Goal: Task Accomplishment & Management: Manage account settings

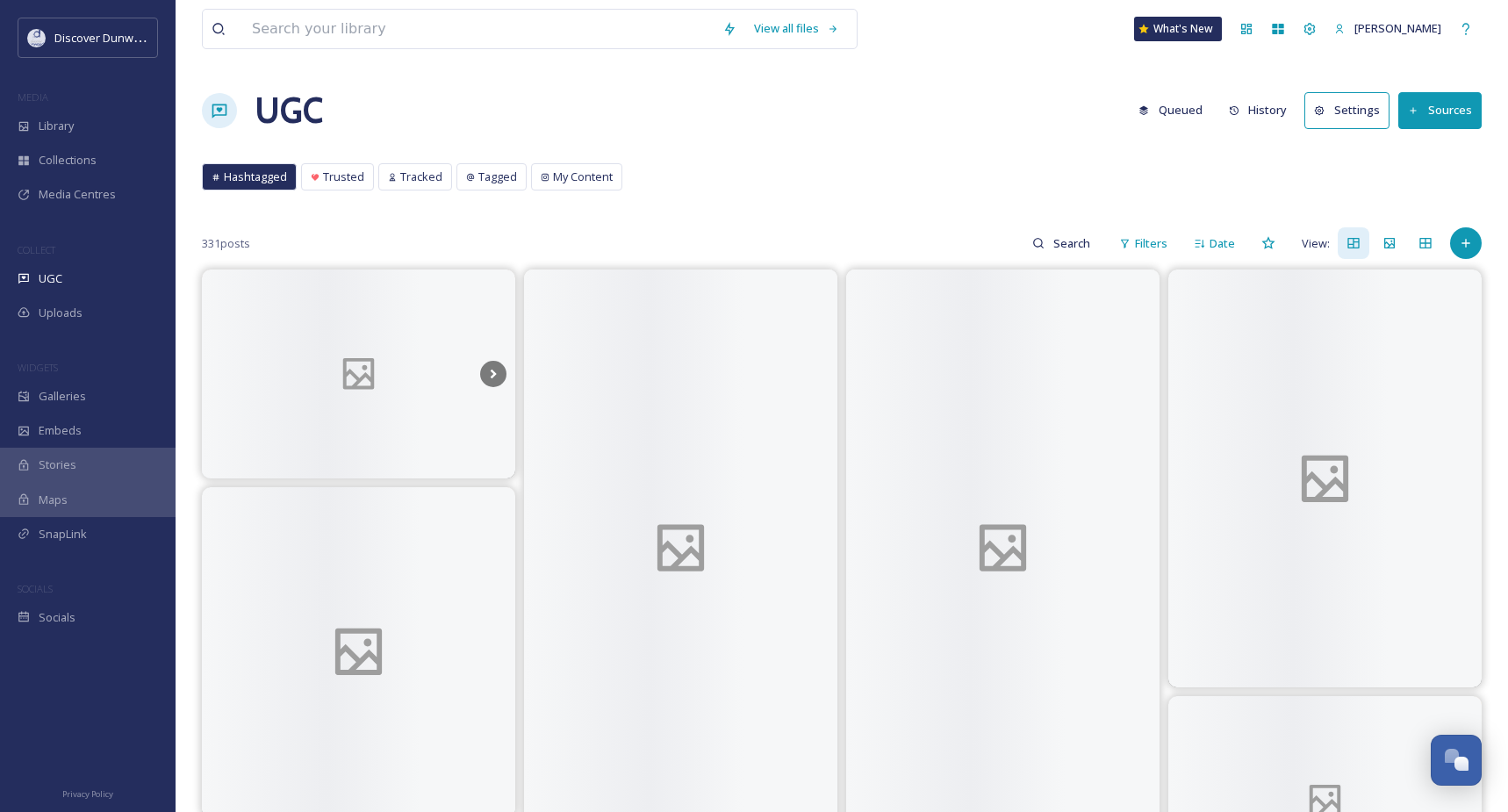
click at [69, 124] on span "Library" at bounding box center [55, 125] width 35 height 16
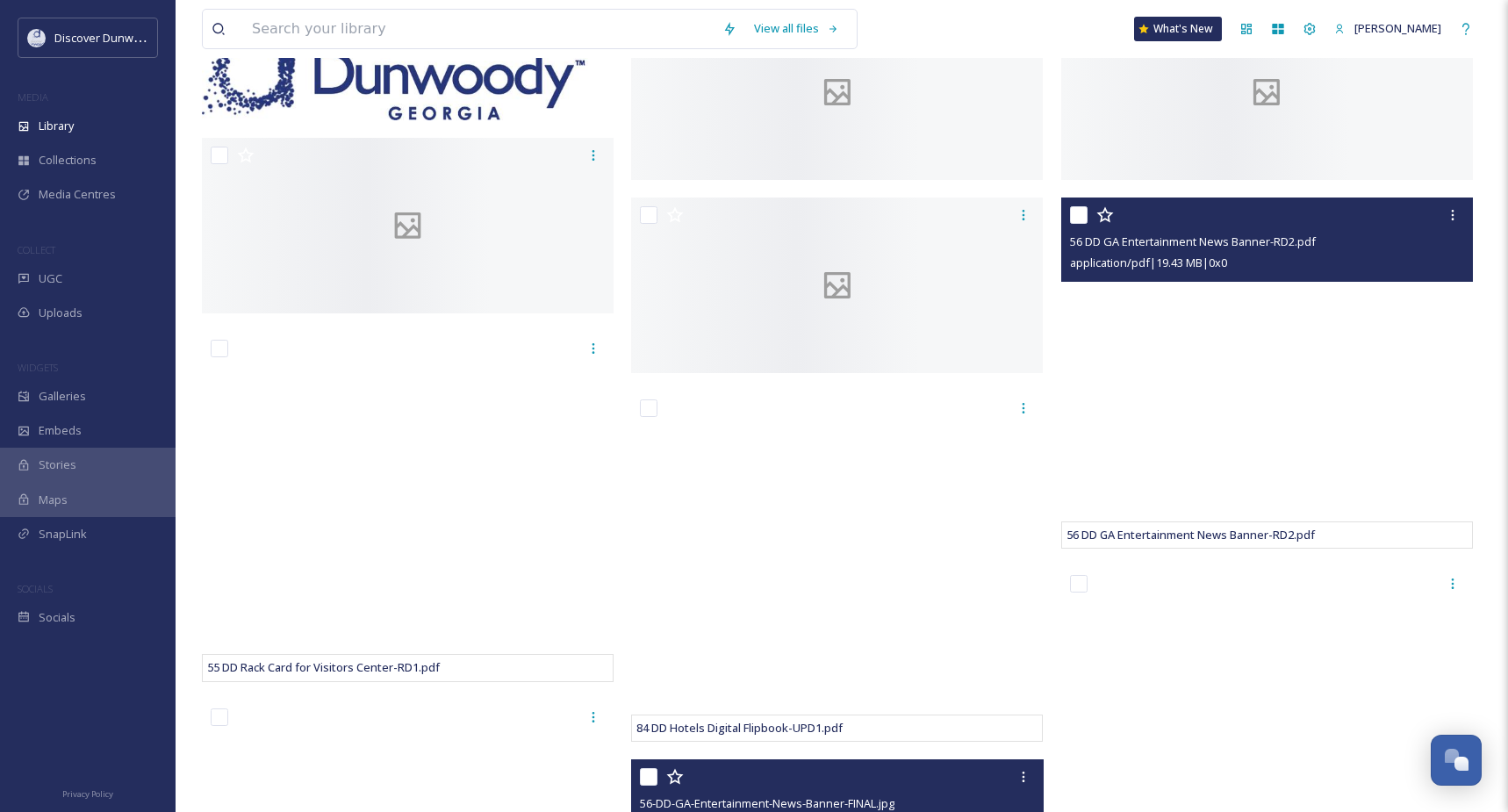
scroll to position [438, 0]
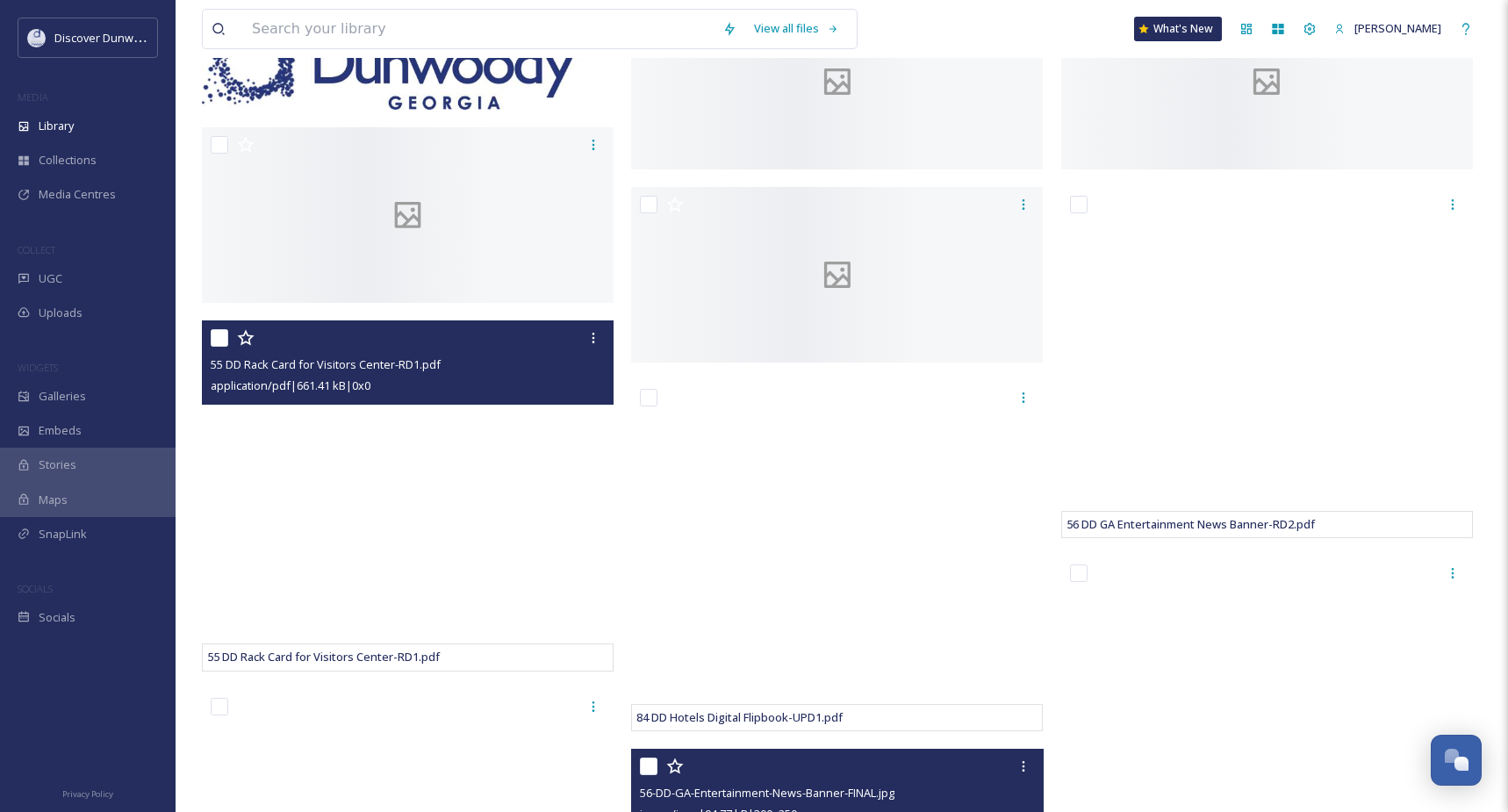
click at [213, 347] on input "checkbox" at bounding box center [219, 337] width 17 height 17
checkbox input "true"
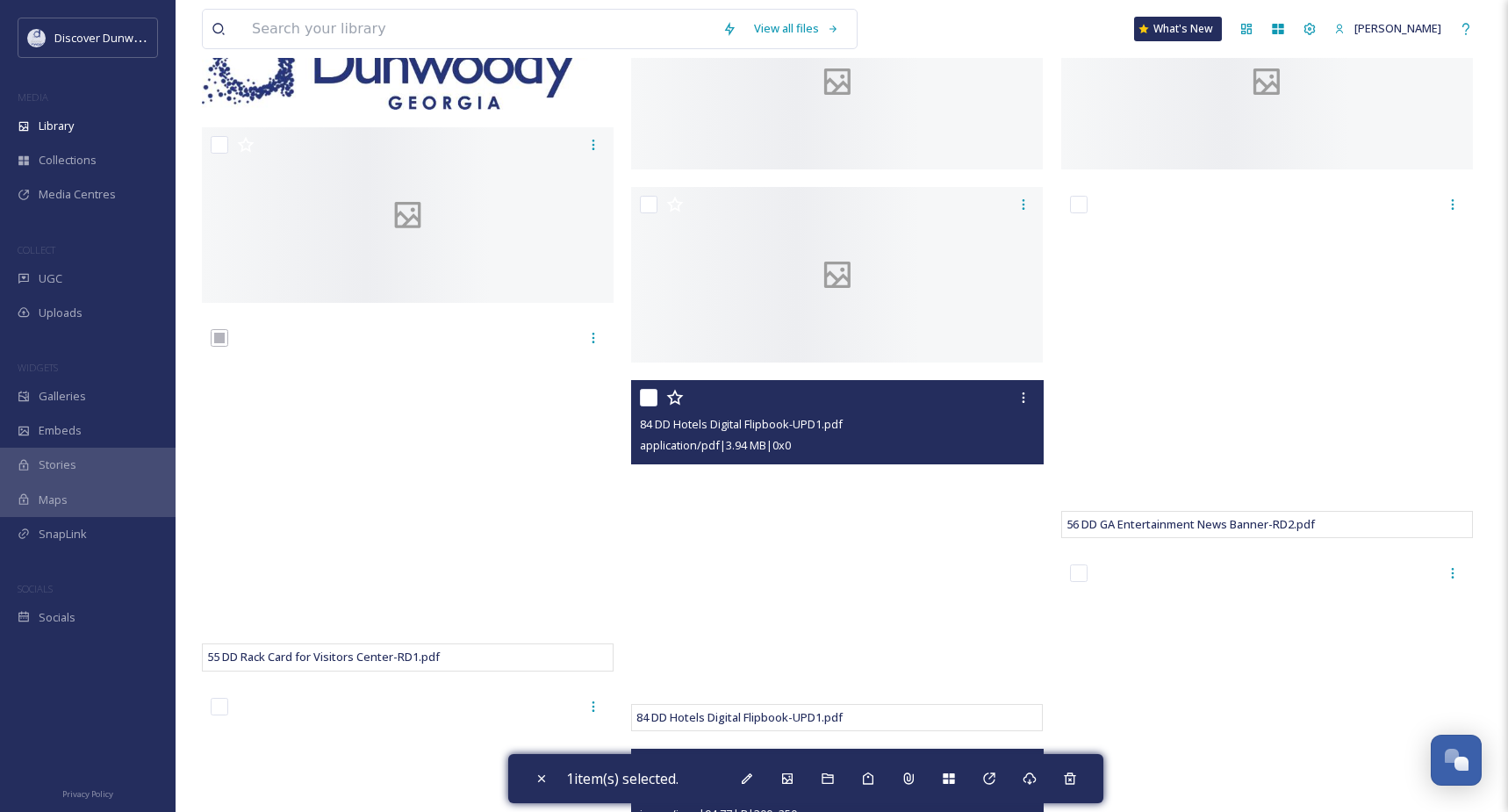
click at [655, 405] on input "checkbox" at bounding box center [649, 397] width 17 height 17
checkbox input "true"
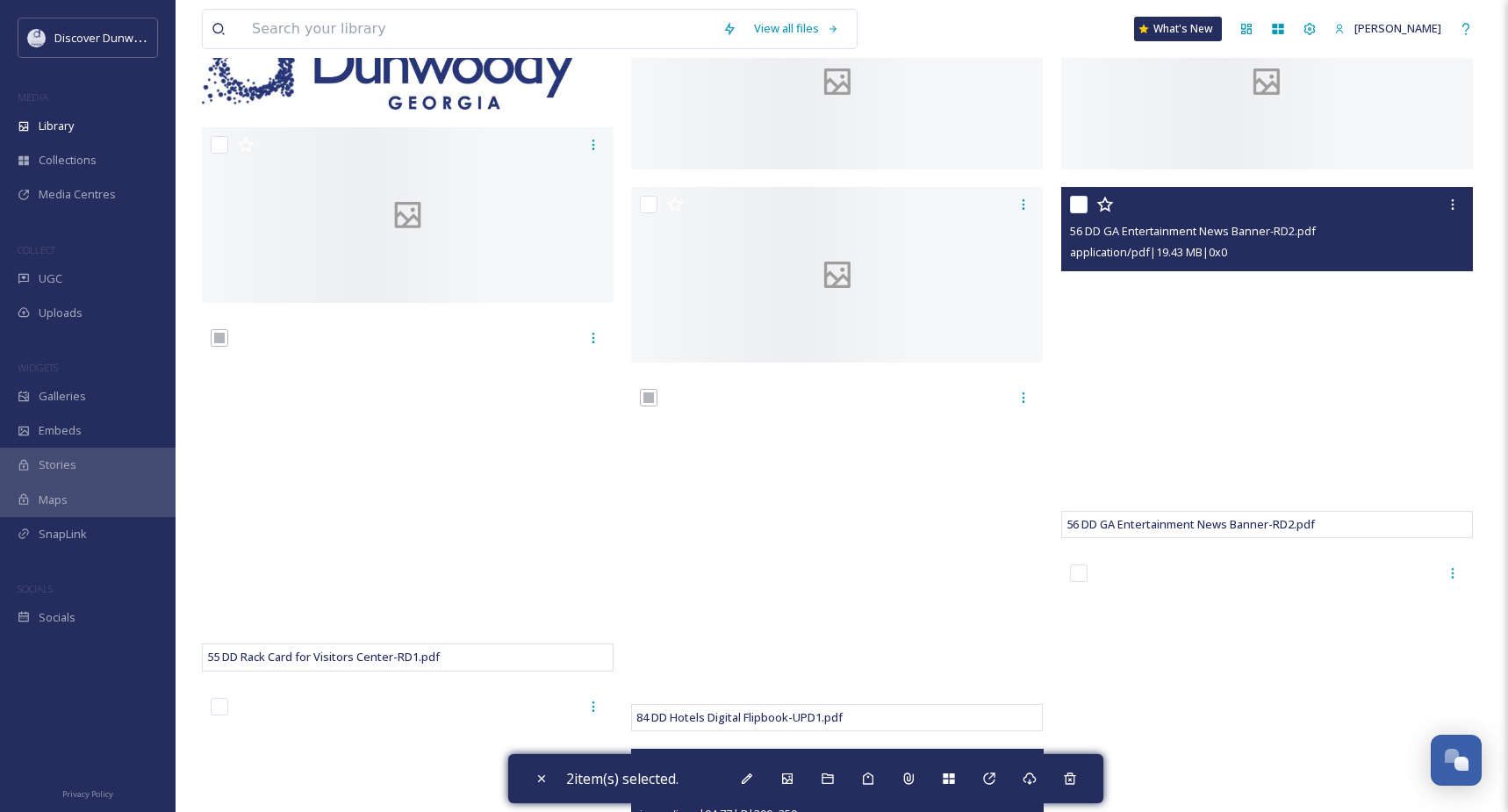
click at [1082, 212] on input "checkbox" at bounding box center [1079, 204] width 17 height 17
checkbox input "true"
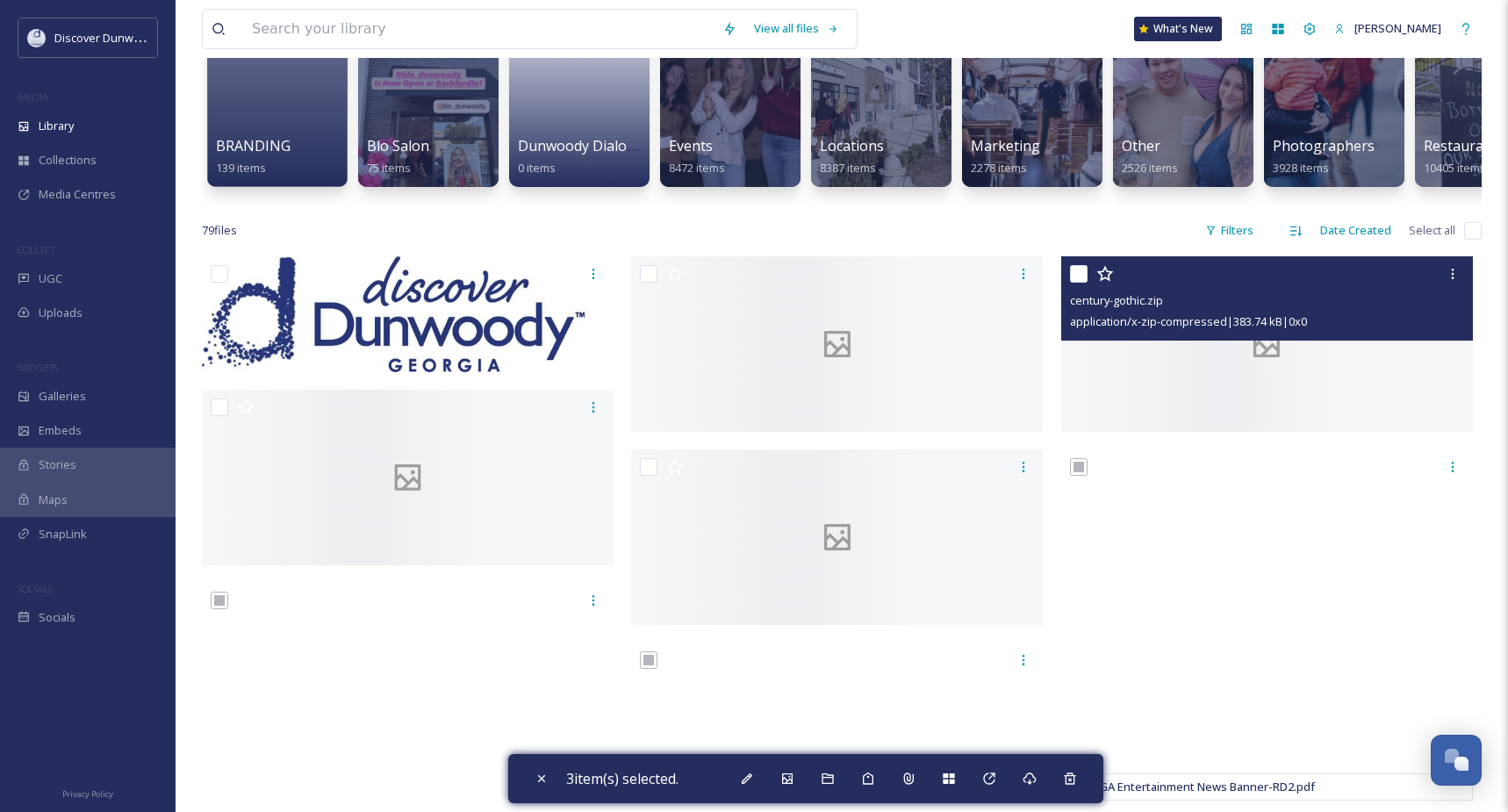
scroll to position [614, 0]
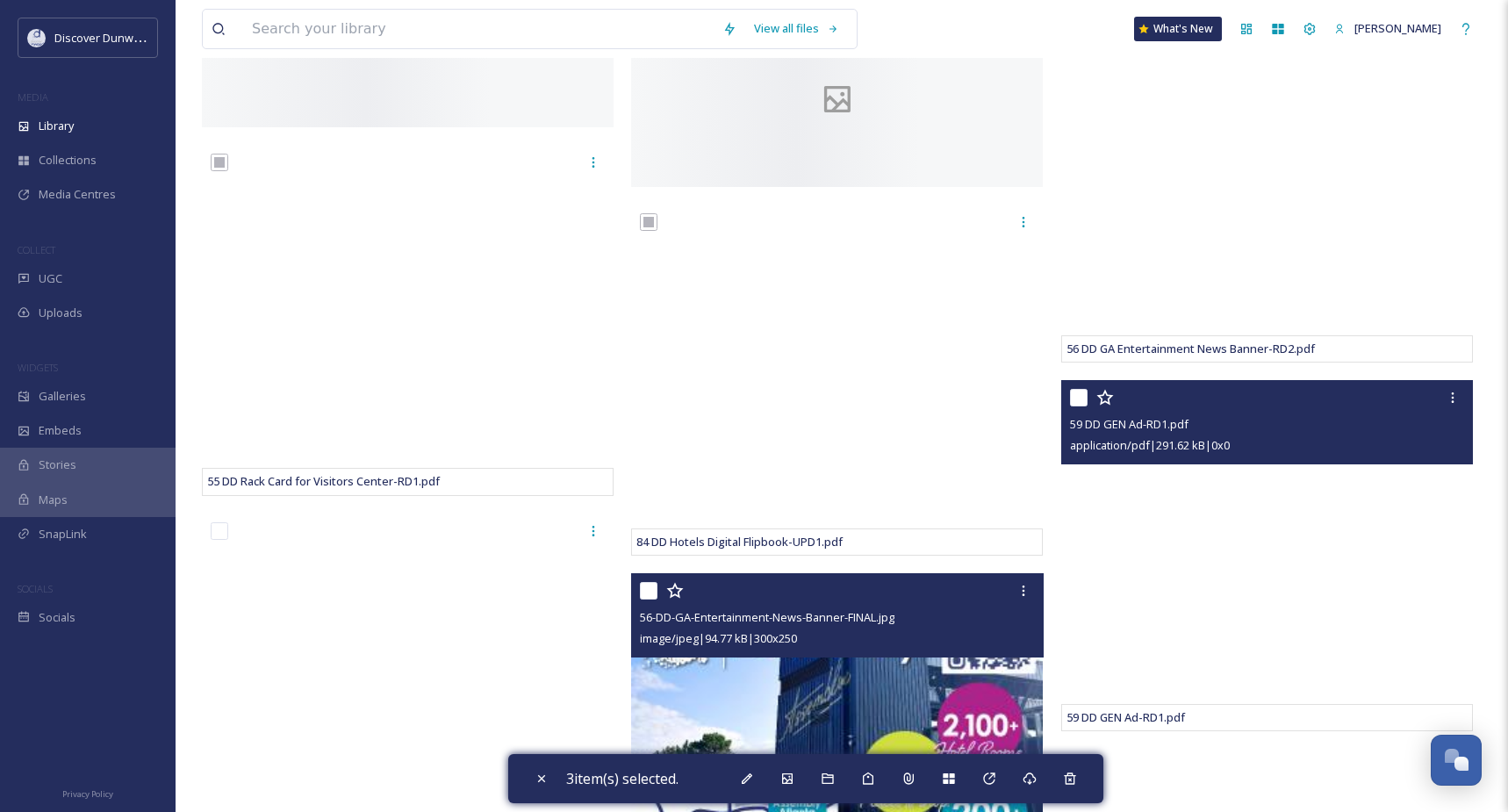
click at [1071, 406] on input "checkbox" at bounding box center [1079, 397] width 17 height 17
checkbox input "true"
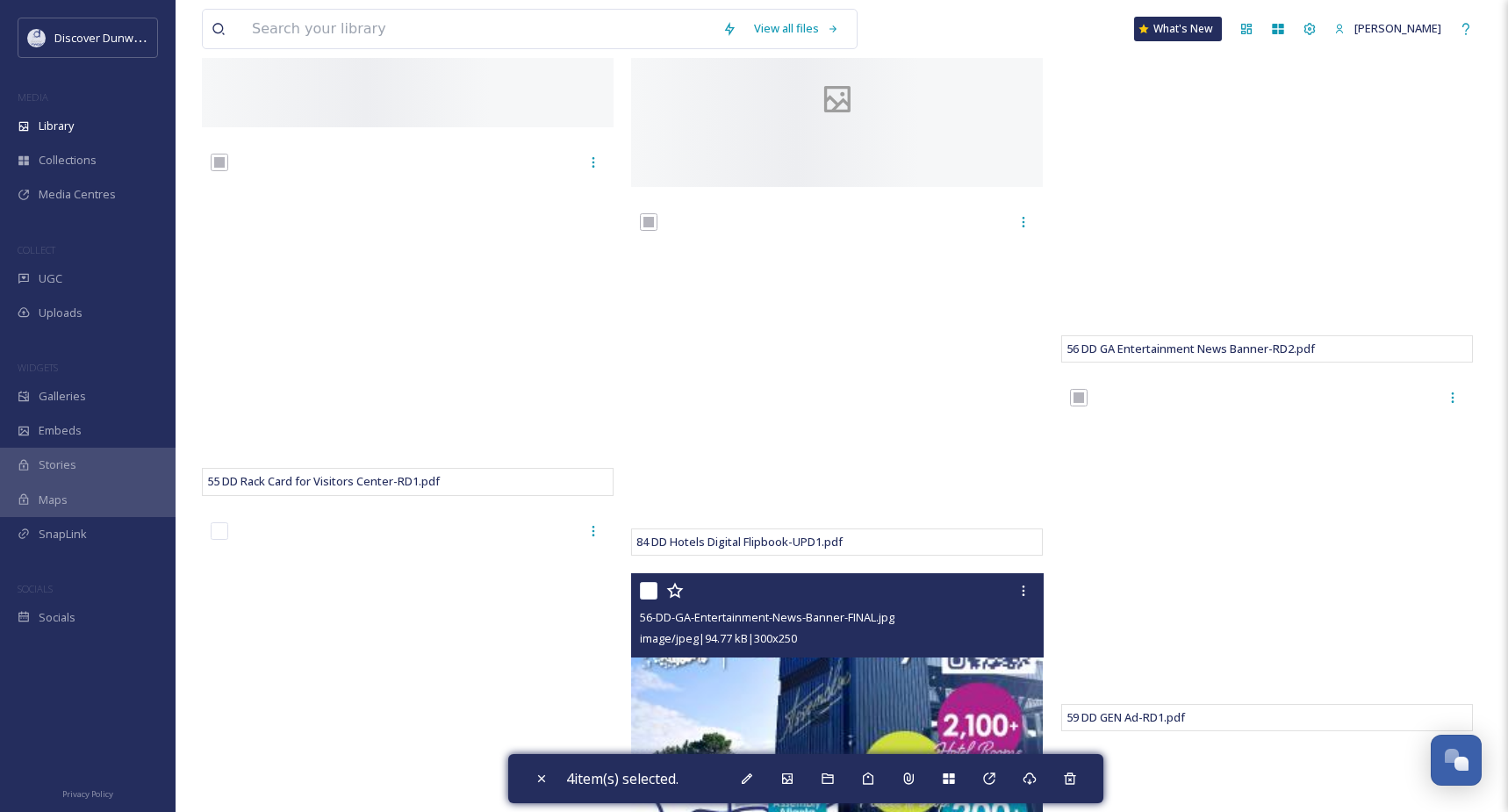
click at [652, 599] on input "checkbox" at bounding box center [649, 590] width 17 height 17
checkbox input "true"
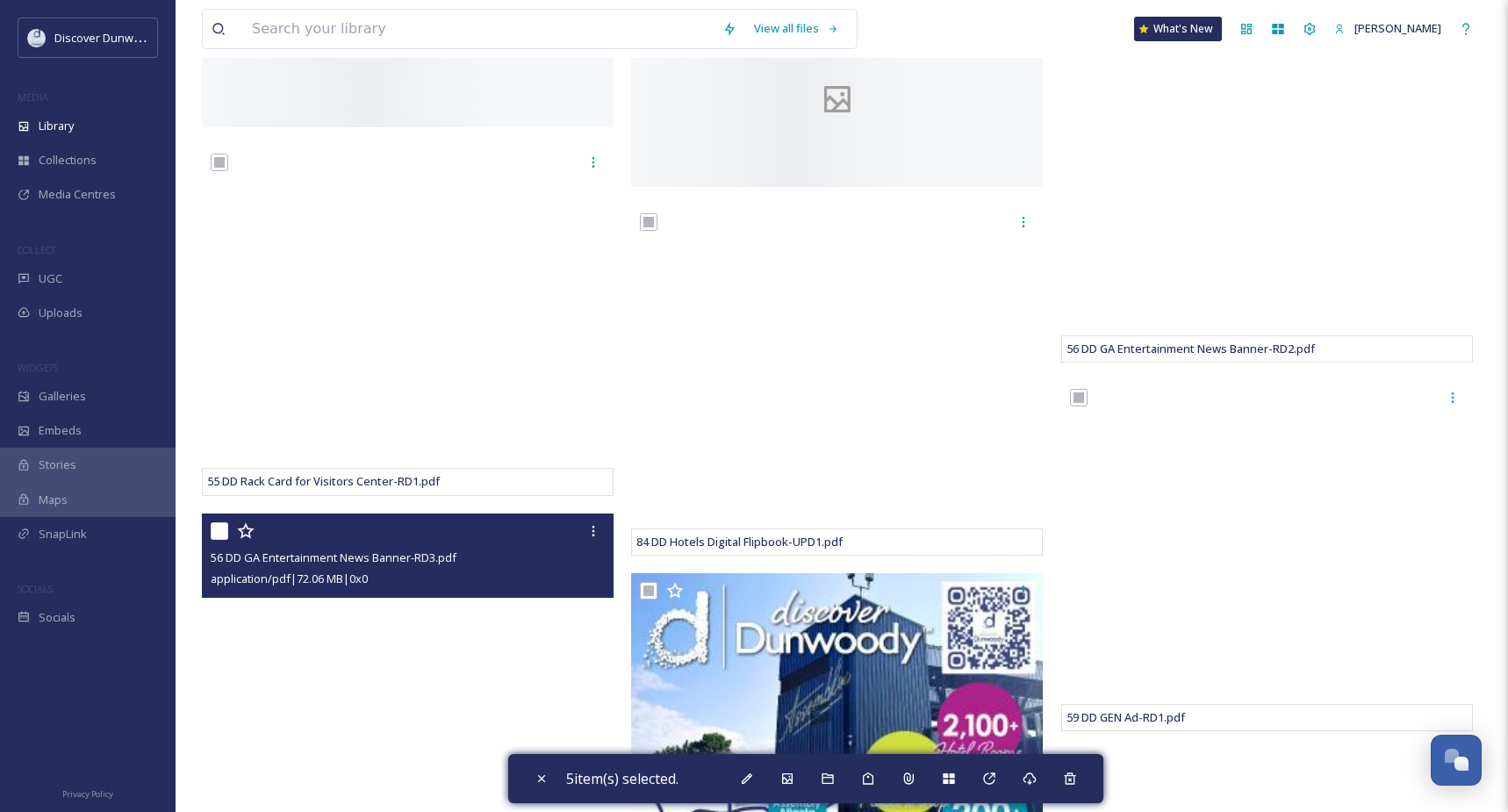
click at [205, 550] on div "56 DD GA Entertainment News Banner-RD3.pdf application/pdf | 72.06 MB | 0 x 0" at bounding box center [407, 555] width 412 height 84
click at [221, 540] on input "checkbox" at bounding box center [219, 531] width 17 height 17
checkbox input "true"
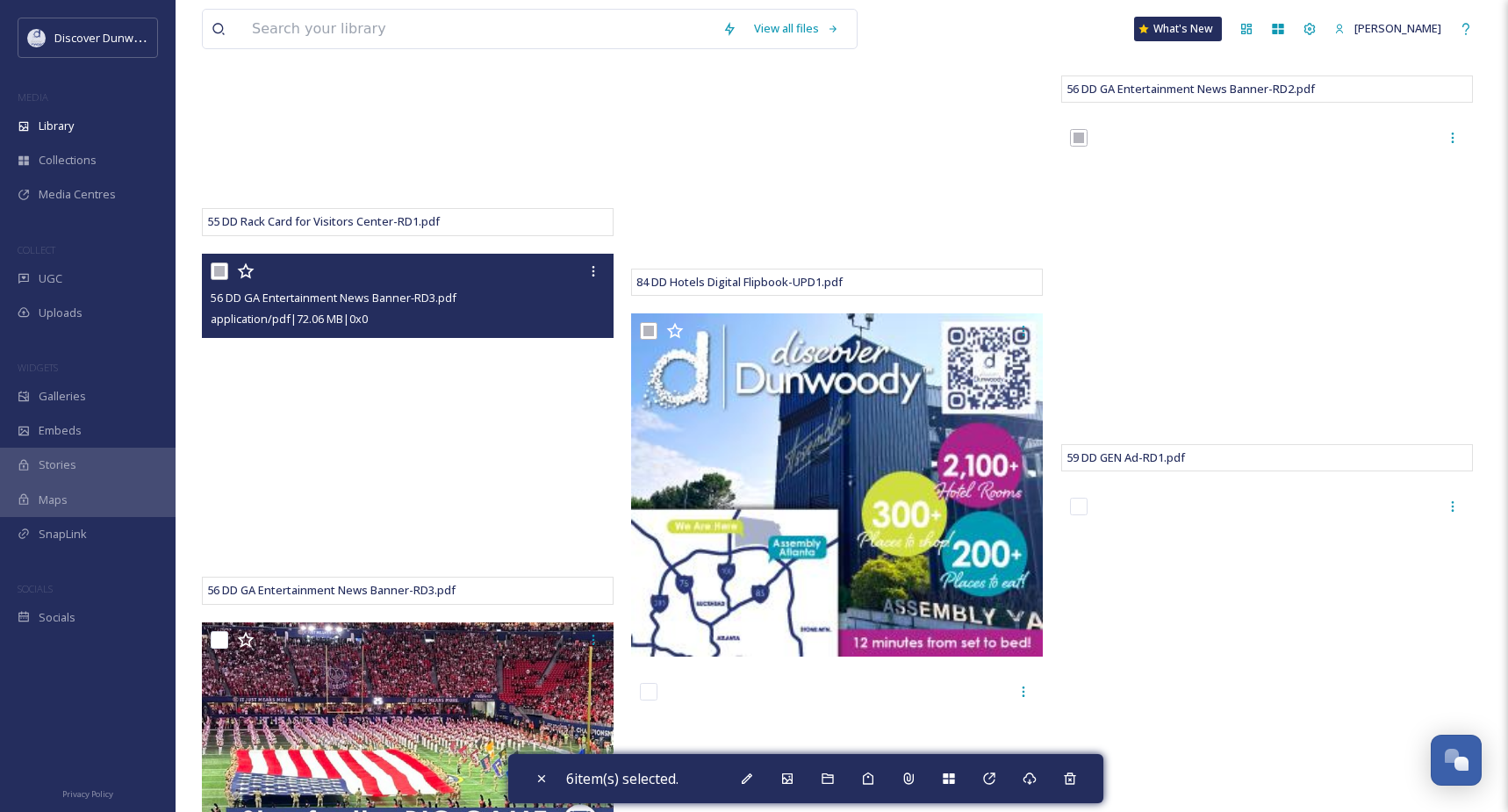
scroll to position [966, 0]
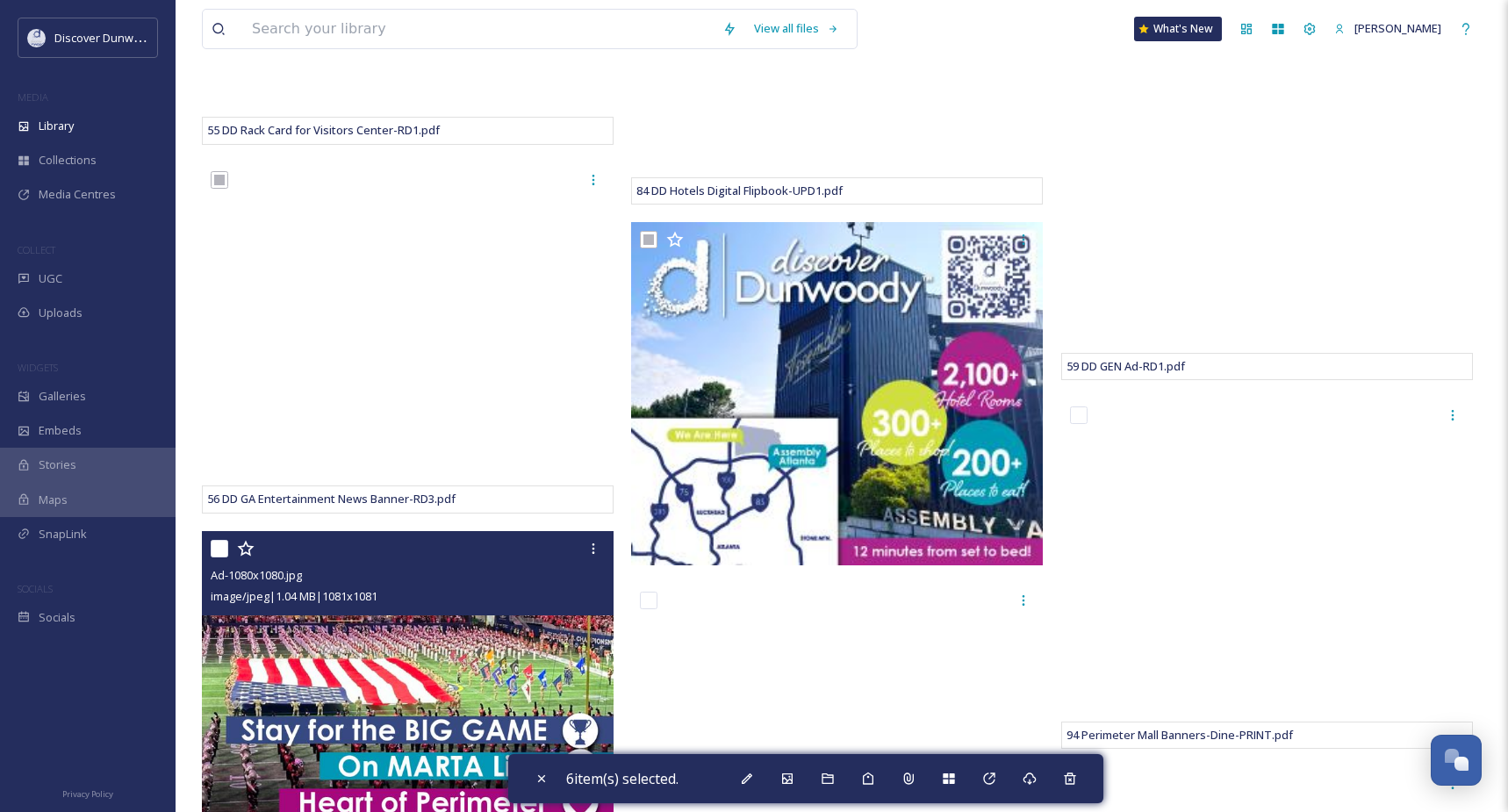
click at [221, 557] on input "checkbox" at bounding box center [219, 548] width 17 height 17
checkbox input "true"
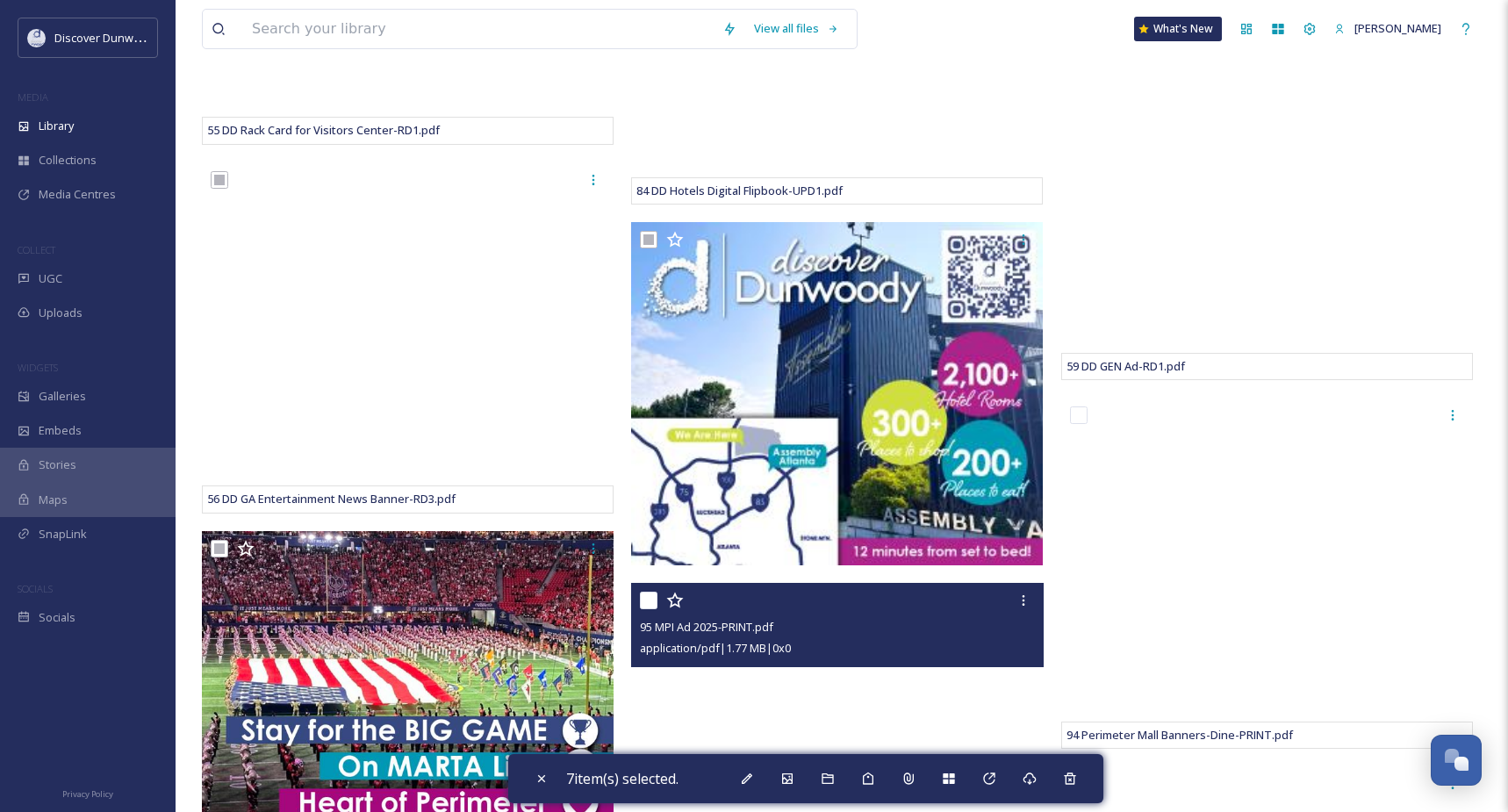
click at [641, 609] on input "checkbox" at bounding box center [649, 600] width 17 height 17
checkbox input "true"
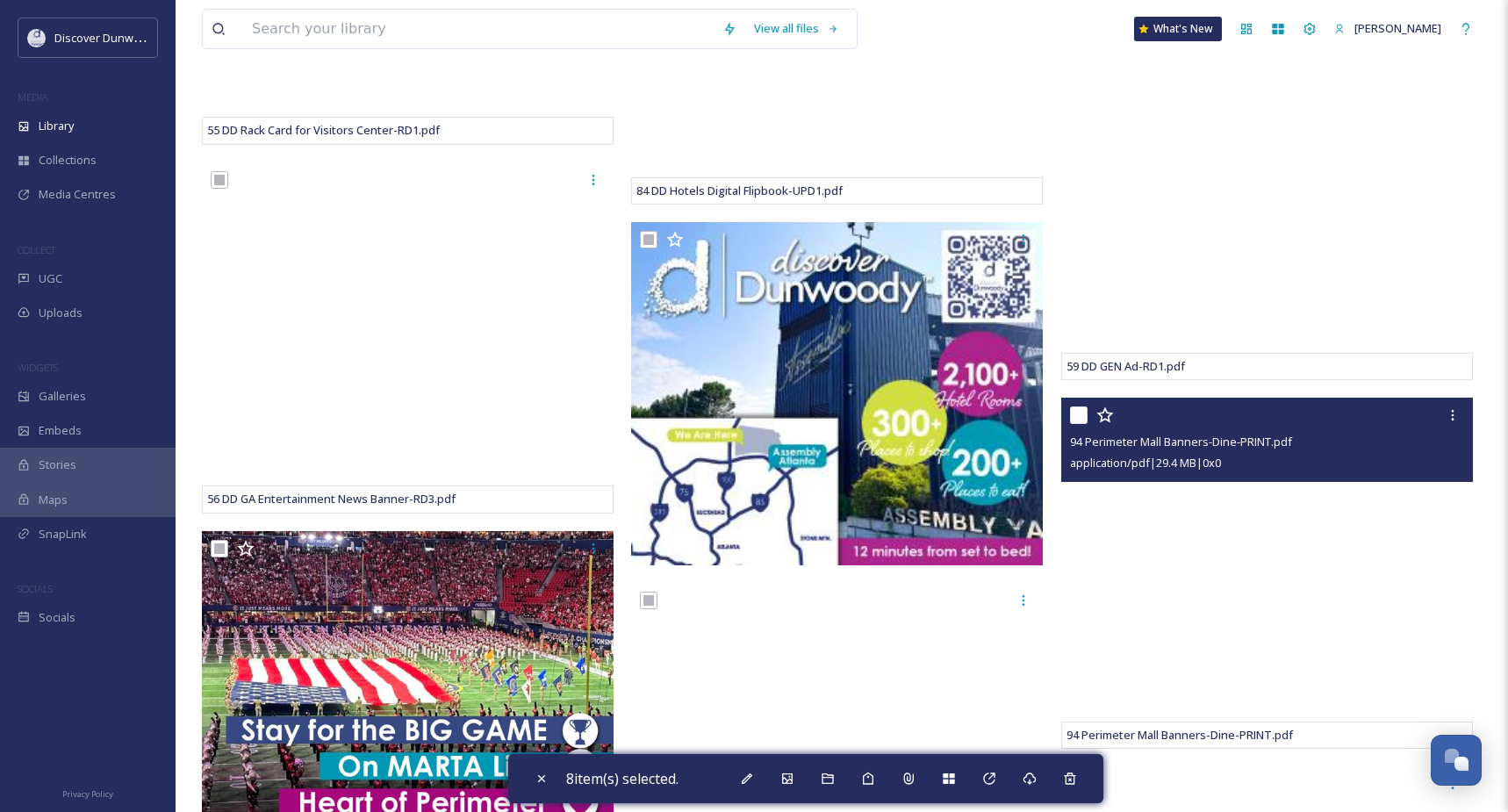
click at [1082, 424] on input "checkbox" at bounding box center [1079, 415] width 17 height 17
checkbox input "true"
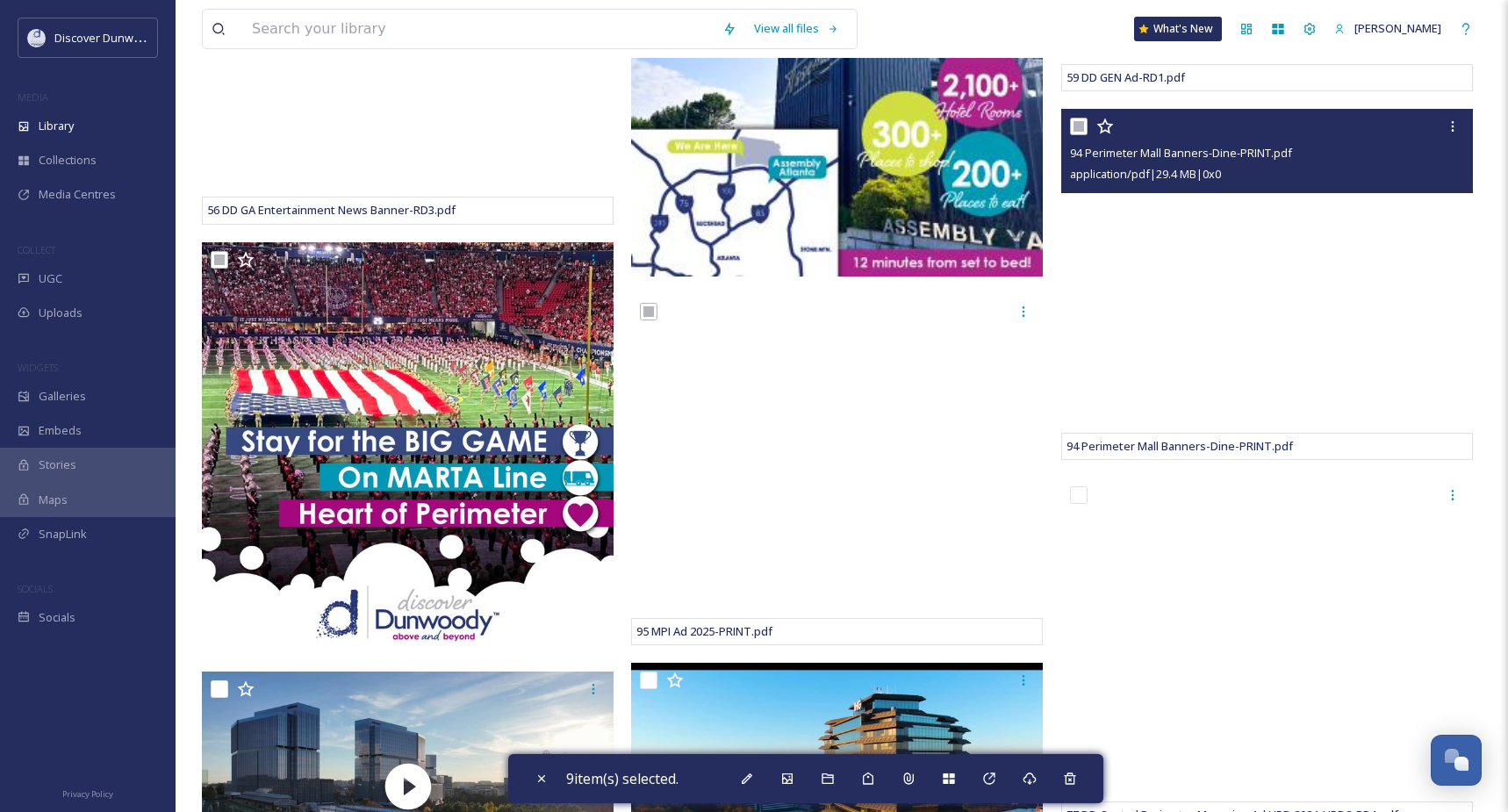
scroll to position [1316, 0]
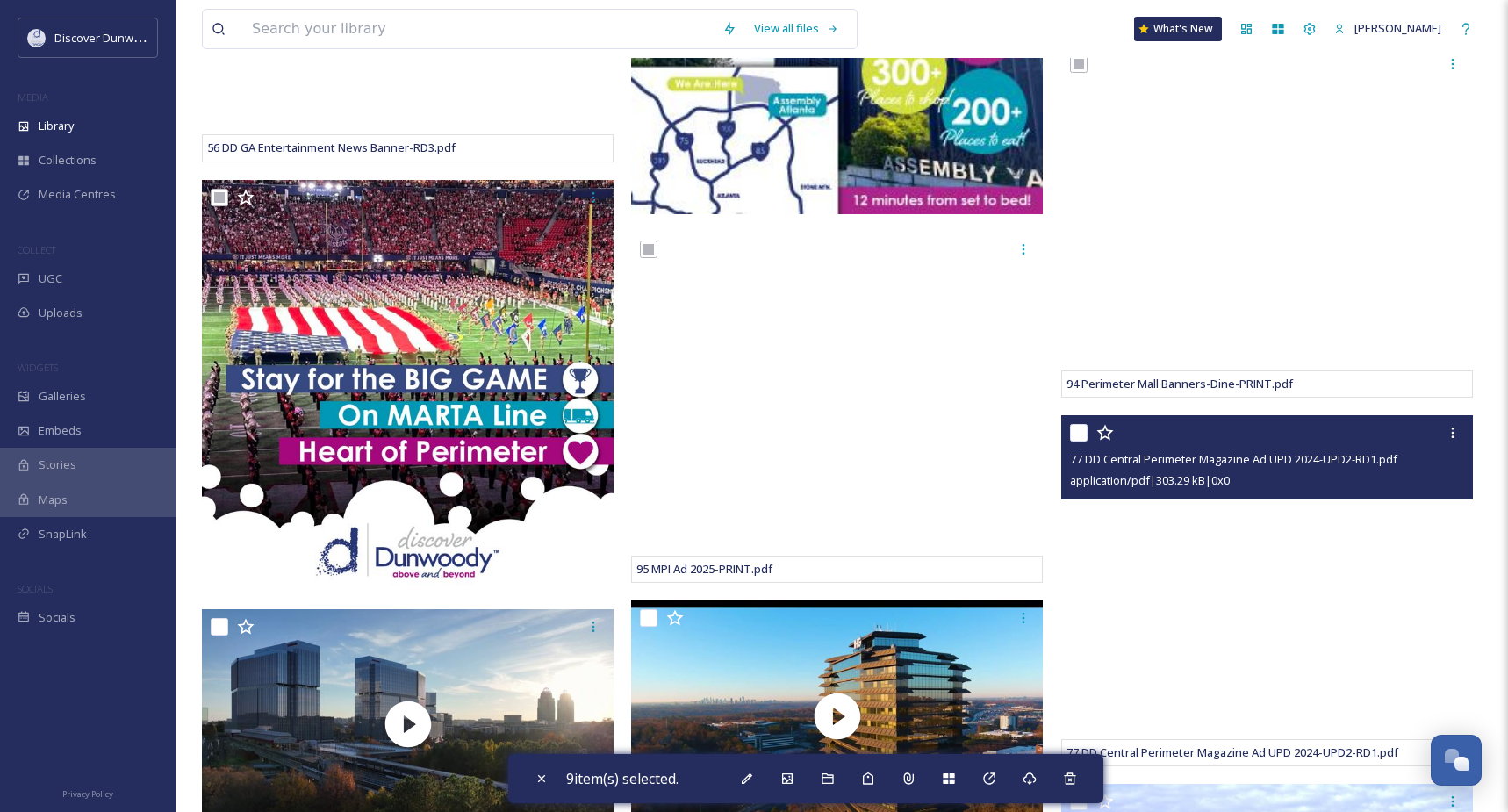
click at [1075, 441] on input "checkbox" at bounding box center [1079, 433] width 17 height 17
checkbox input "true"
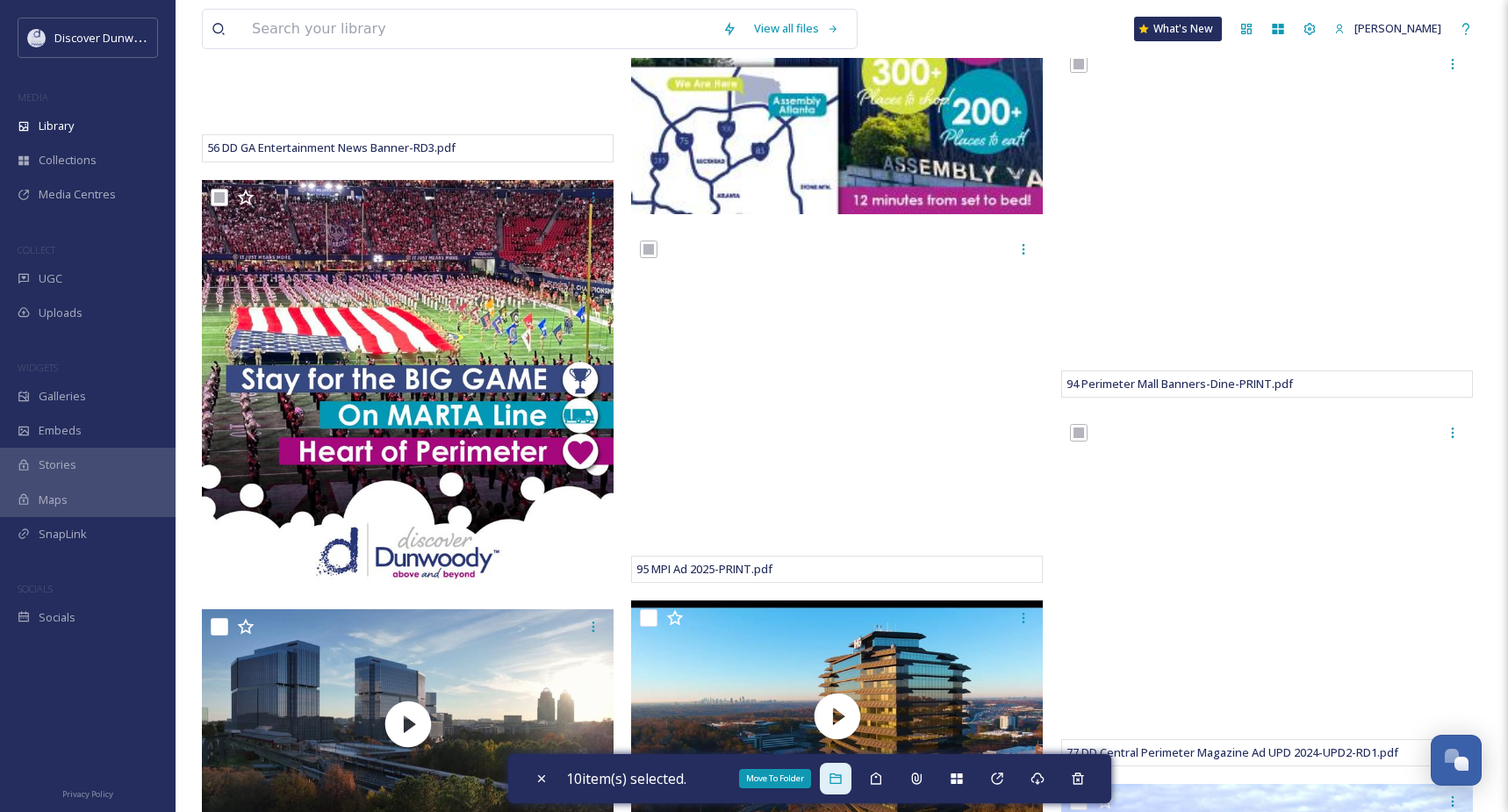
click at [838, 780] on icon at bounding box center [835, 778] width 14 height 14
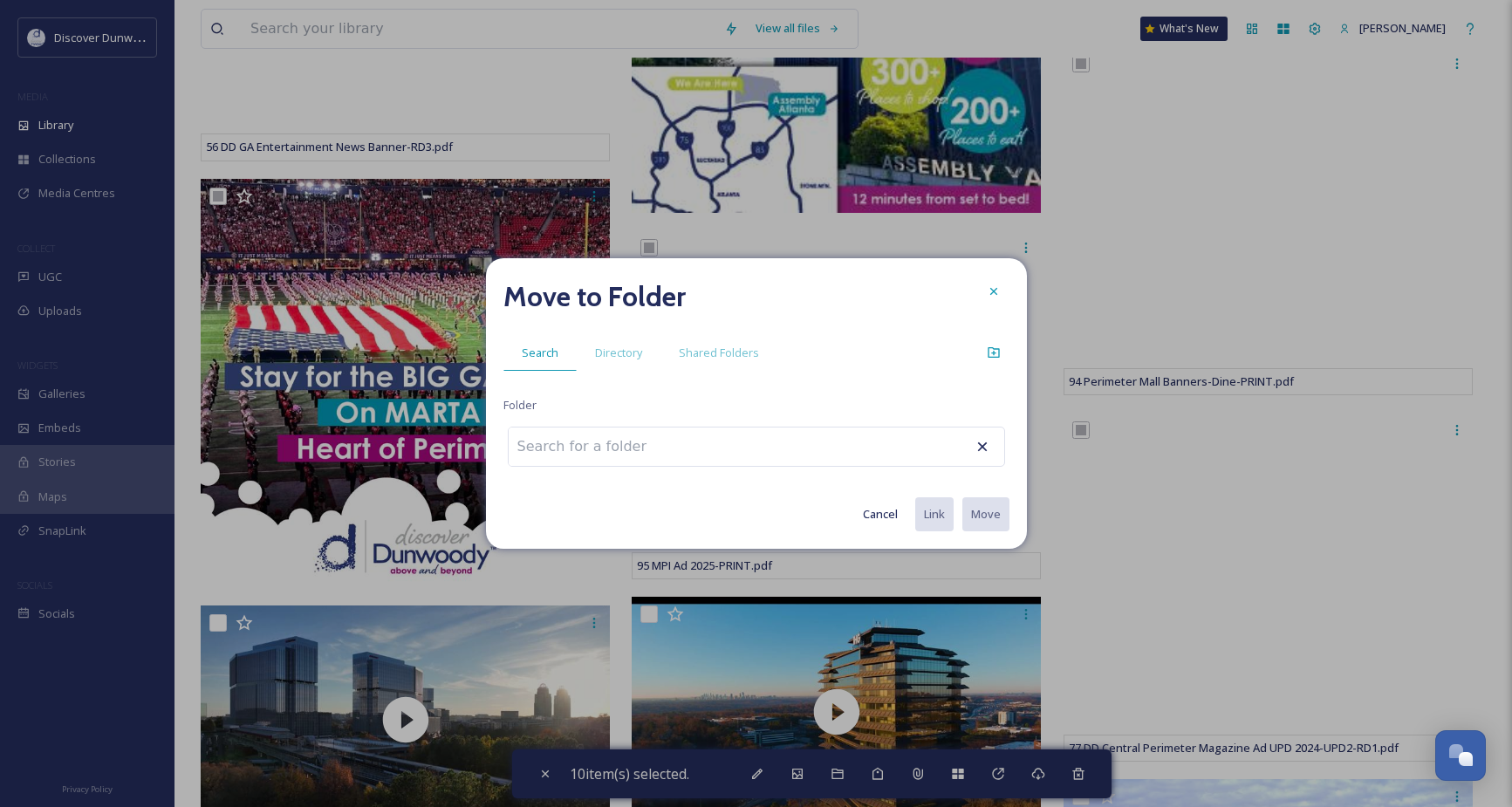
click at [616, 431] on input at bounding box center [605, 446] width 192 height 38
click at [626, 346] on span "Directory" at bounding box center [619, 352] width 47 height 16
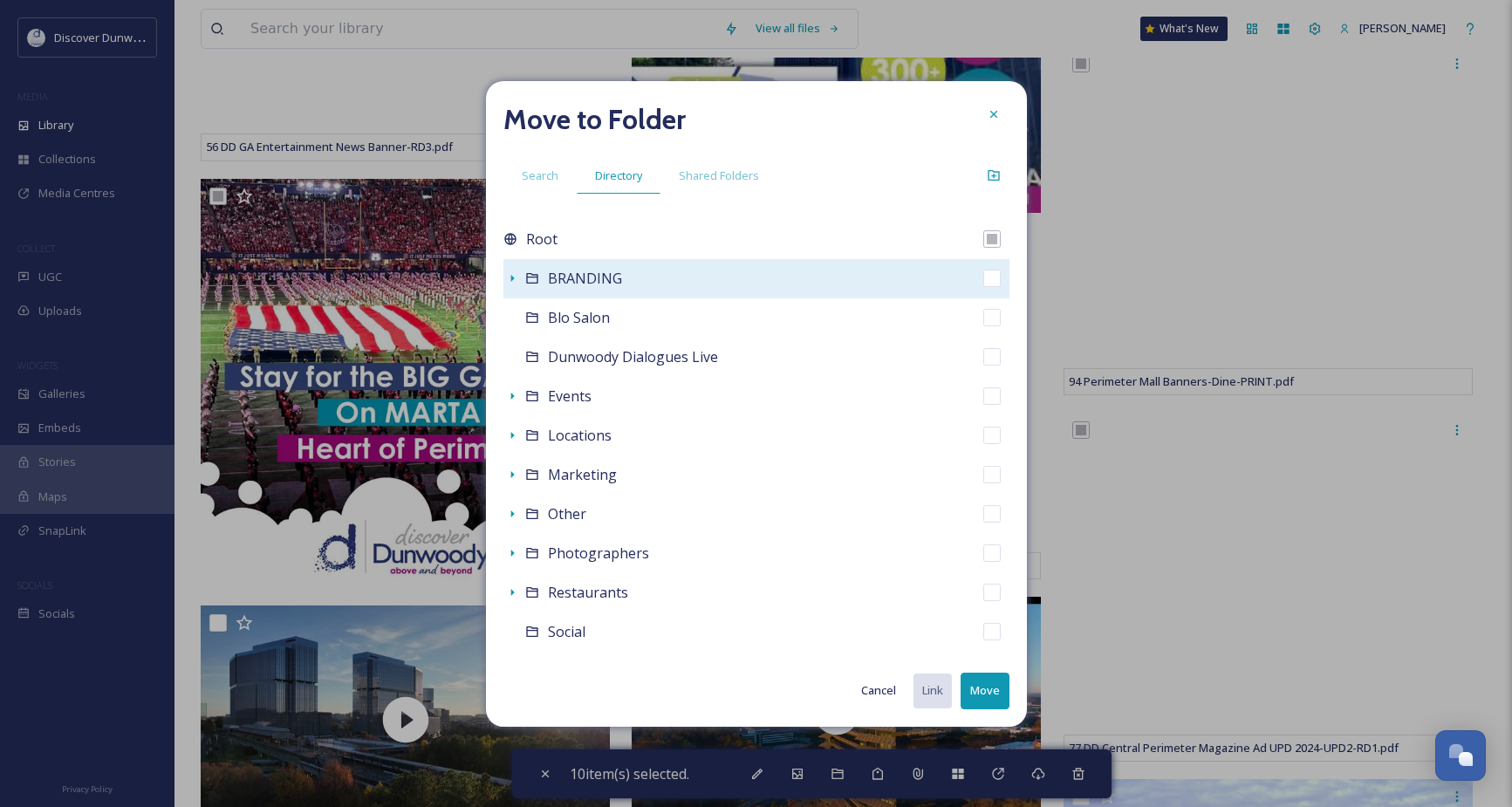
click at [587, 293] on div "BRANDING" at bounding box center [756, 278] width 506 height 39
checkbox input "false"
checkbox input "true"
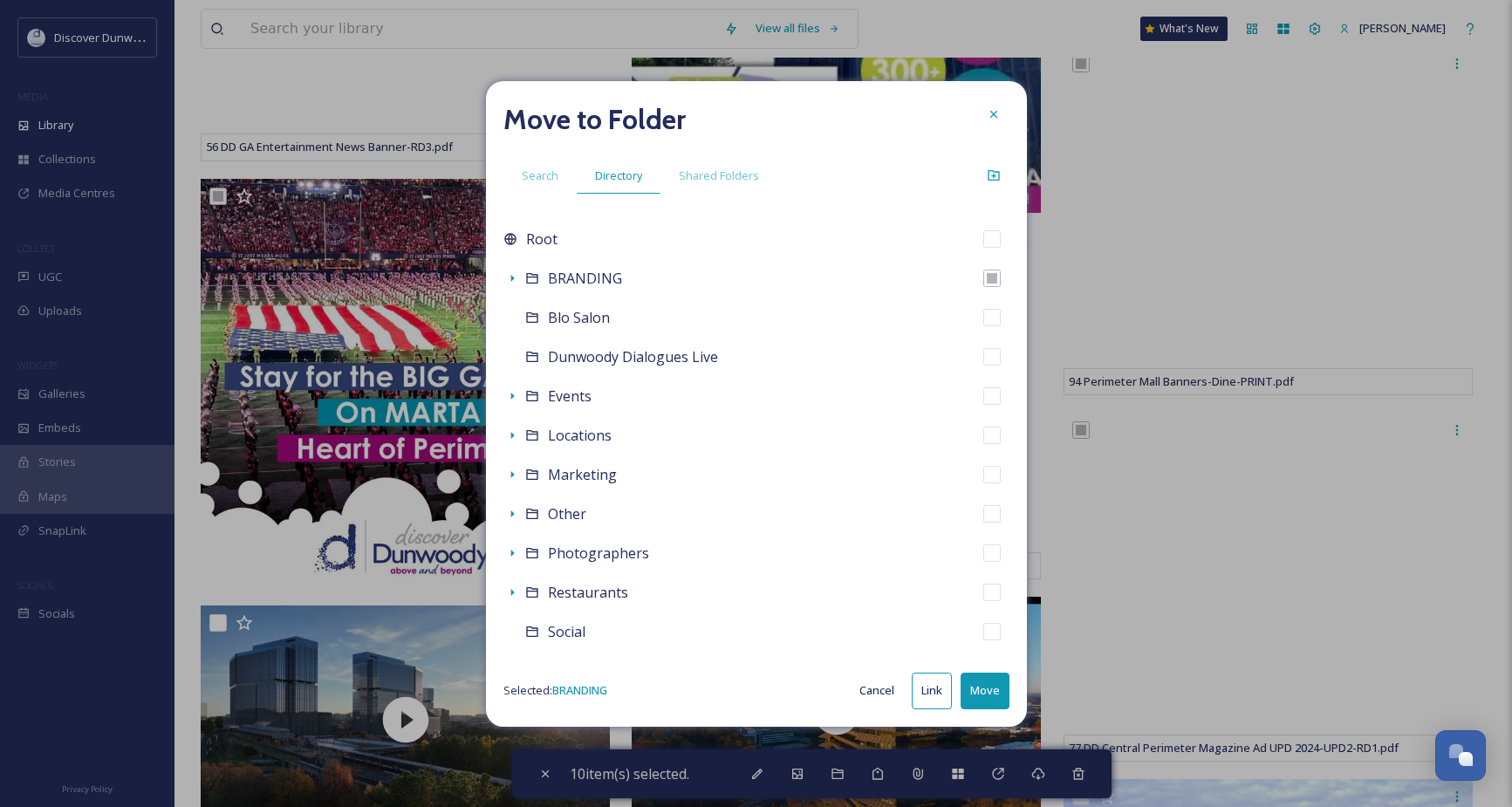
click at [980, 684] on button "Move" at bounding box center [984, 690] width 48 height 36
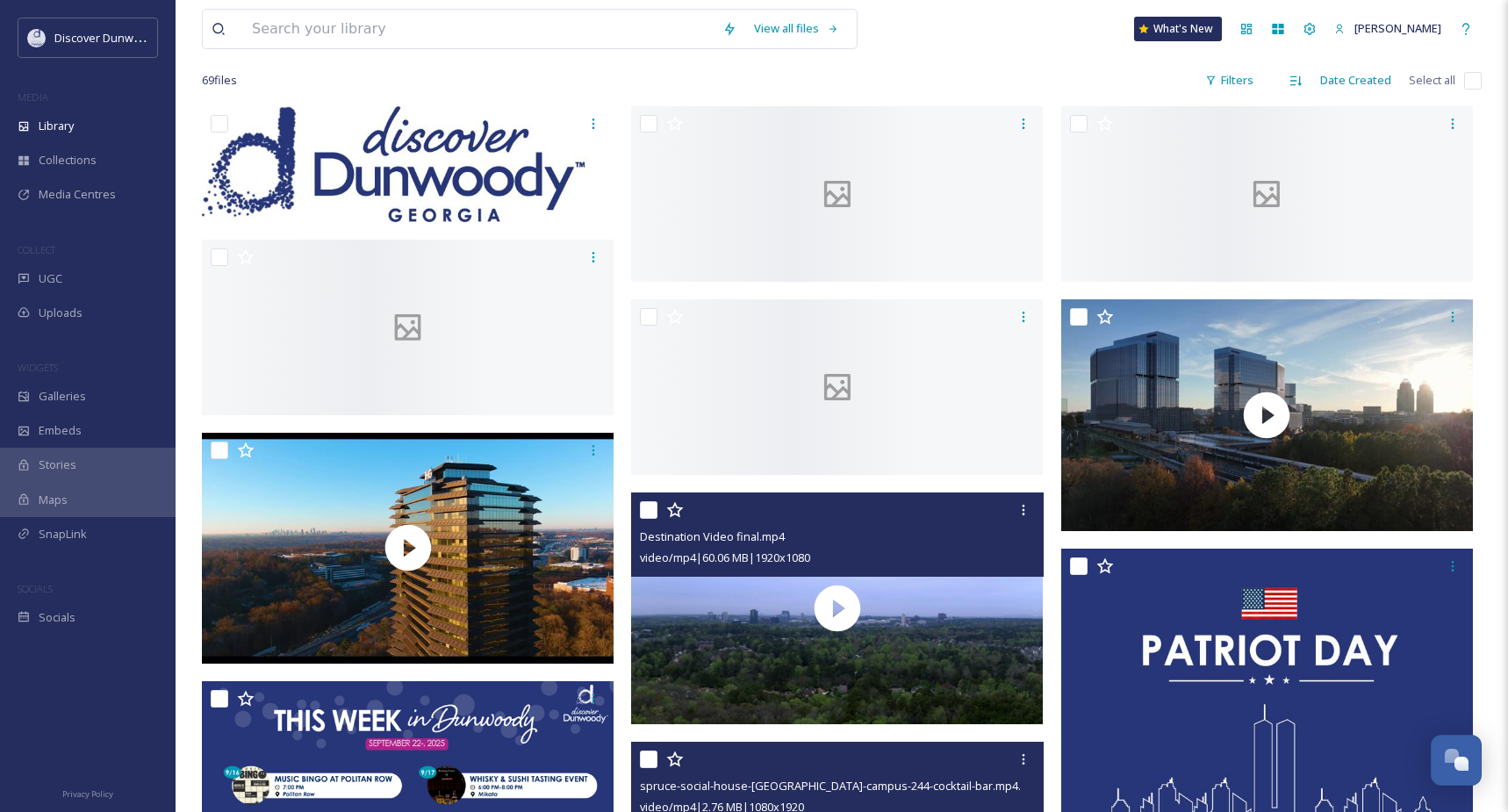
scroll to position [702, 0]
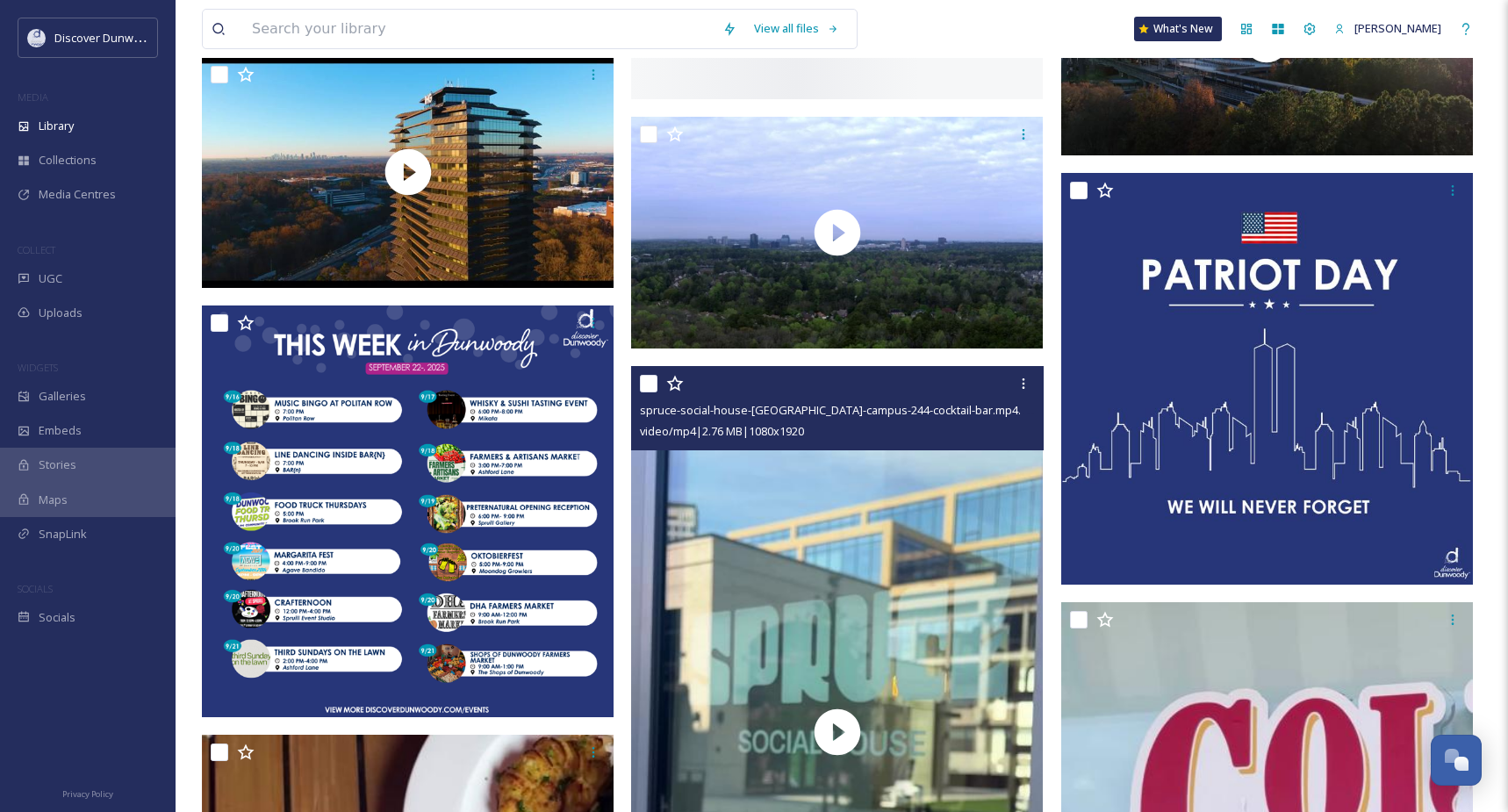
click at [636, 395] on div "spruce-social-house-[GEOGRAPHIC_DATA]-campus-244-cocktail-bar.mp4.mp4 video/mp4…" at bounding box center [837, 408] width 412 height 84
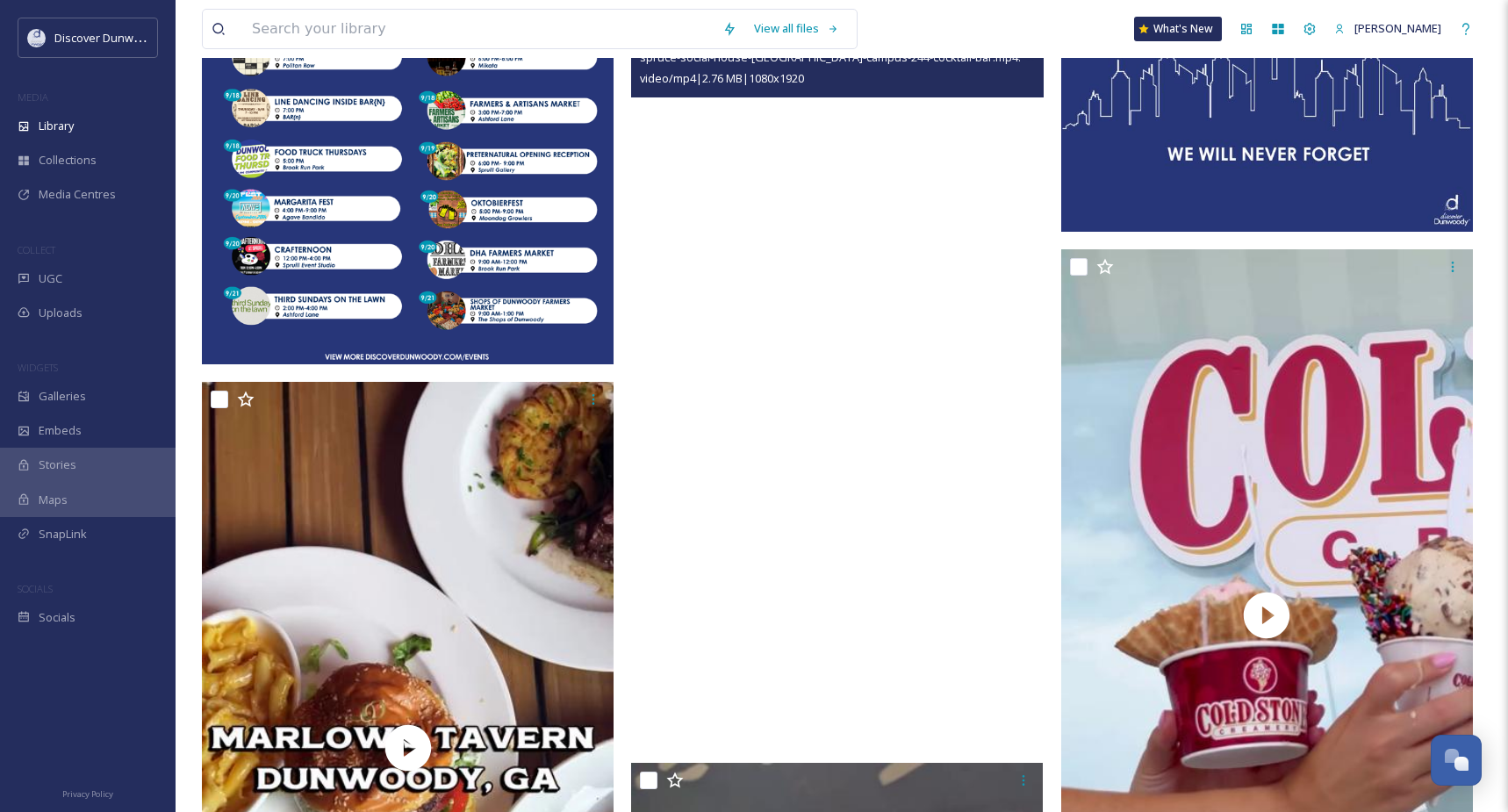
scroll to position [1229, 0]
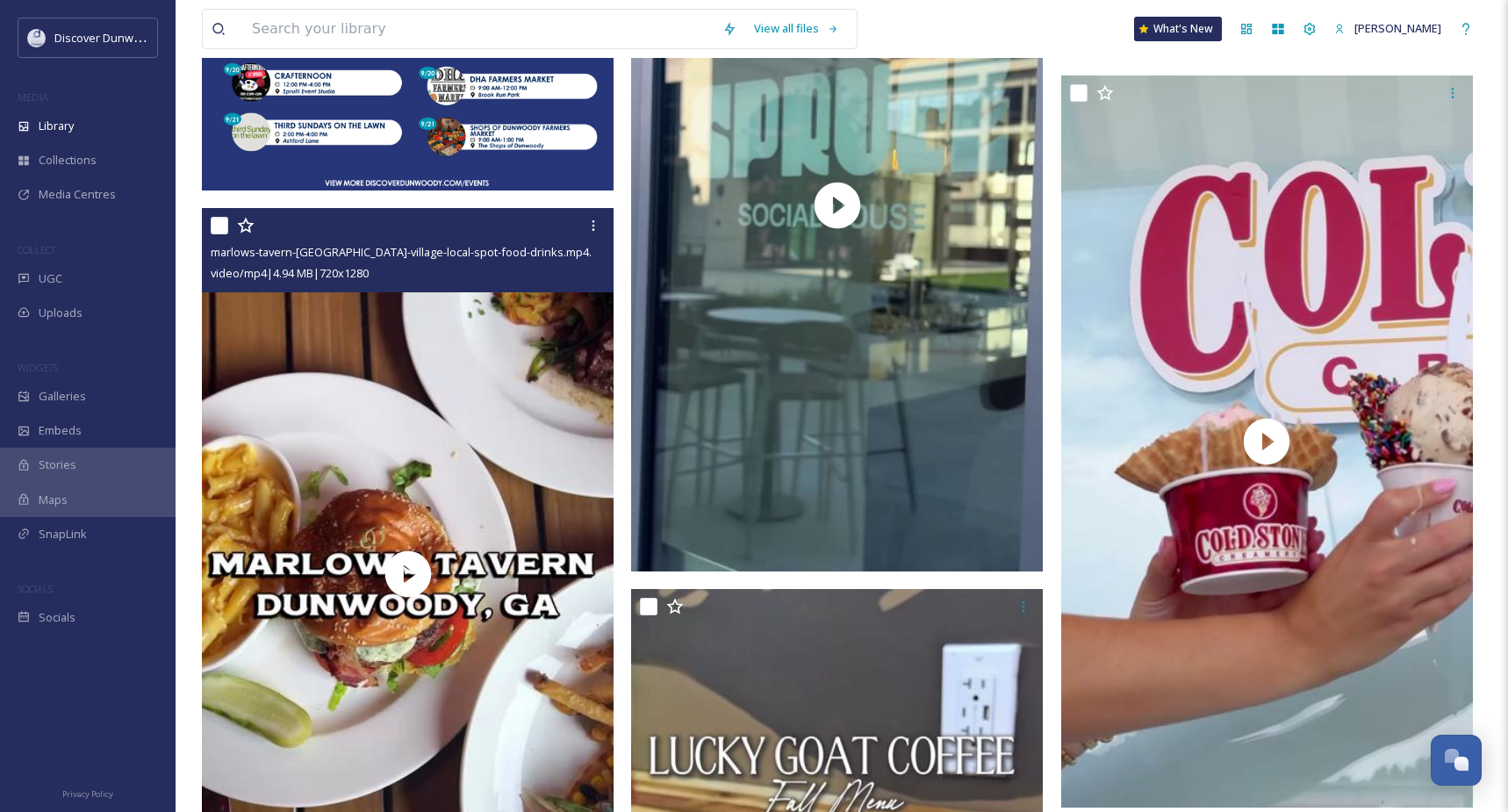
click at [218, 234] on input "checkbox" at bounding box center [219, 225] width 17 height 17
checkbox input "true"
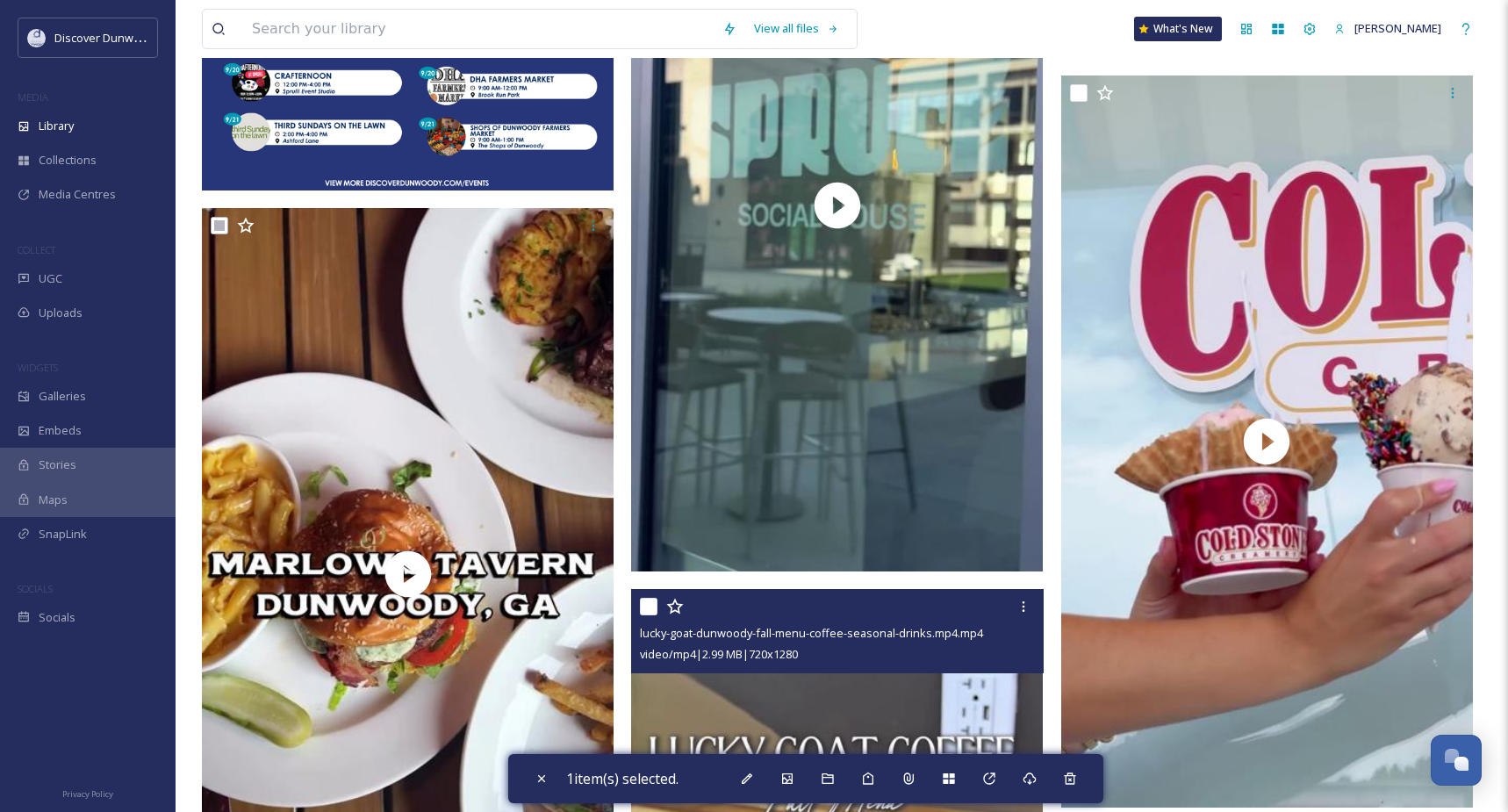
click at [650, 615] on input "checkbox" at bounding box center [649, 607] width 17 height 17
checkbox input "true"
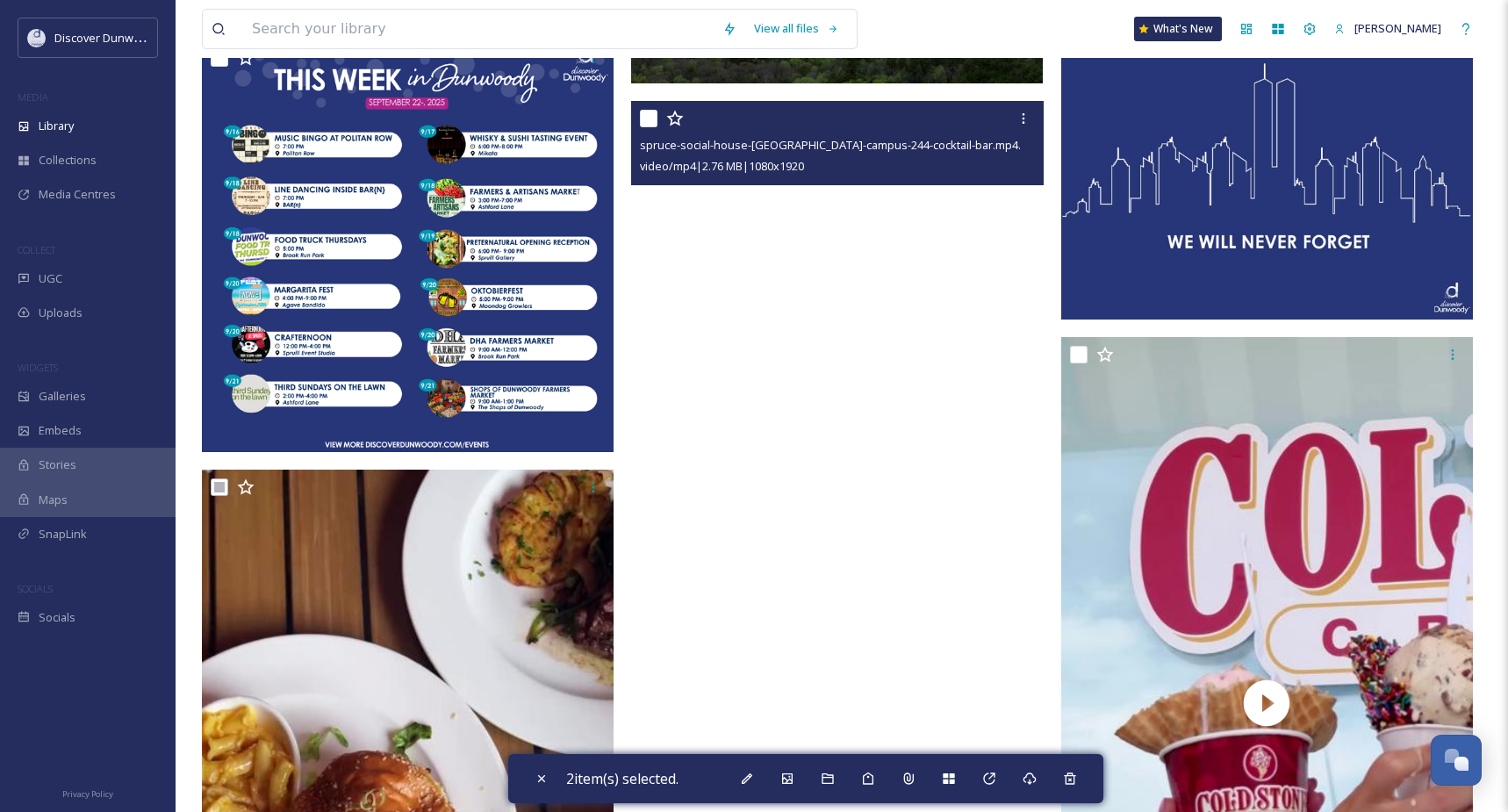
scroll to position [966, 0]
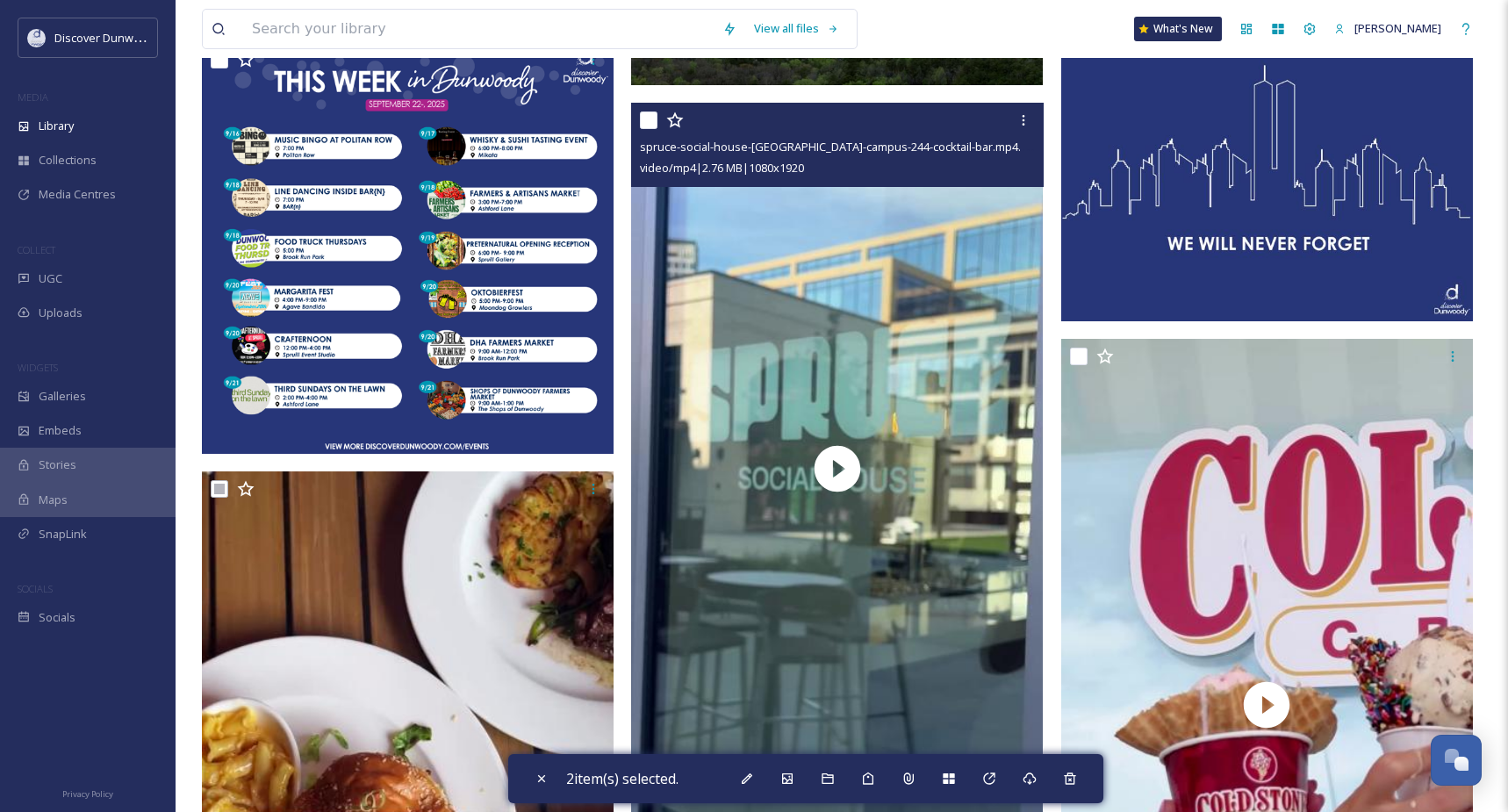
click at [644, 129] on input "checkbox" at bounding box center [649, 120] width 17 height 17
checkbox input "true"
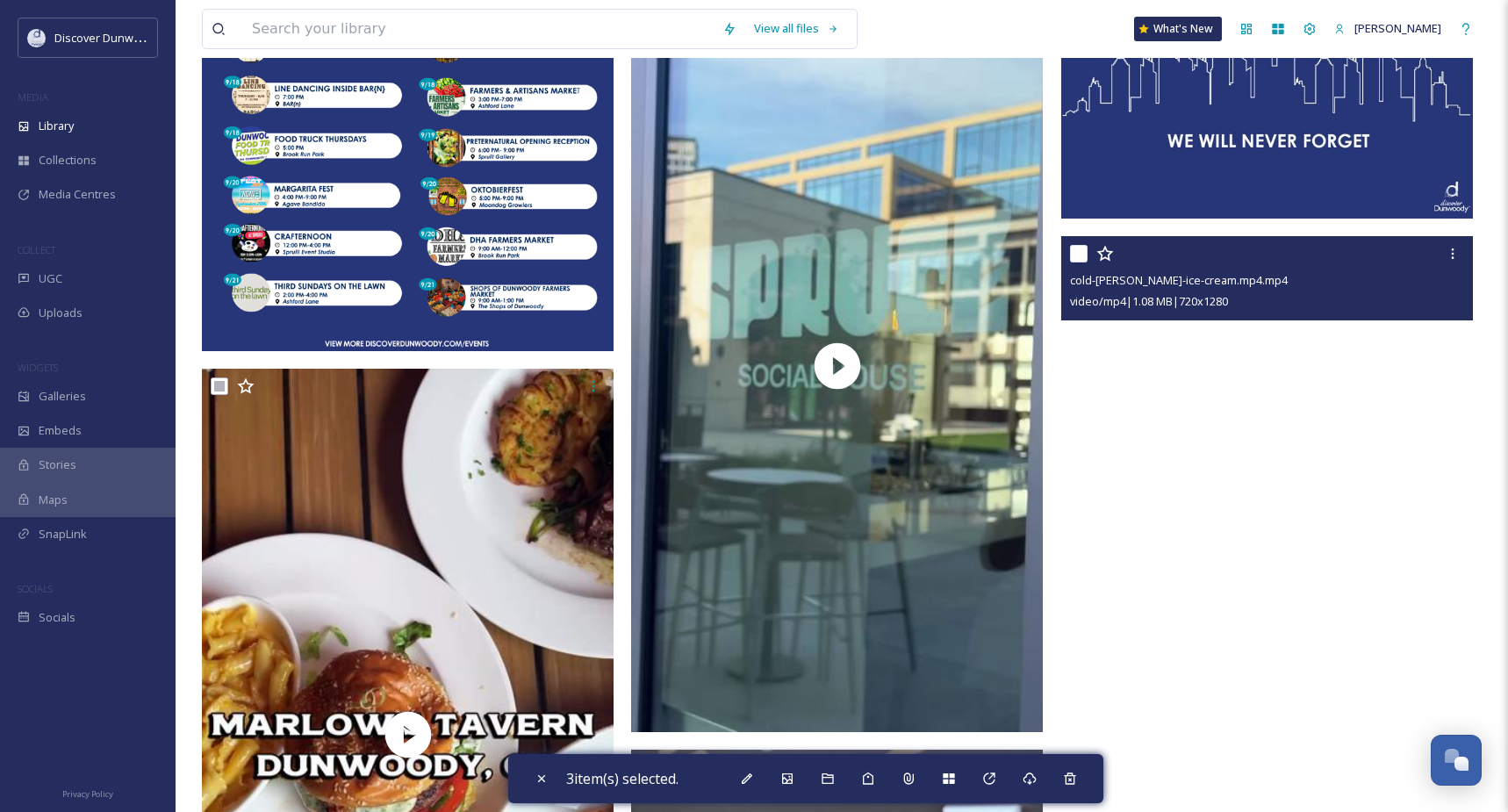
scroll to position [1053, 0]
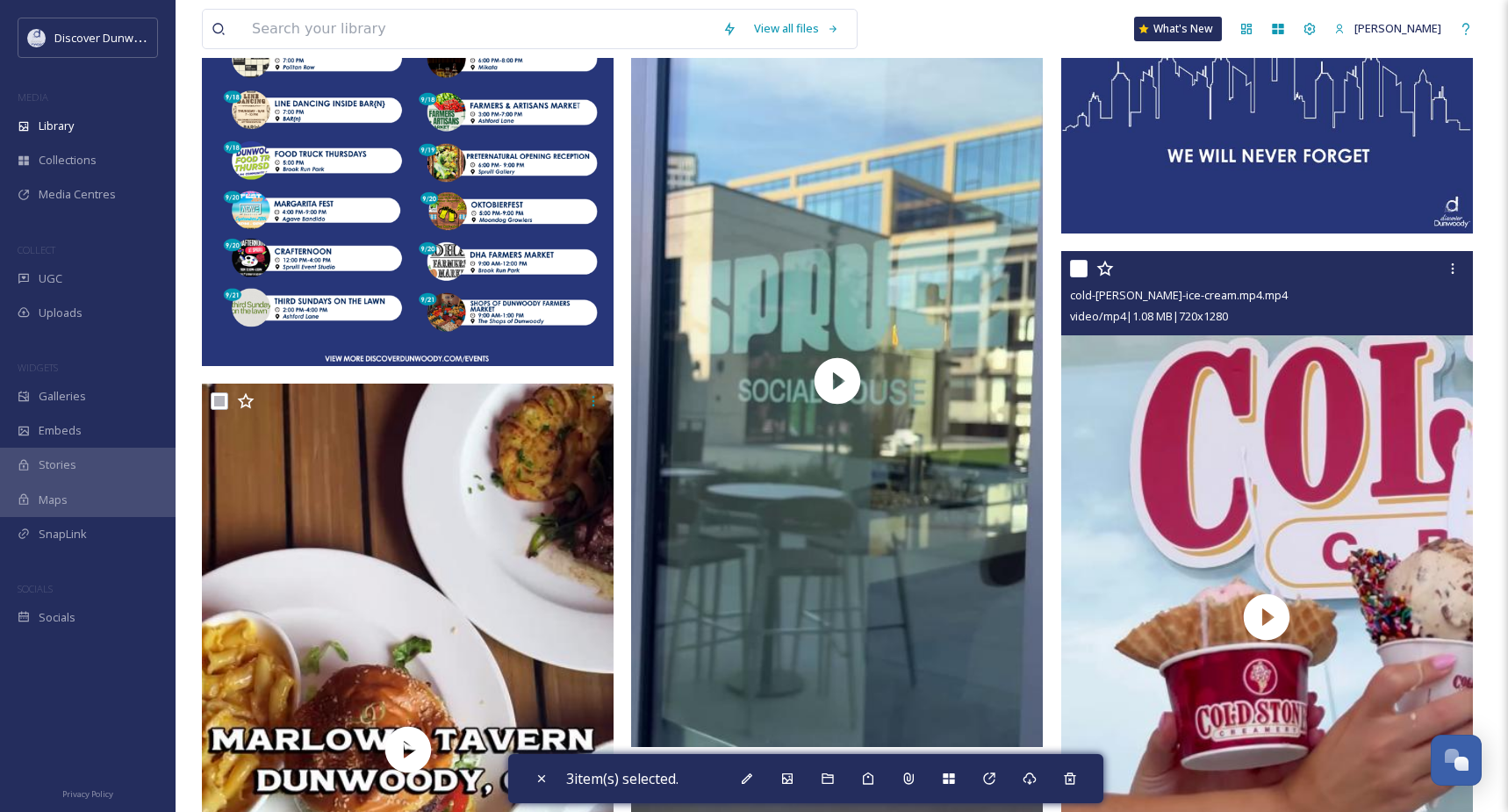
click at [1077, 285] on div at bounding box center [1269, 268] width 399 height 32
click at [1080, 277] on input "checkbox" at bounding box center [1079, 268] width 17 height 17
checkbox input "true"
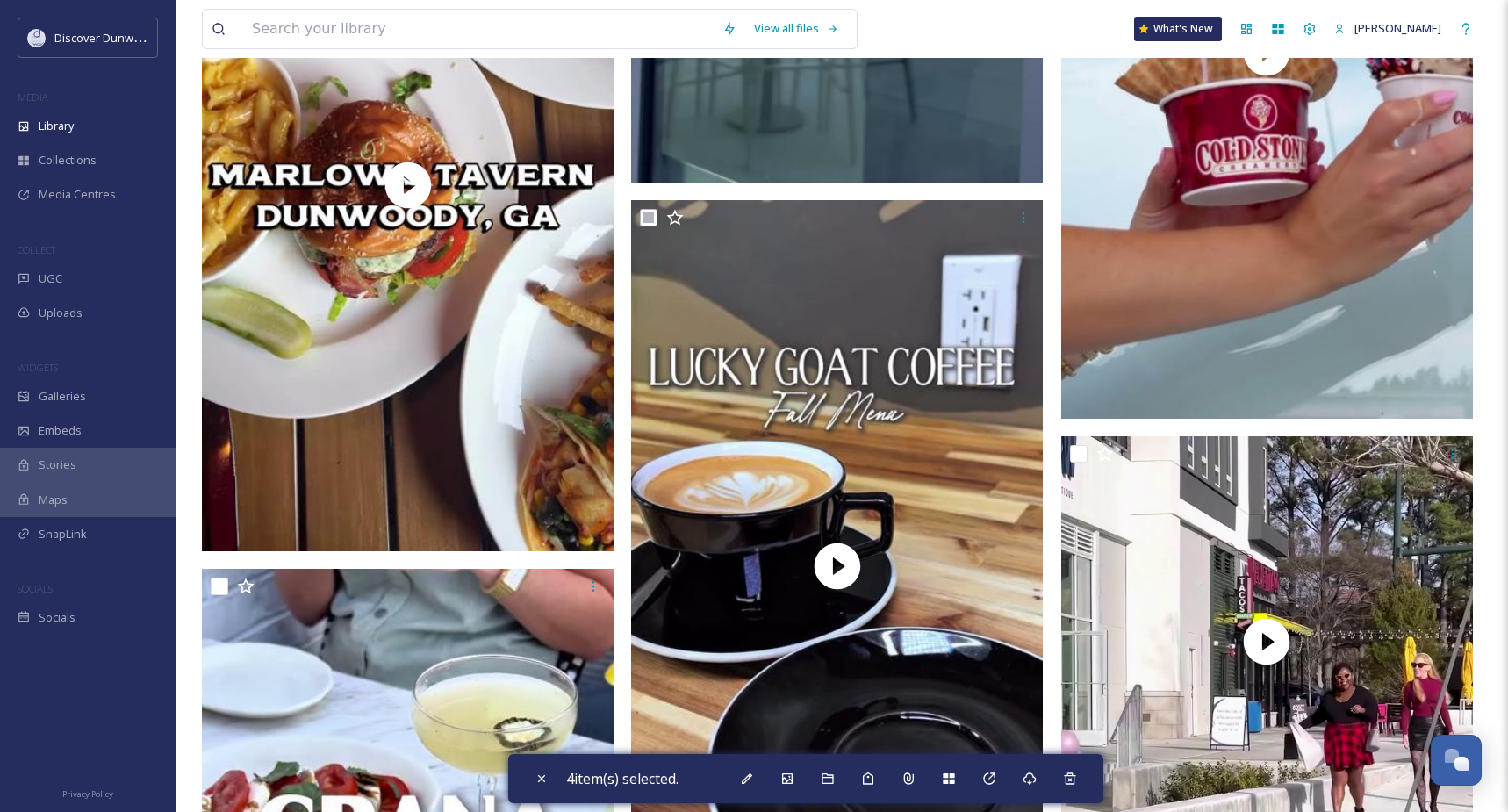
scroll to position [1755, 0]
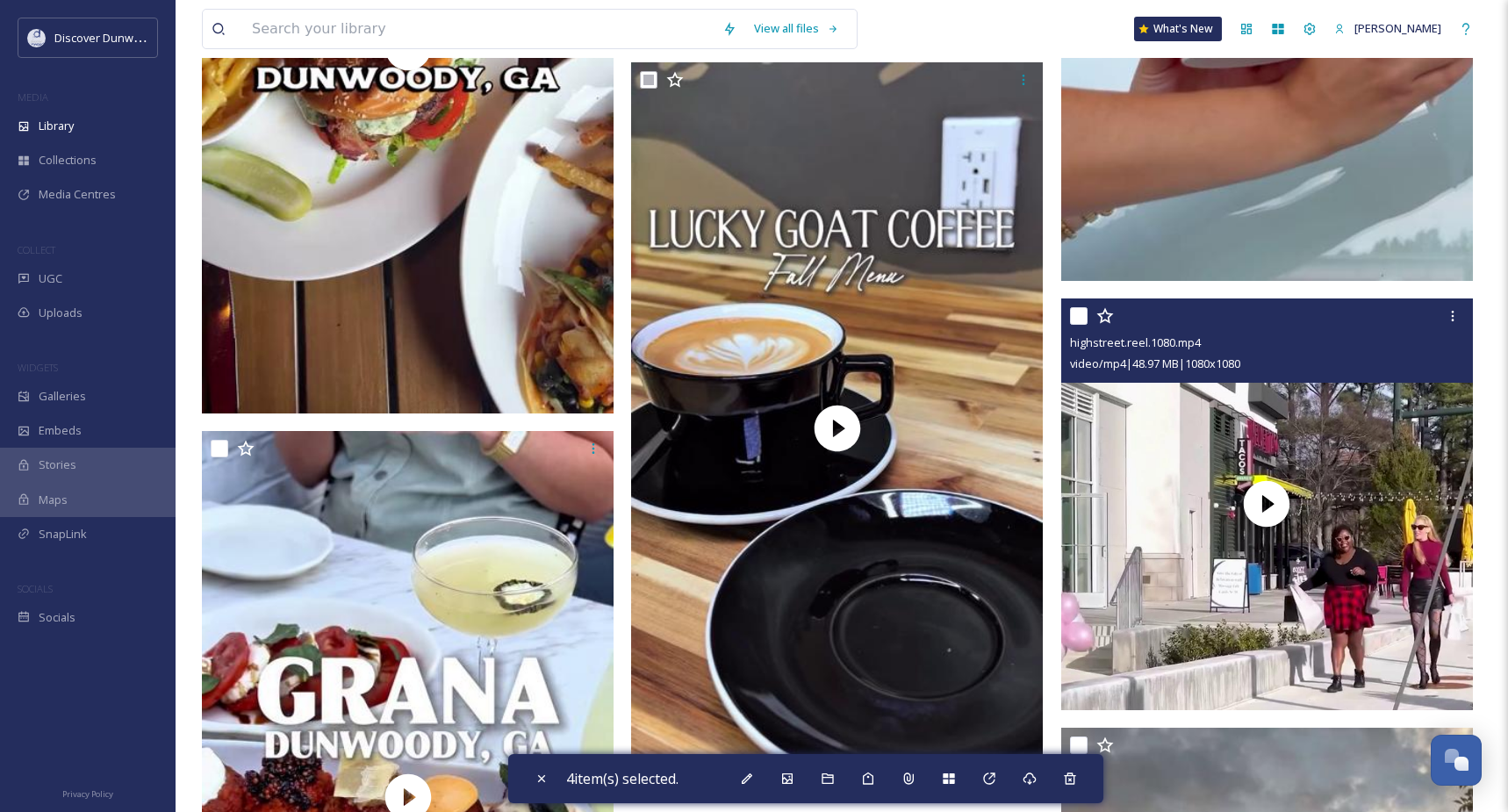
click at [1076, 325] on input "checkbox" at bounding box center [1079, 316] width 17 height 17
checkbox input "true"
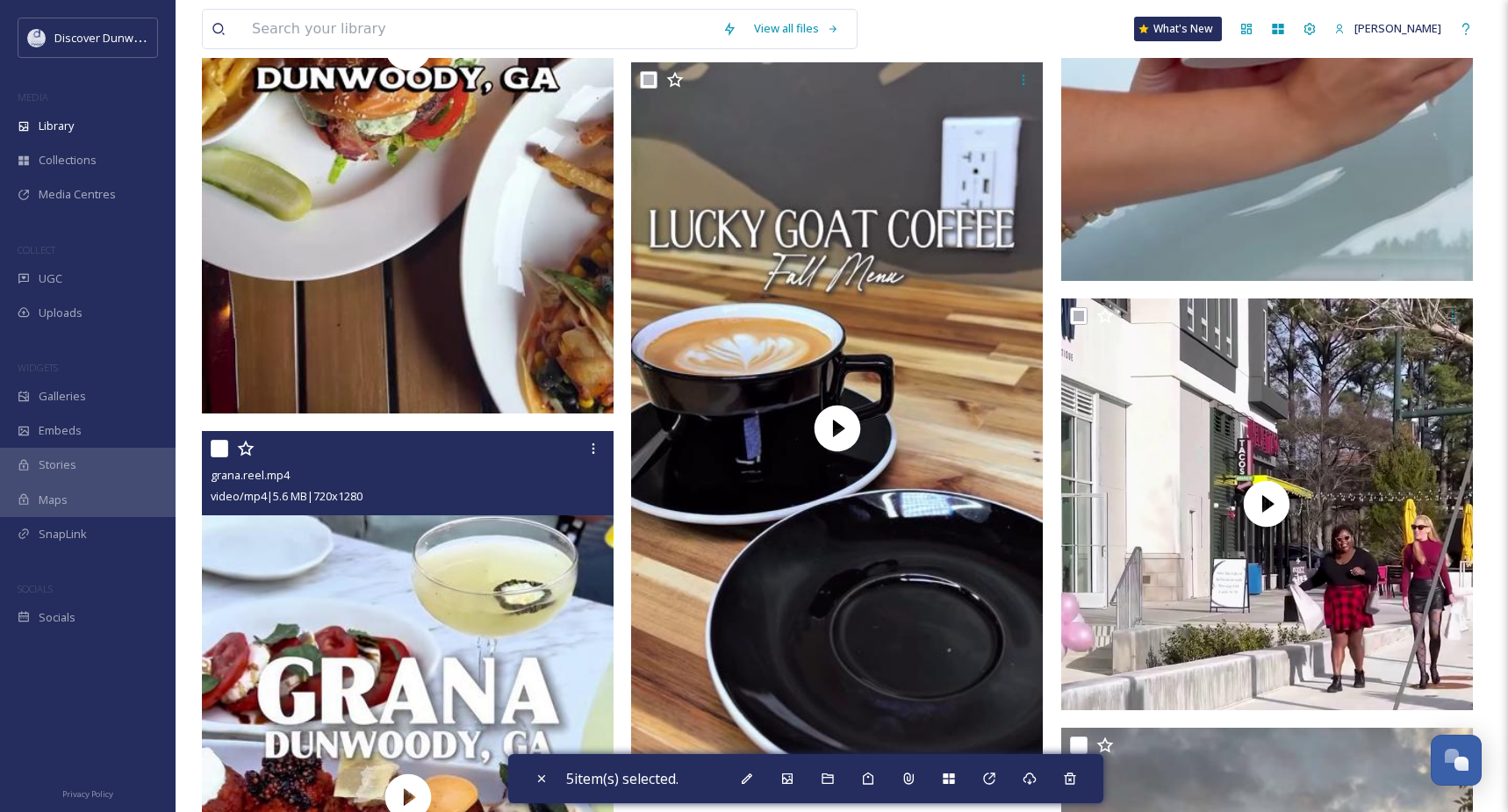
click at [217, 457] on input "checkbox" at bounding box center [219, 448] width 17 height 17
checkbox input "true"
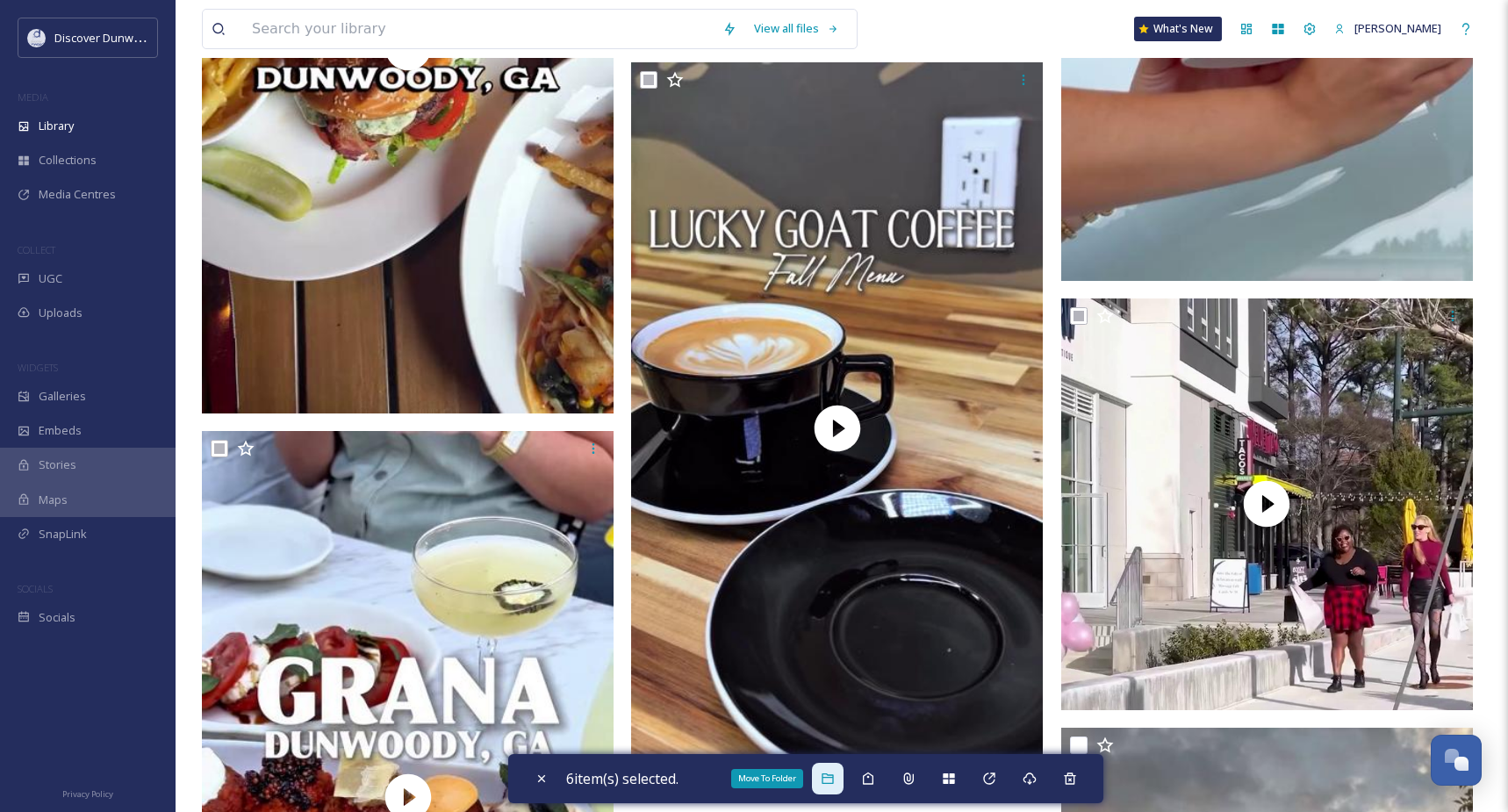
click at [826, 777] on div "Move To Folder" at bounding box center [828, 778] width 32 height 32
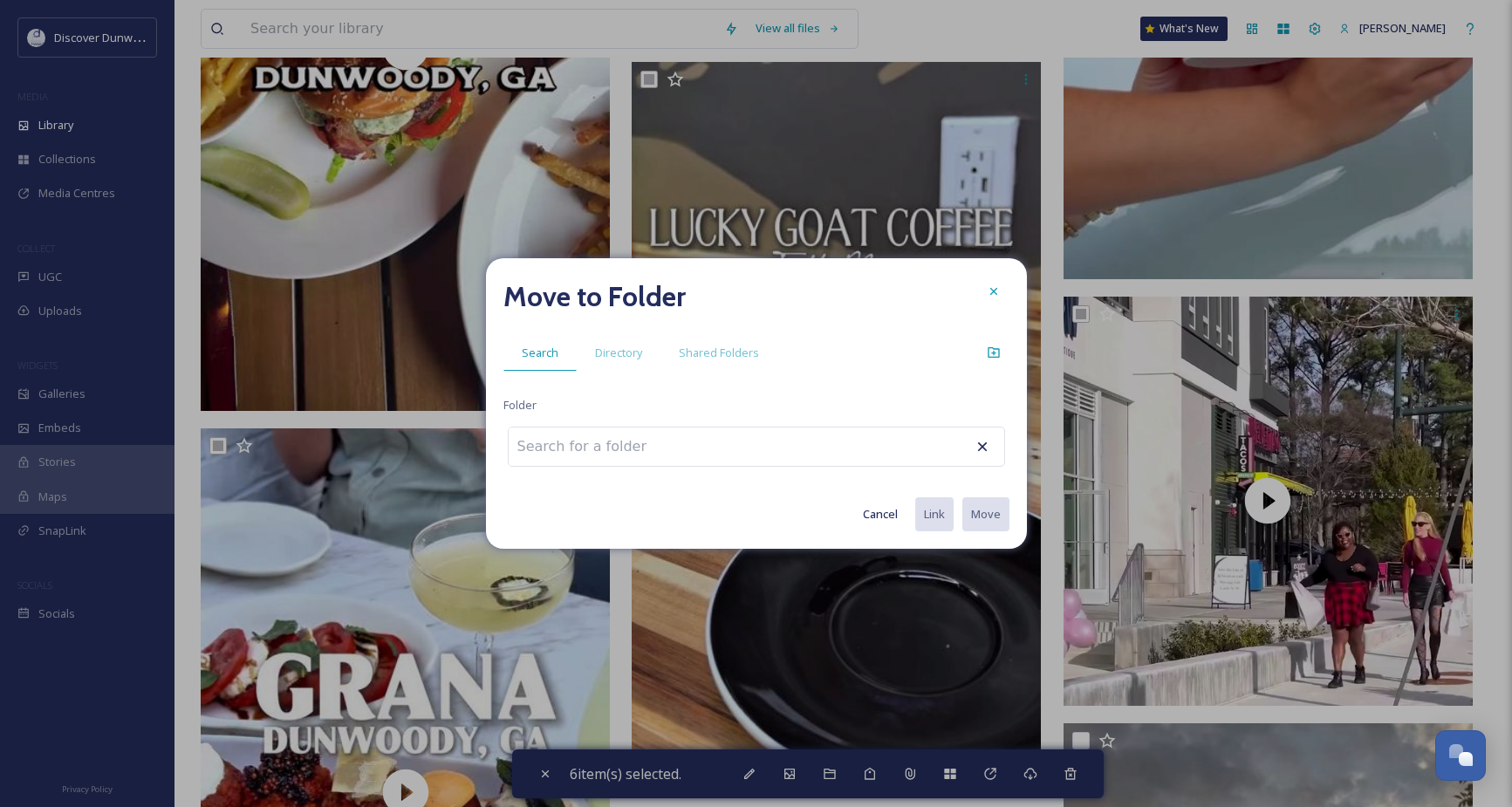
click at [576, 455] on input at bounding box center [605, 446] width 192 height 38
click at [630, 354] on span "Directory" at bounding box center [619, 352] width 47 height 16
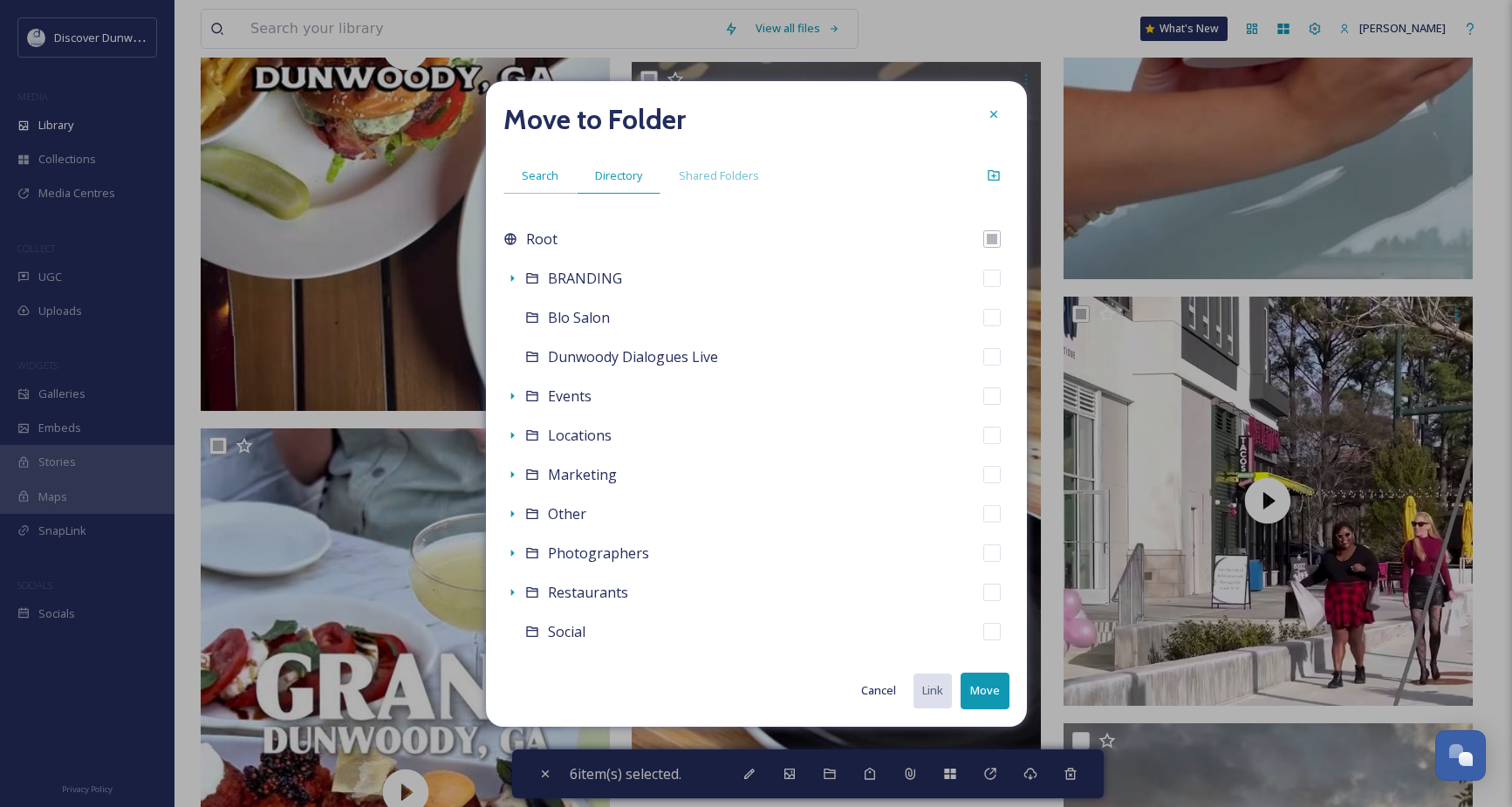
click at [552, 183] on span "Search" at bounding box center [539, 175] width 37 height 16
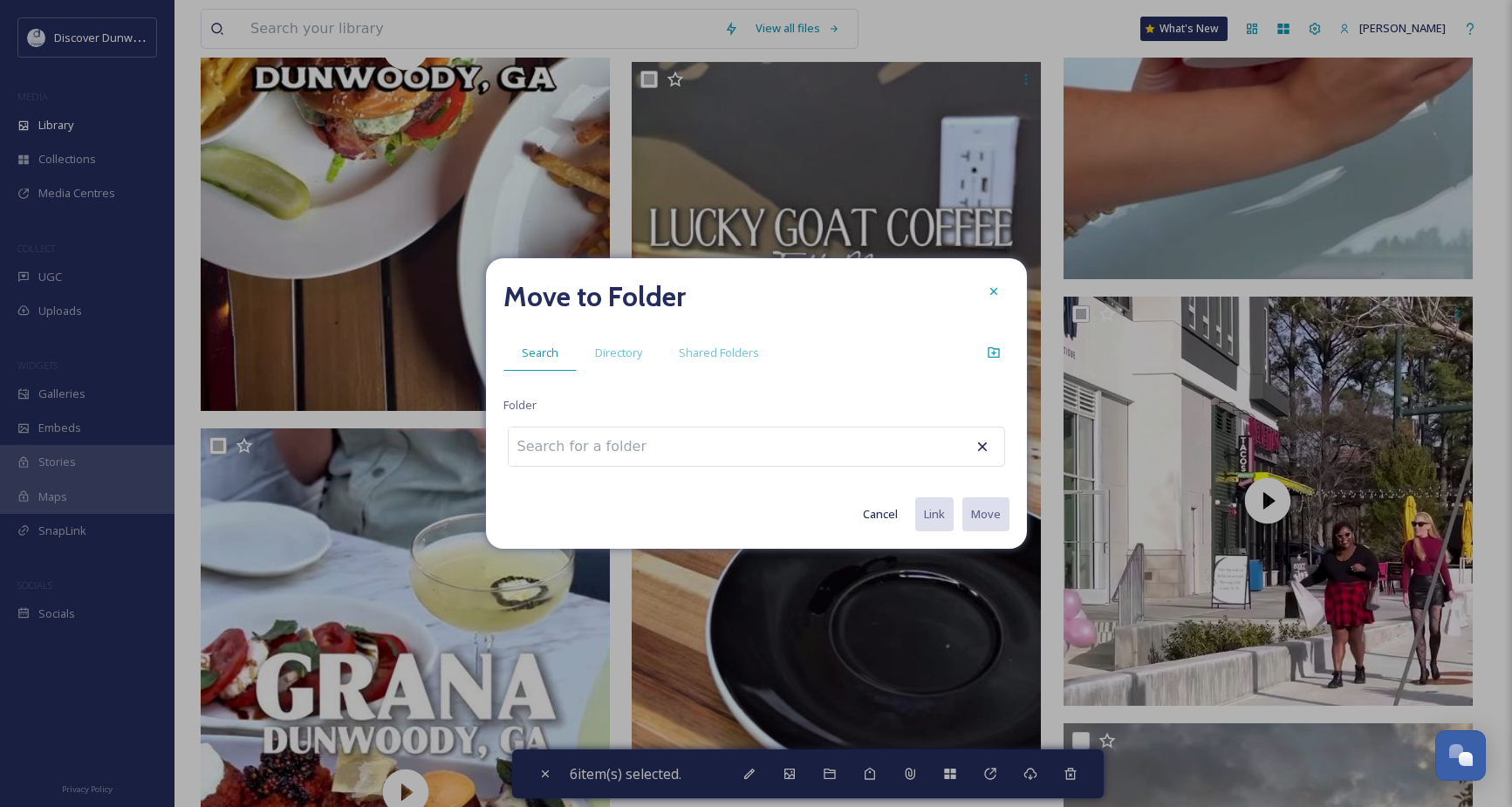
click at [885, 511] on button "Cancel" at bounding box center [879, 515] width 52 height 34
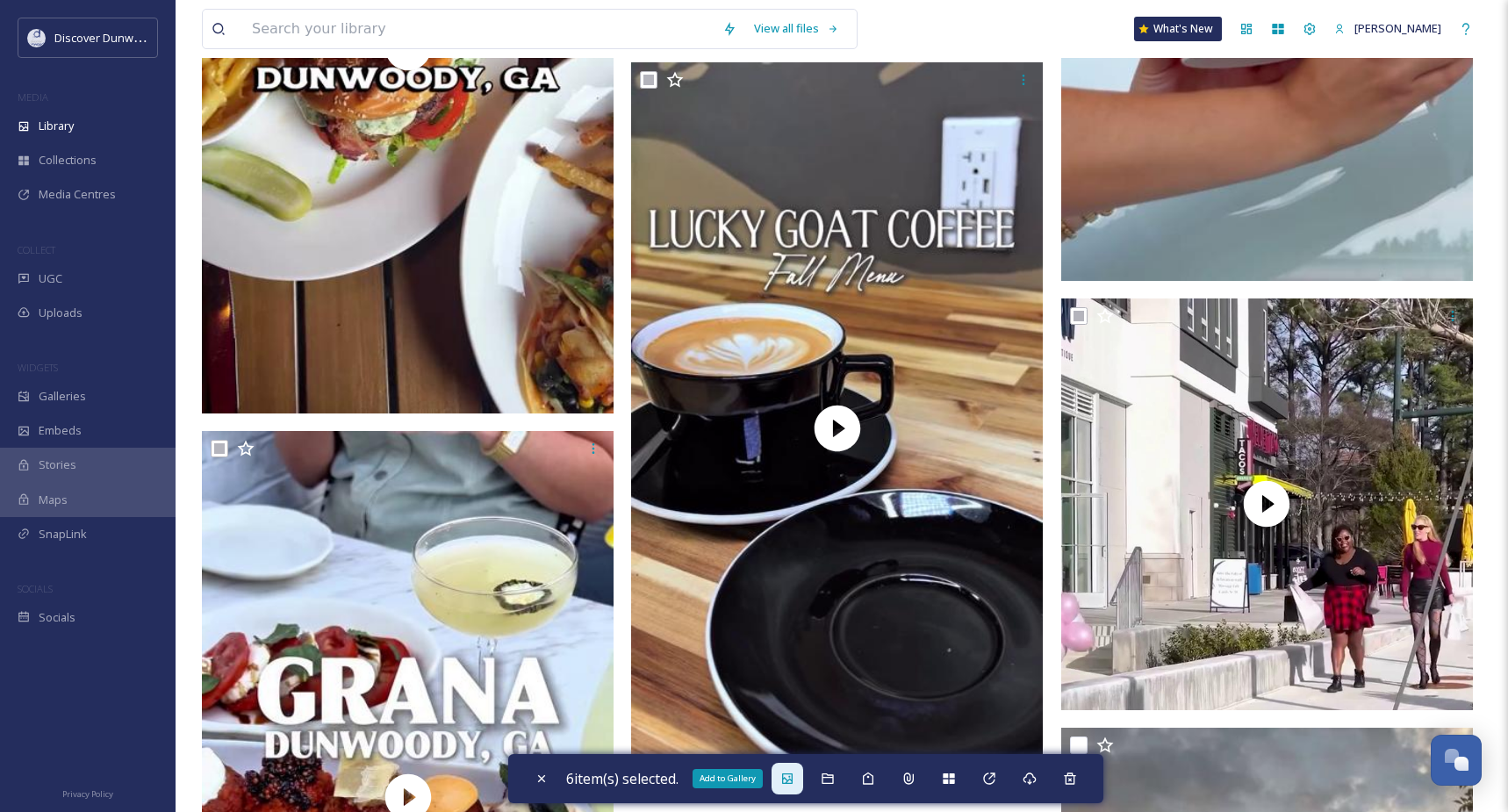
click at [781, 780] on div "Add to Gallery" at bounding box center [786, 778] width 32 height 32
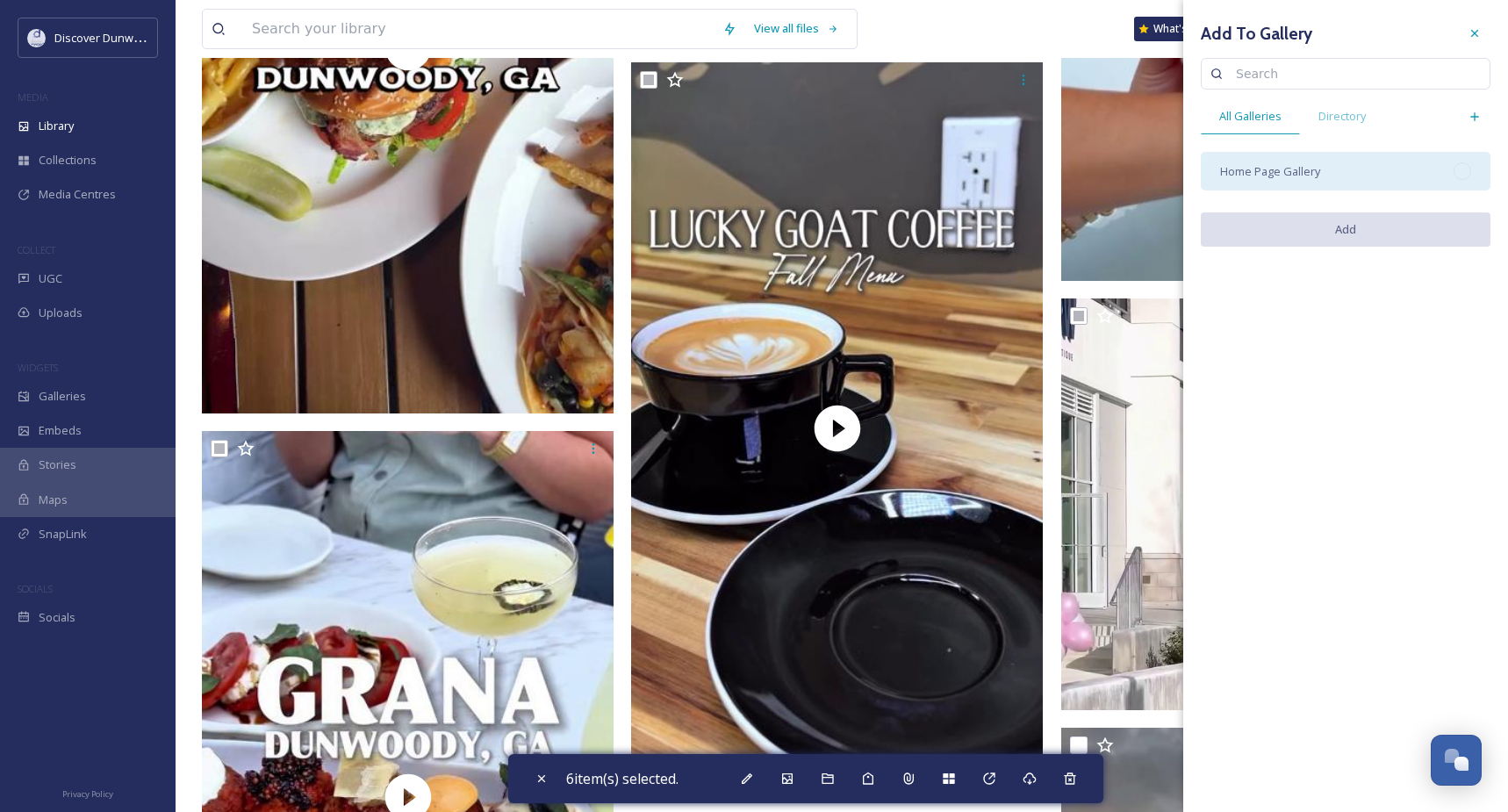
click at [1284, 179] on span "Home Page Gallery" at bounding box center [1270, 171] width 100 height 16
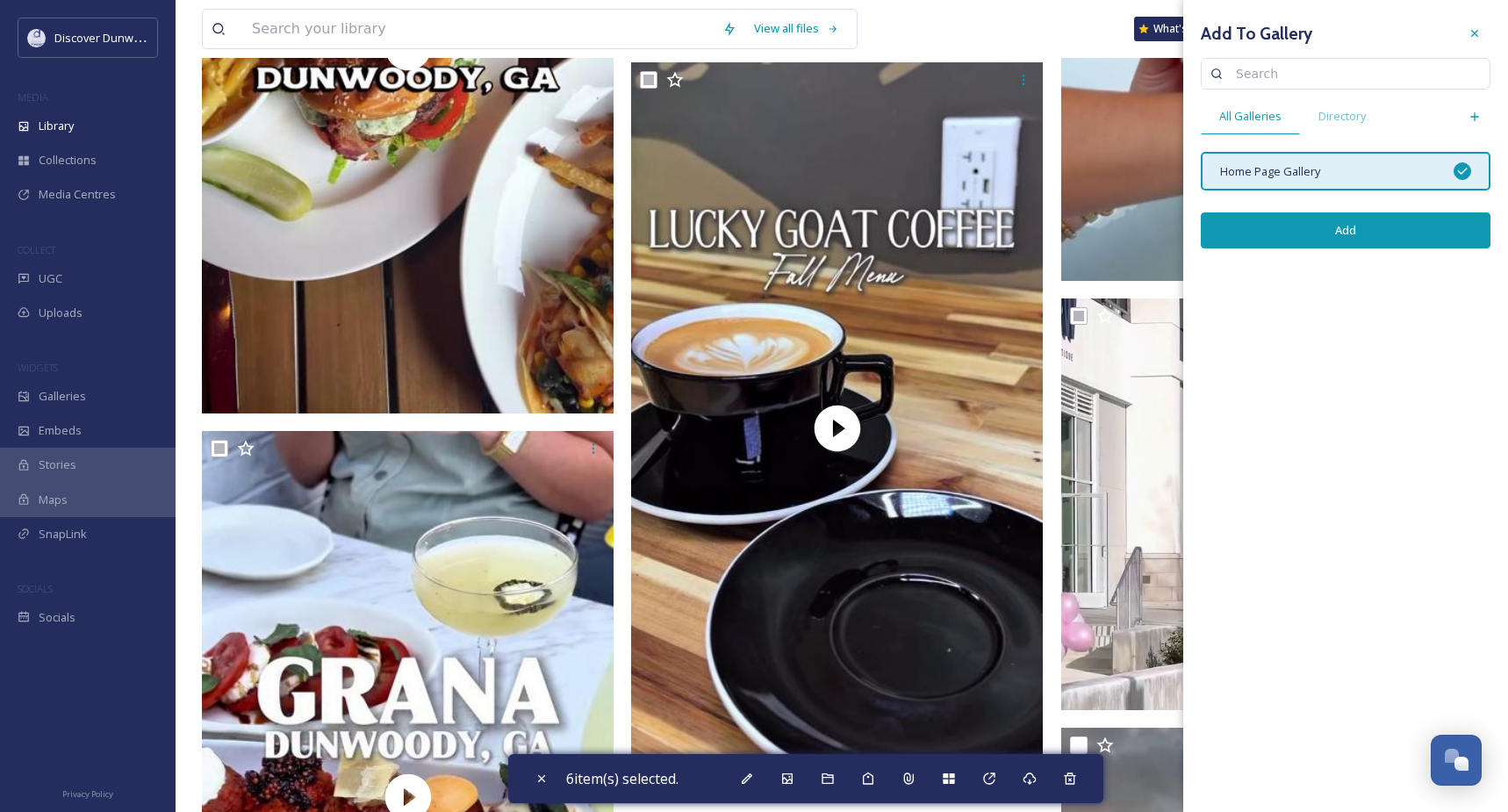
click at [1284, 179] on span "Home Page Gallery" at bounding box center [1270, 171] width 100 height 16
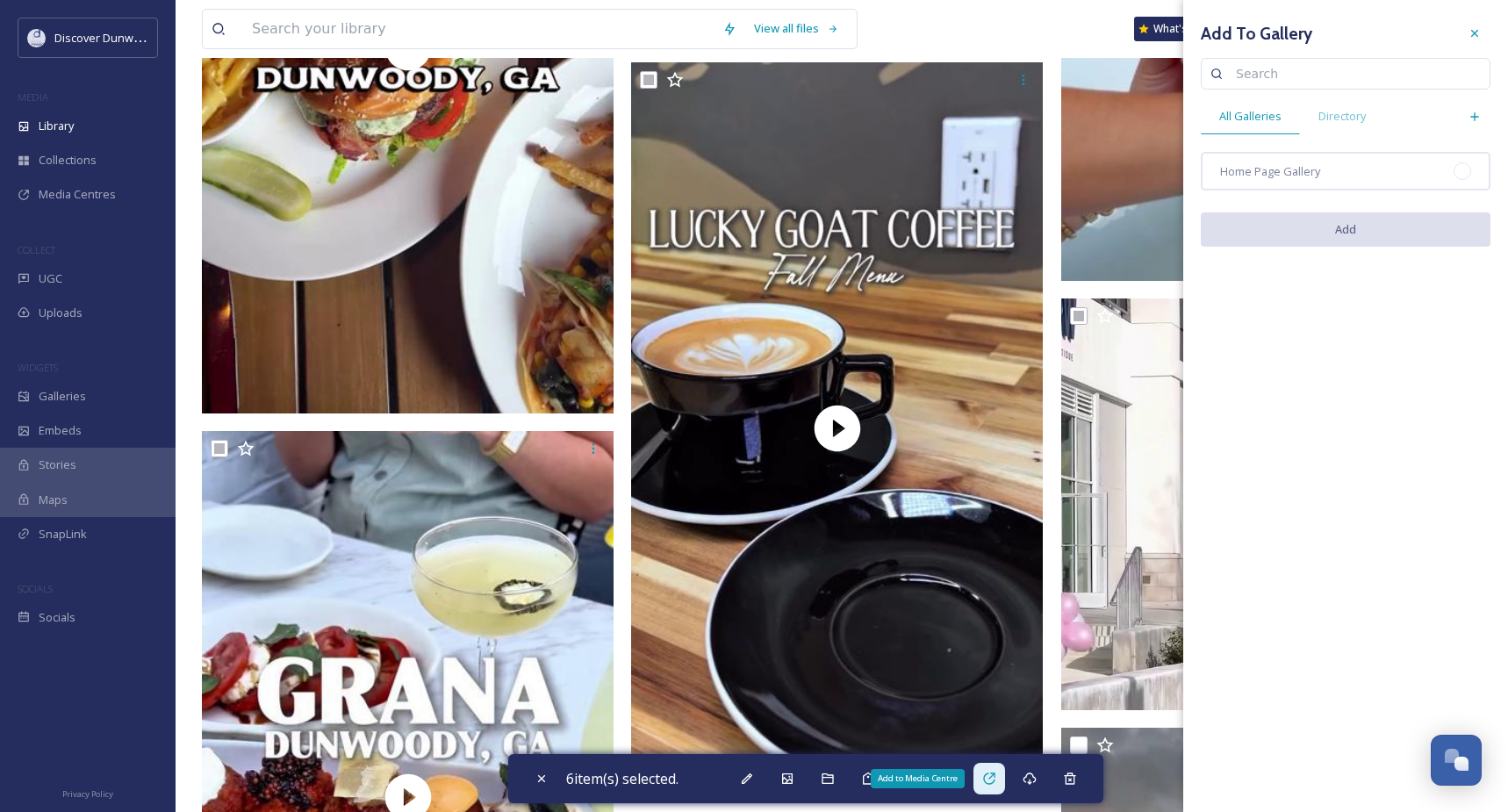
click at [987, 780] on icon at bounding box center [989, 778] width 14 height 14
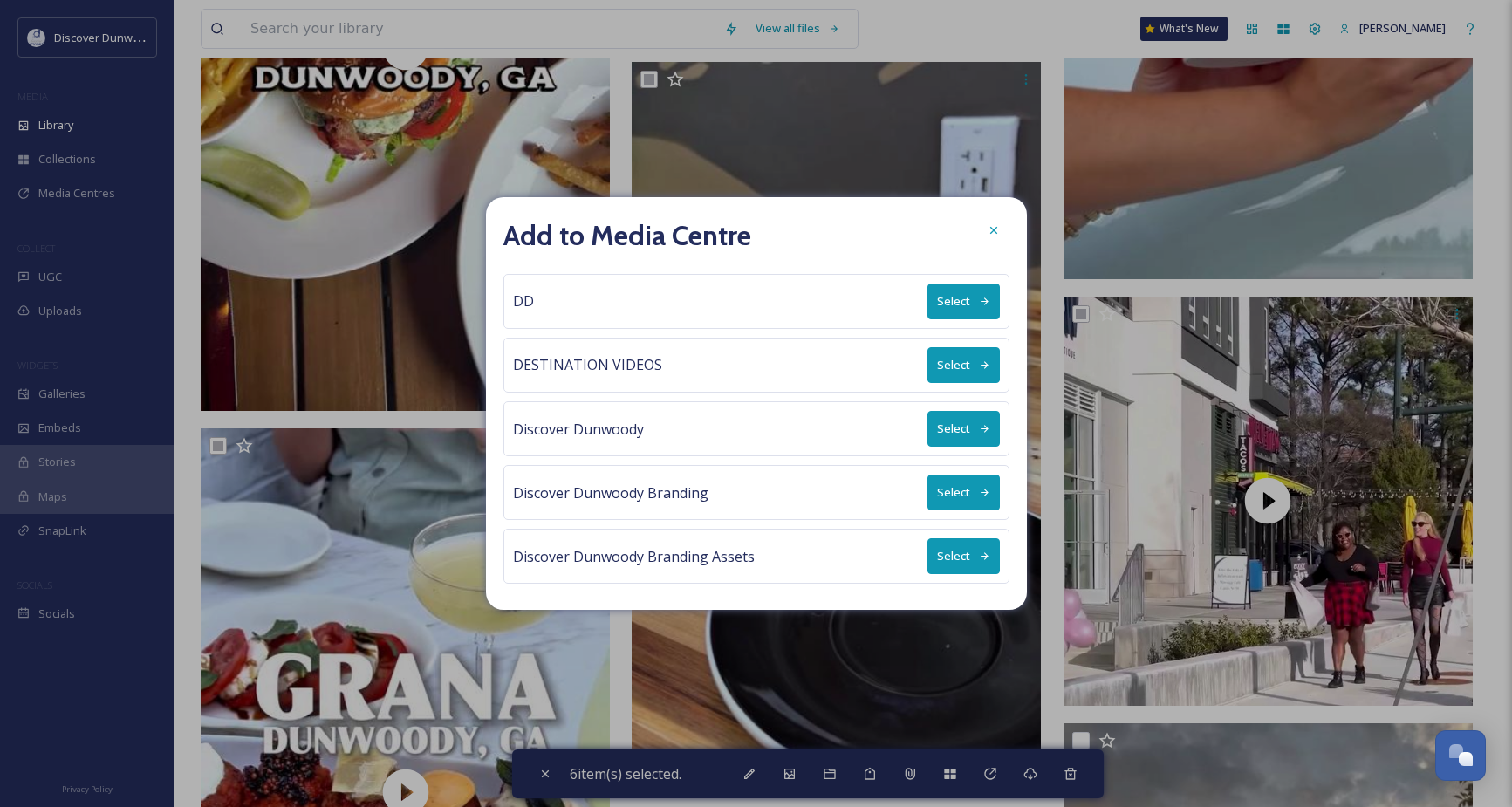
click at [959, 426] on button "Select" at bounding box center [964, 429] width 72 height 36
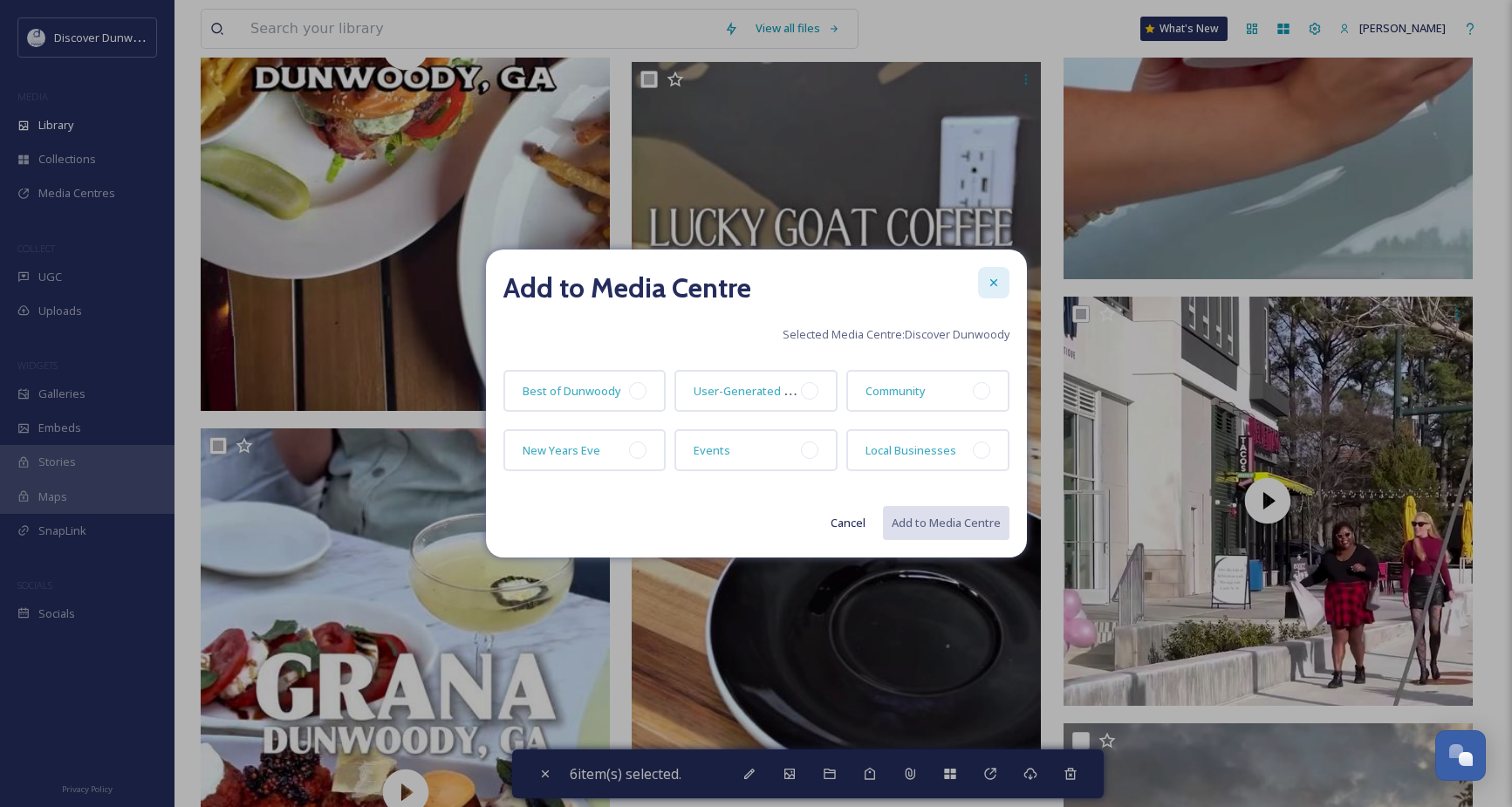
click at [991, 278] on icon at bounding box center [993, 282] width 14 height 14
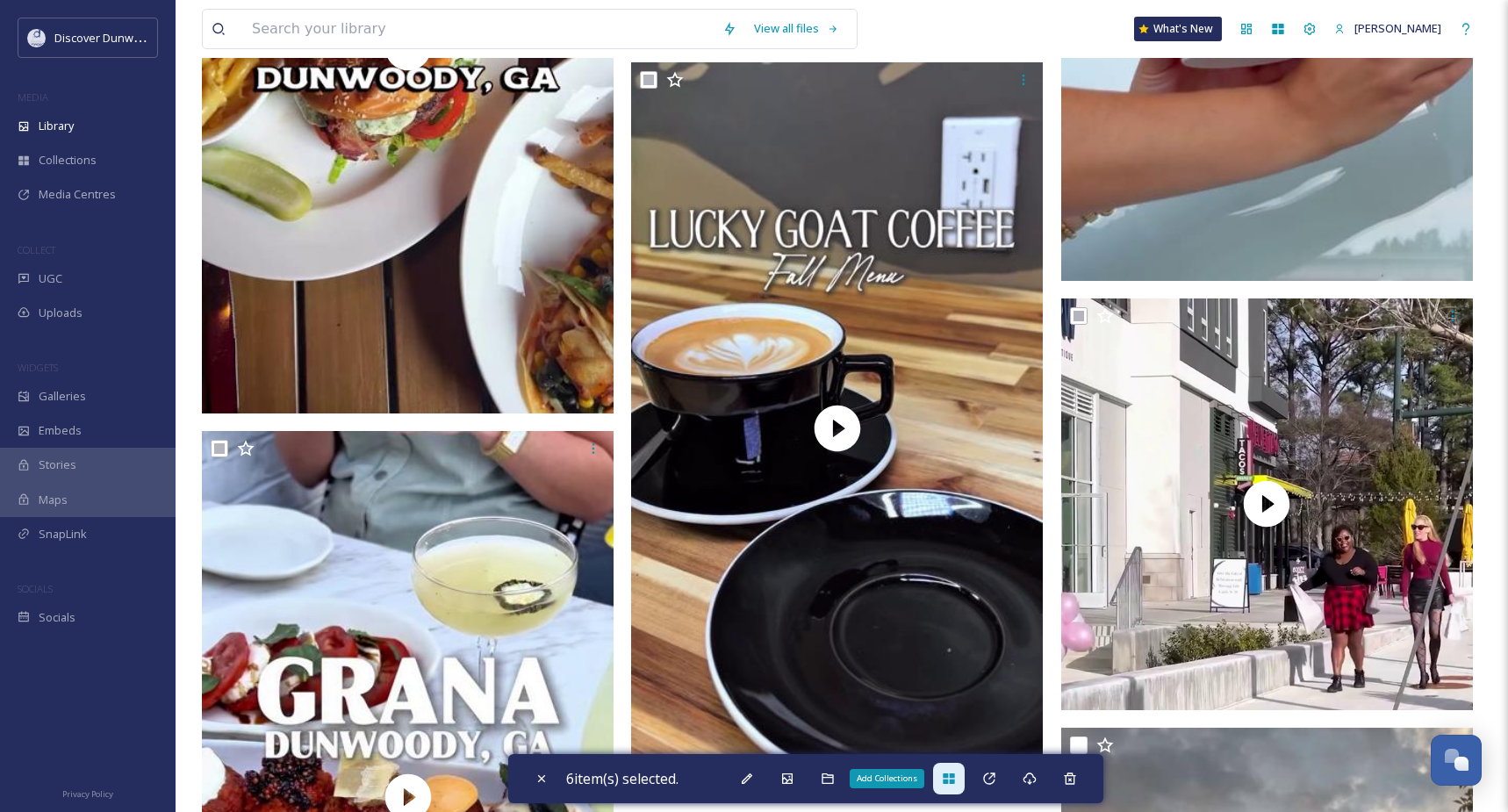
click at [953, 786] on div "Add Collections" at bounding box center [949, 778] width 32 height 32
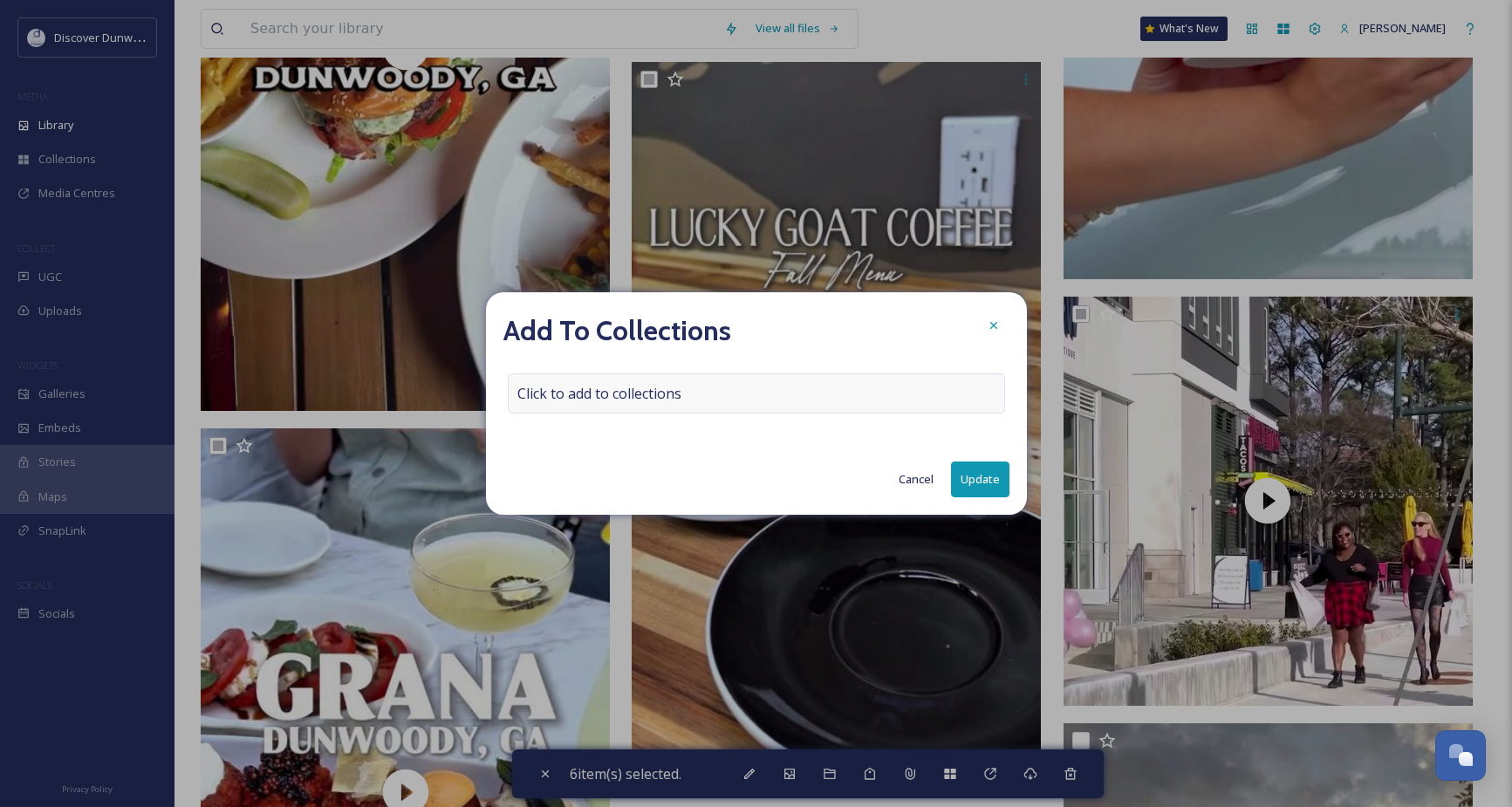
click at [714, 405] on div "Click to add to collections" at bounding box center [757, 393] width 498 height 40
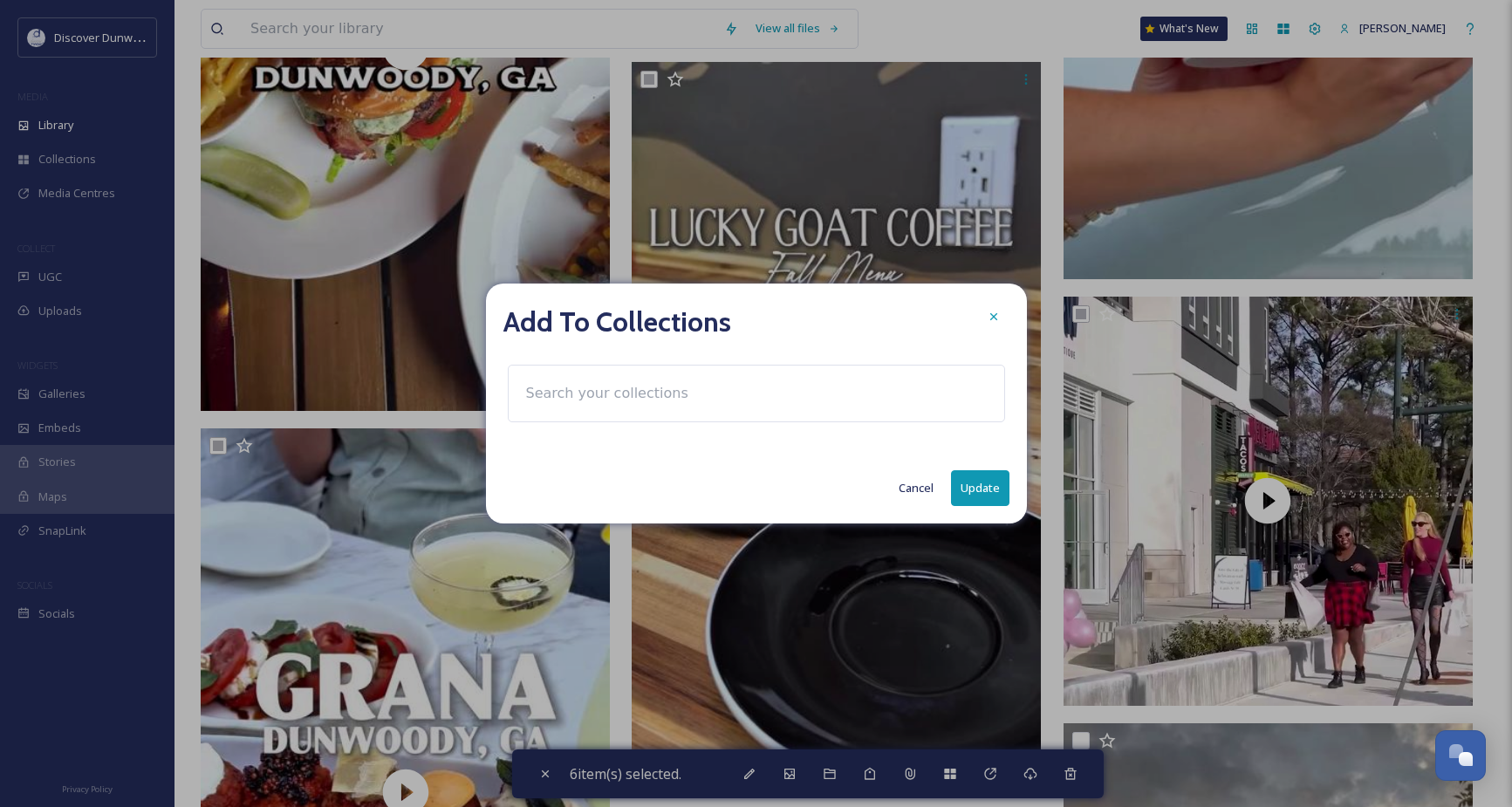
click at [717, 377] on div at bounding box center [757, 393] width 498 height 58
click at [705, 395] on div at bounding box center [757, 393] width 498 height 58
click at [592, 400] on input at bounding box center [614, 393] width 192 height 38
type input "e"
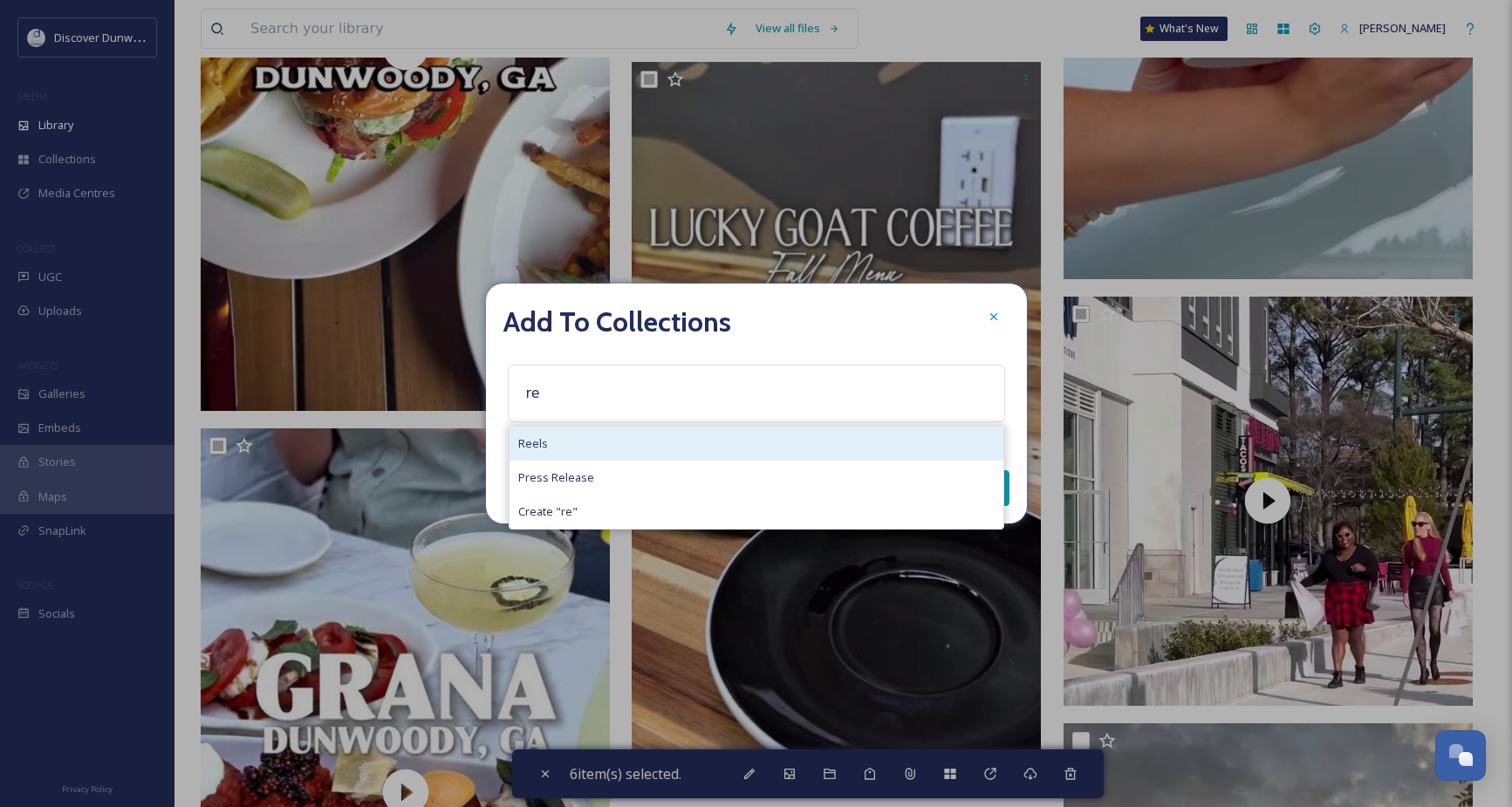
type input "re"
click at [592, 440] on div "Reels" at bounding box center [756, 443] width 494 height 34
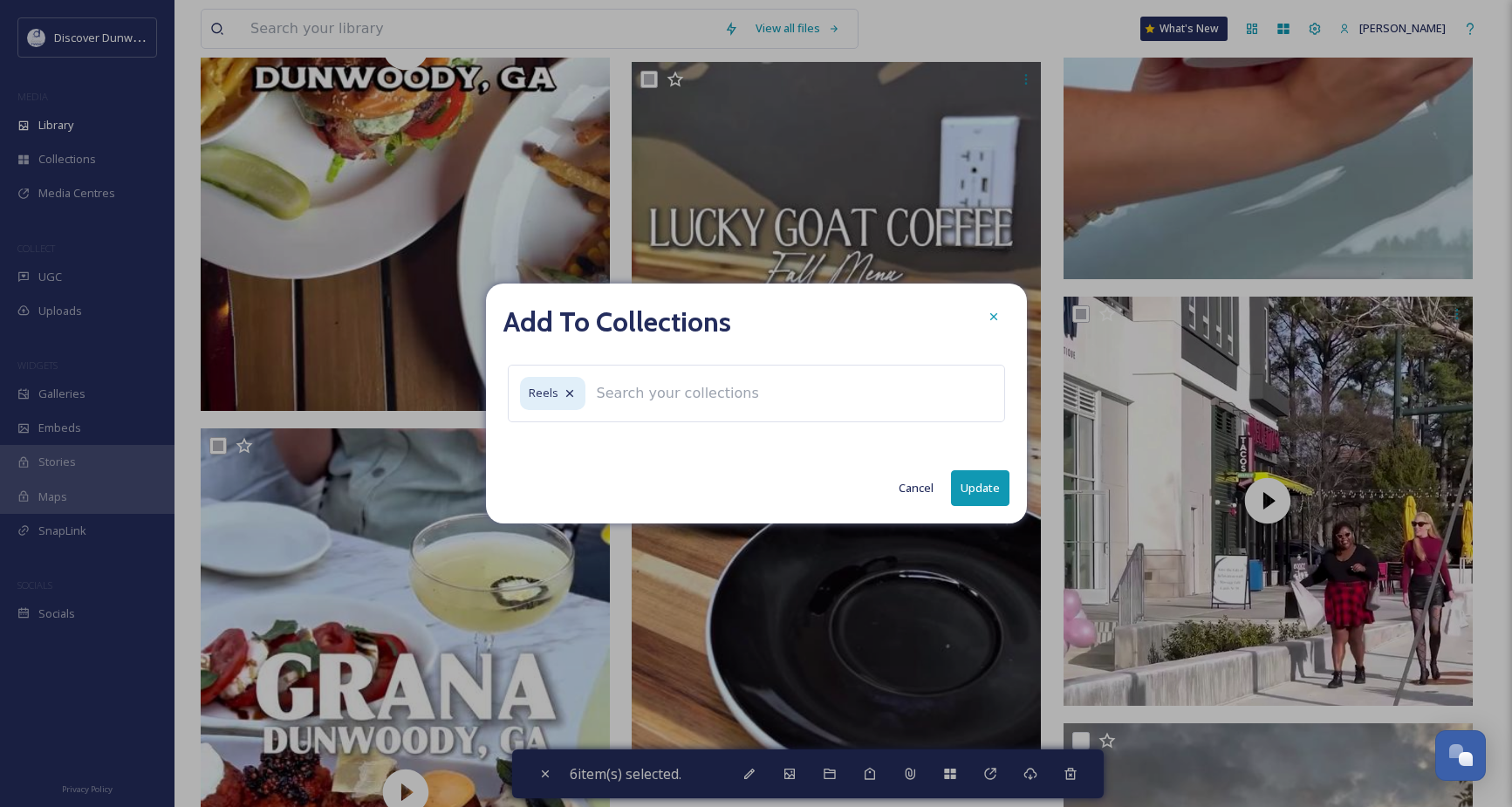
click at [963, 477] on button "Update" at bounding box center [980, 488] width 59 height 36
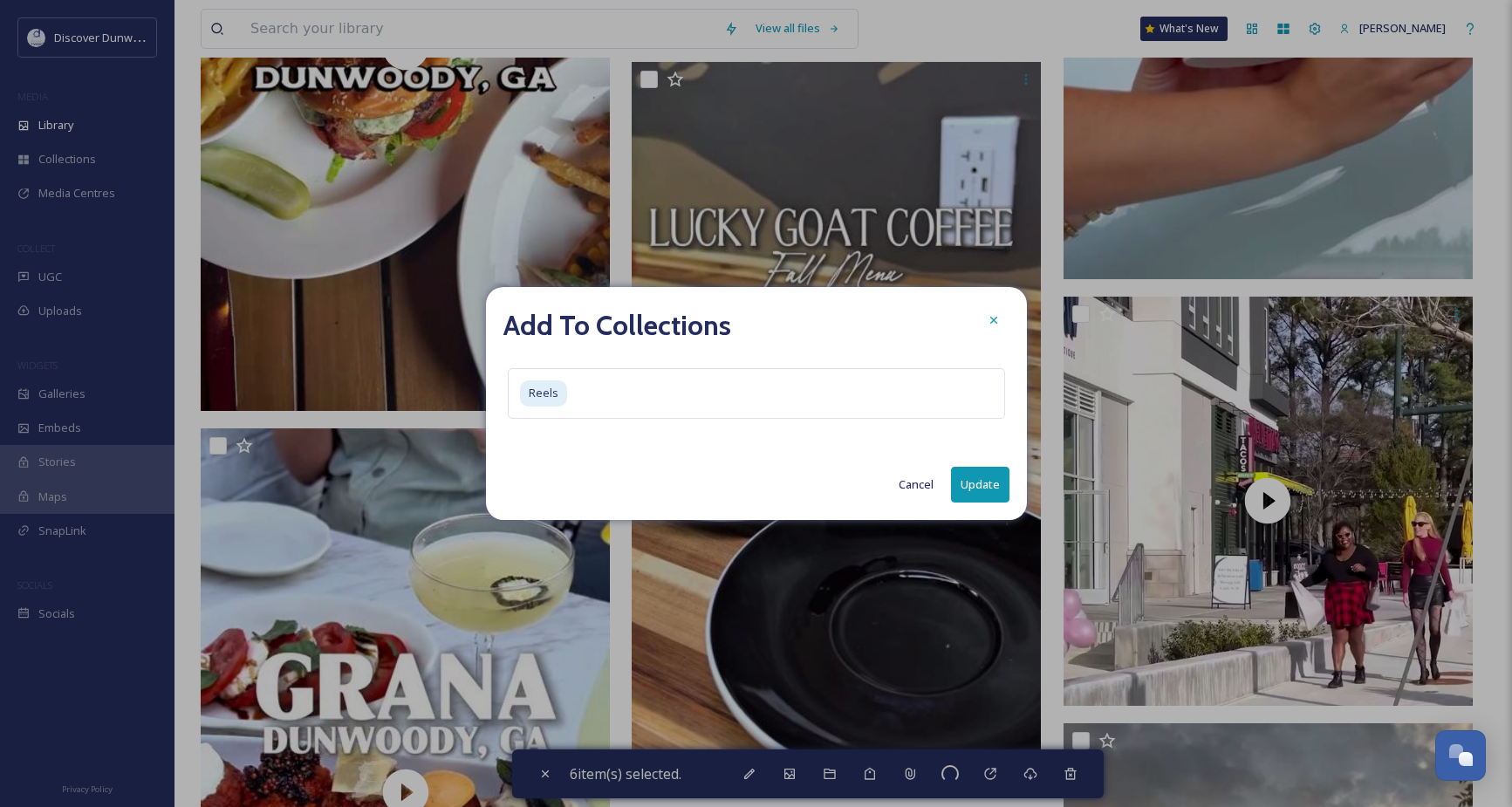
checkbox input "false"
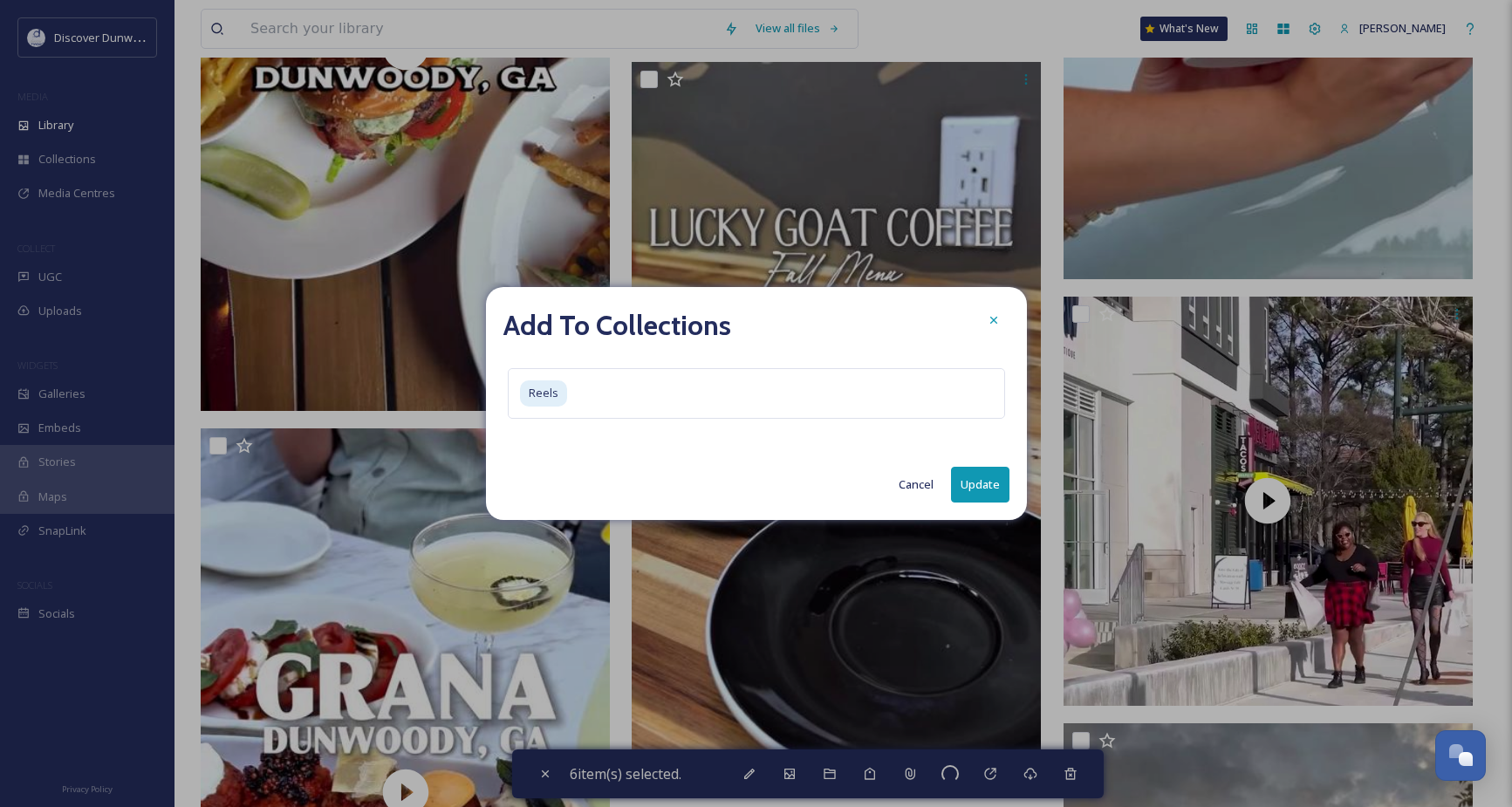
checkbox input "false"
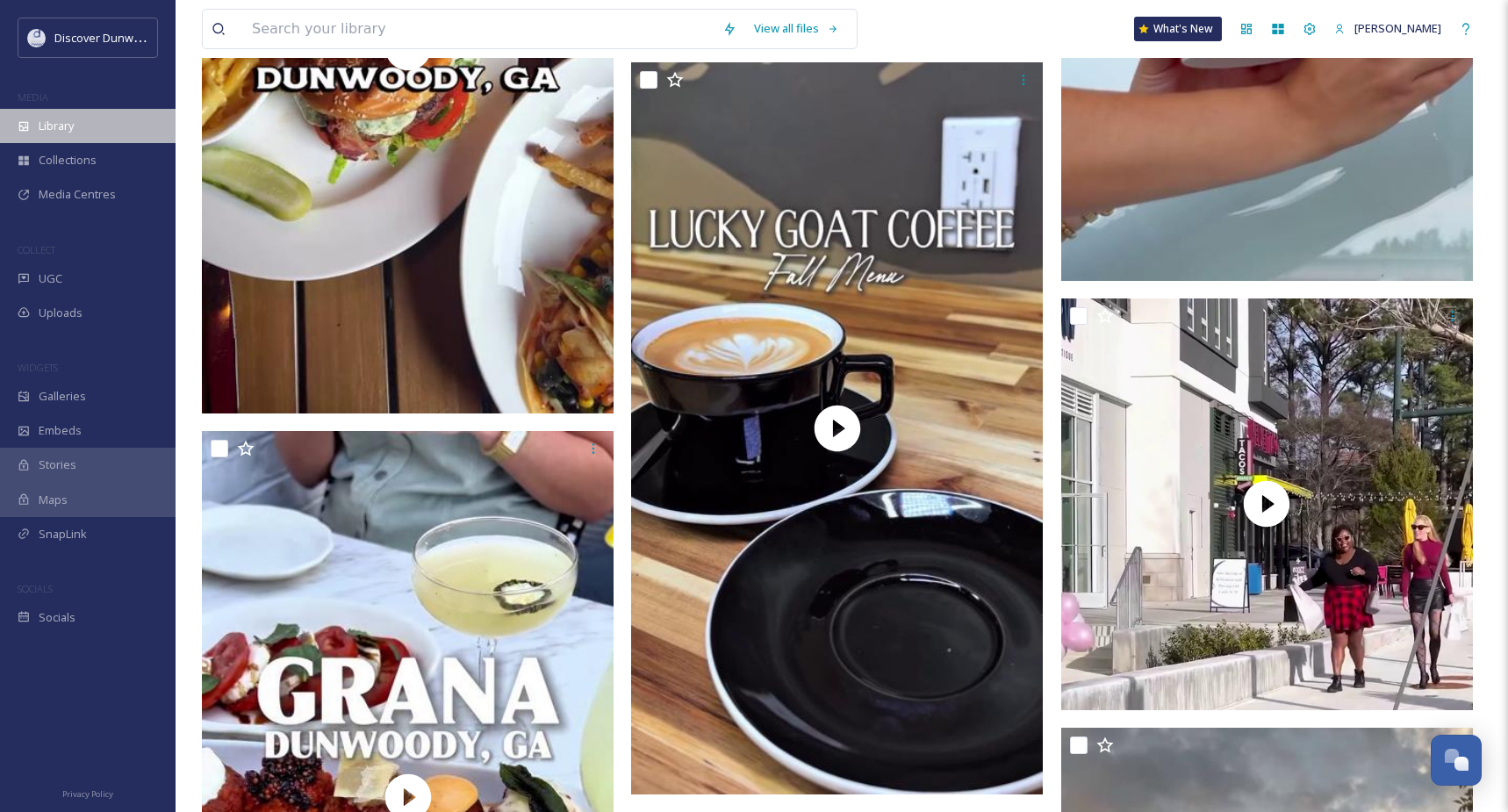
click at [118, 126] on div "Library" at bounding box center [88, 126] width 176 height 34
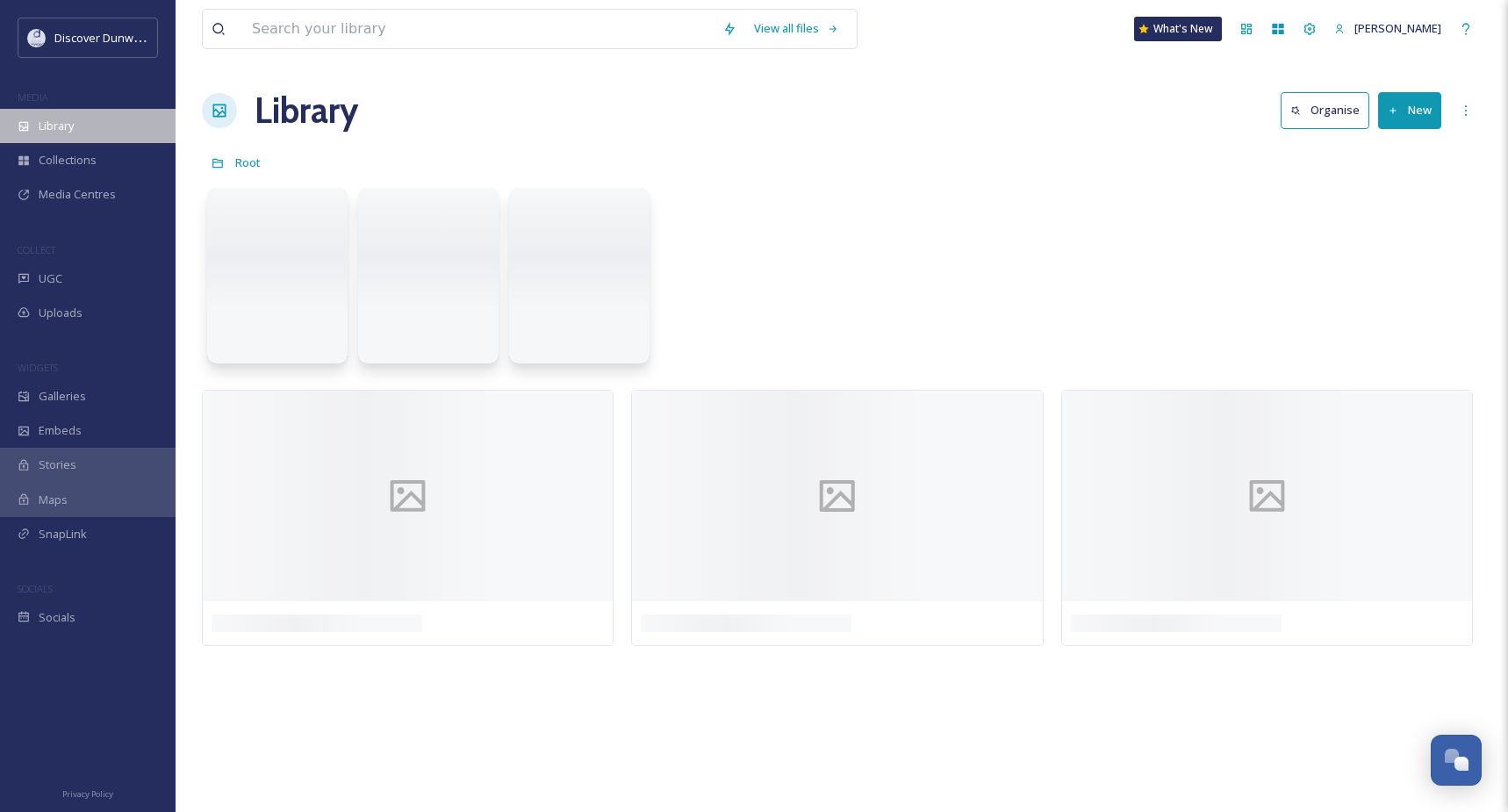
scroll to position [0, 0]
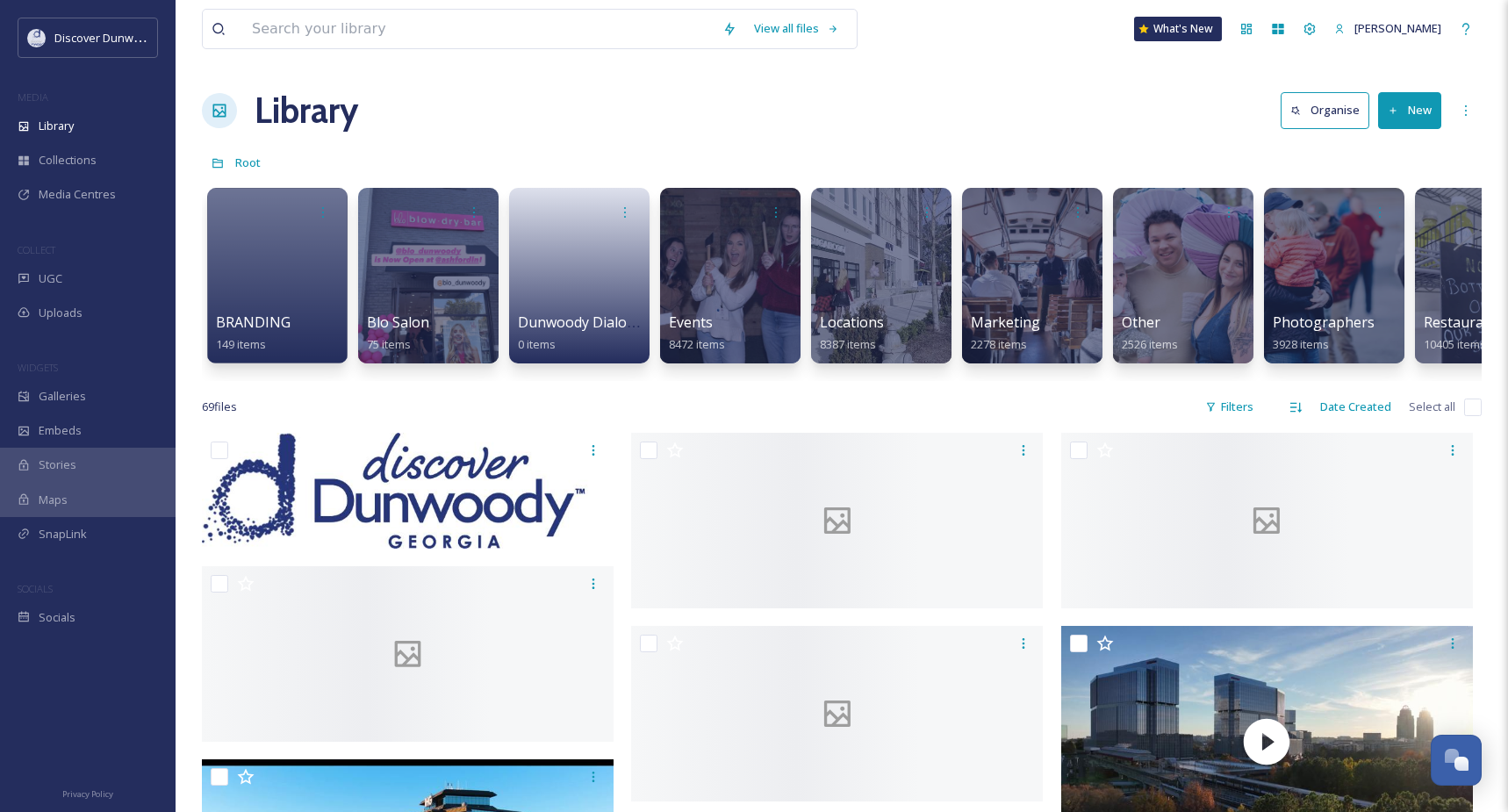
click at [883, 112] on div "Library Organise New" at bounding box center [841, 110] width 1280 height 53
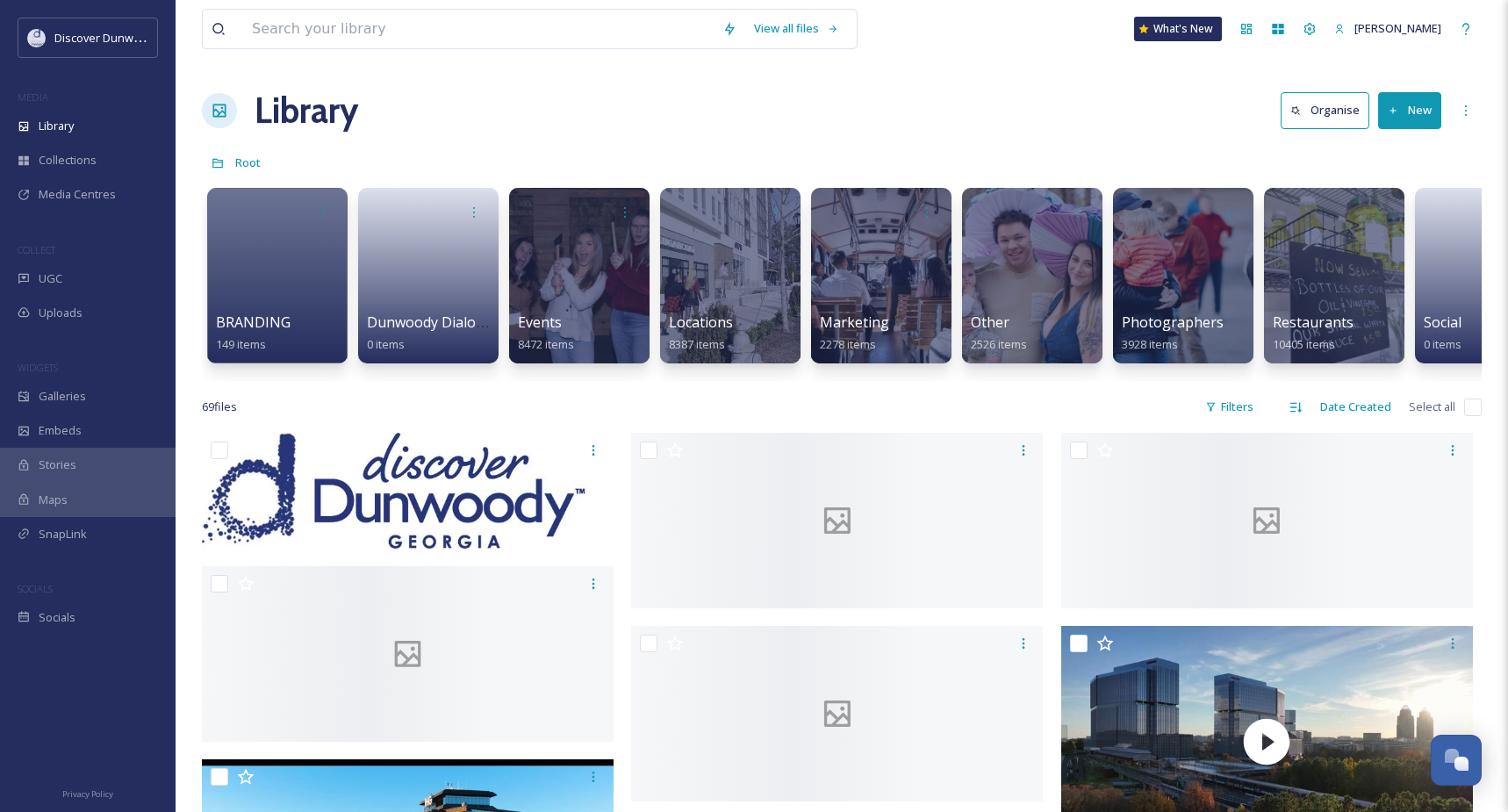
click at [1413, 107] on button "New" at bounding box center [1410, 110] width 63 height 36
click at [1390, 218] on span "Folder" at bounding box center [1390, 219] width 33 height 16
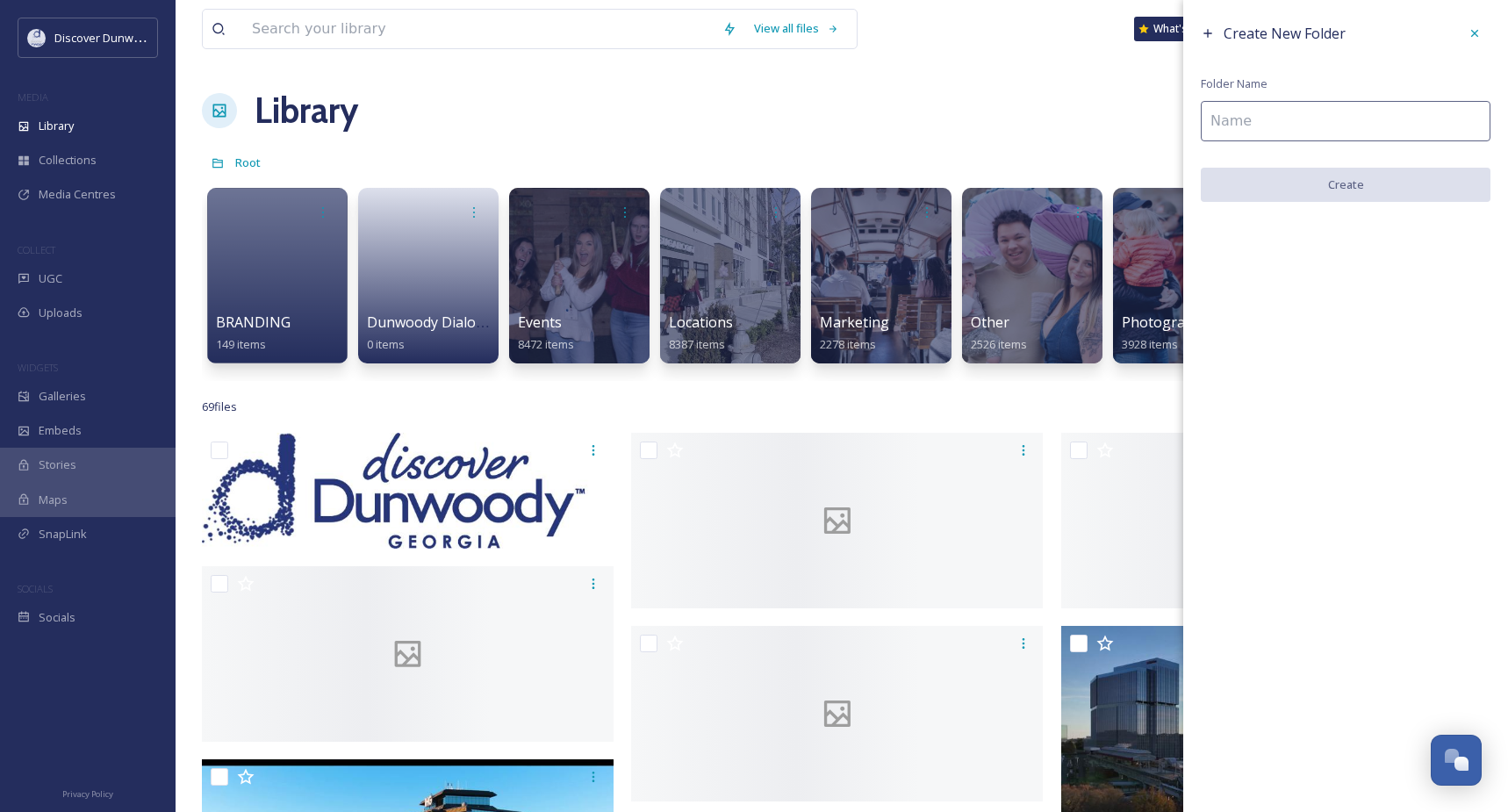
drag, startPoint x: 1329, startPoint y: 112, endPoint x: 1298, endPoint y: 89, distance: 38.6
click at [1329, 111] on input at bounding box center [1346, 121] width 290 height 40
click at [1474, 33] on icon at bounding box center [1475, 33] width 14 height 14
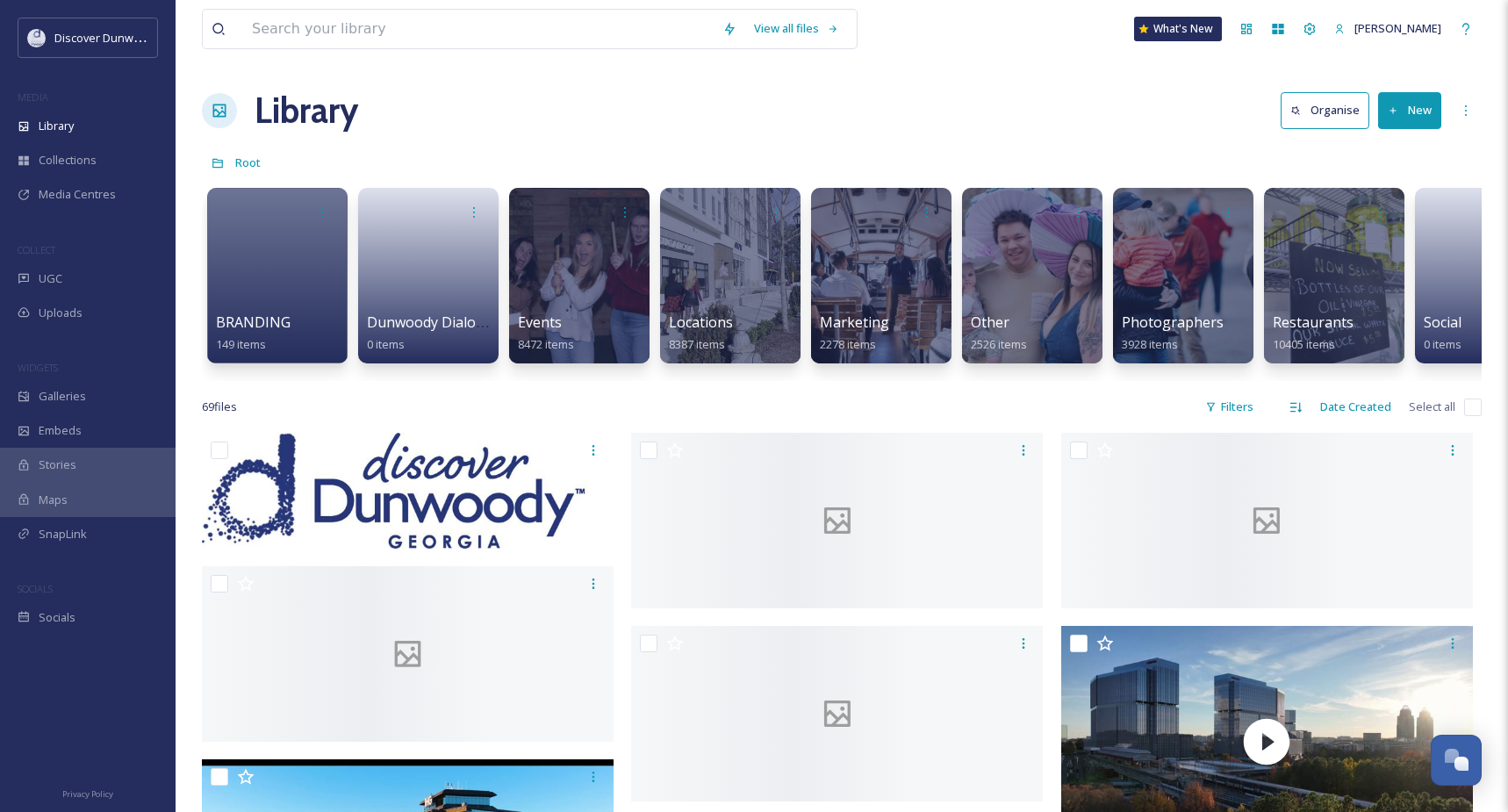
click at [1398, 120] on button "New" at bounding box center [1410, 110] width 63 height 36
click at [1423, 144] on span "File Upload" at bounding box center [1402, 151] width 58 height 16
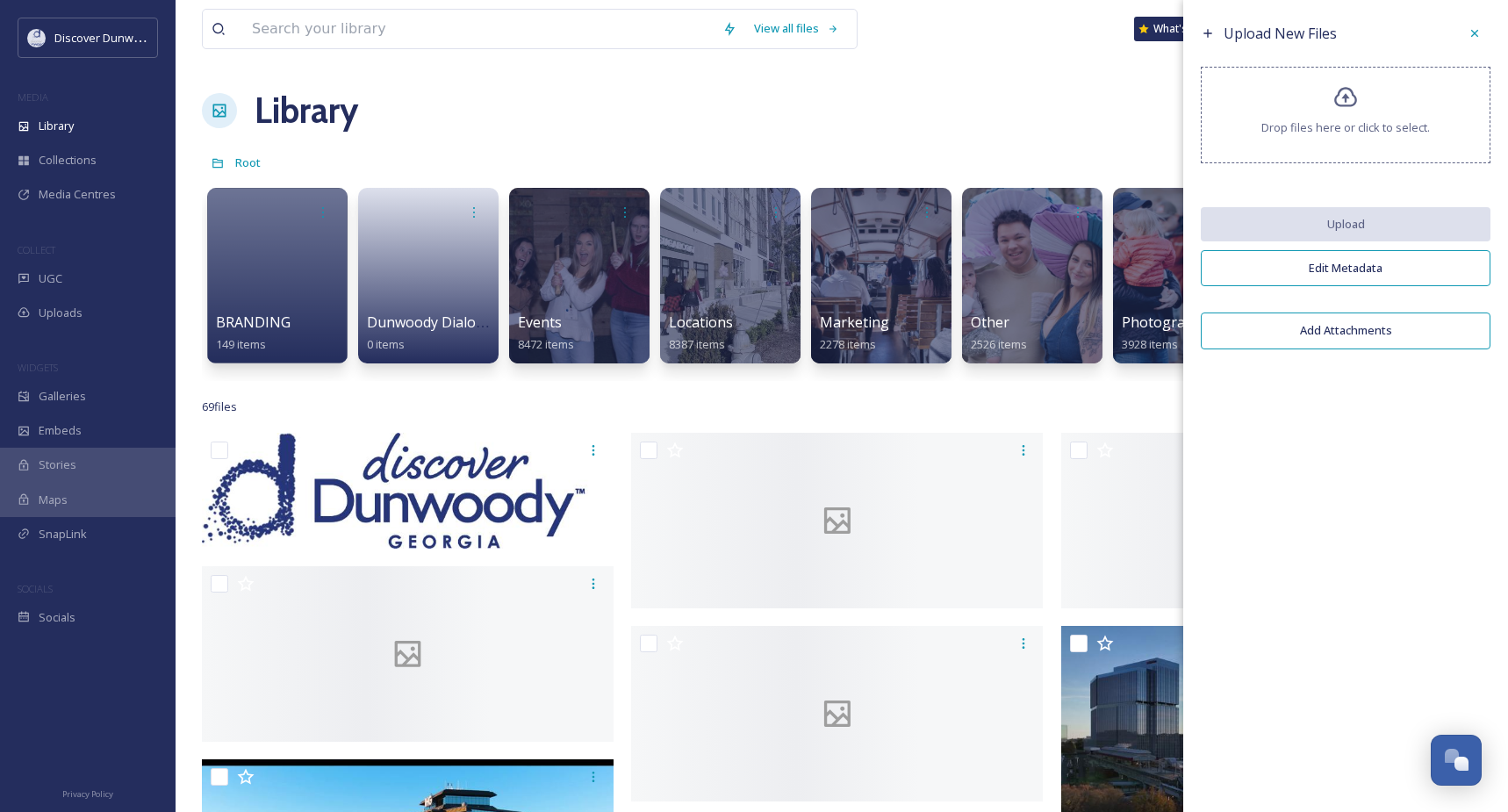
click at [1364, 84] on div "Drop files here or click to select." at bounding box center [1346, 115] width 290 height 96
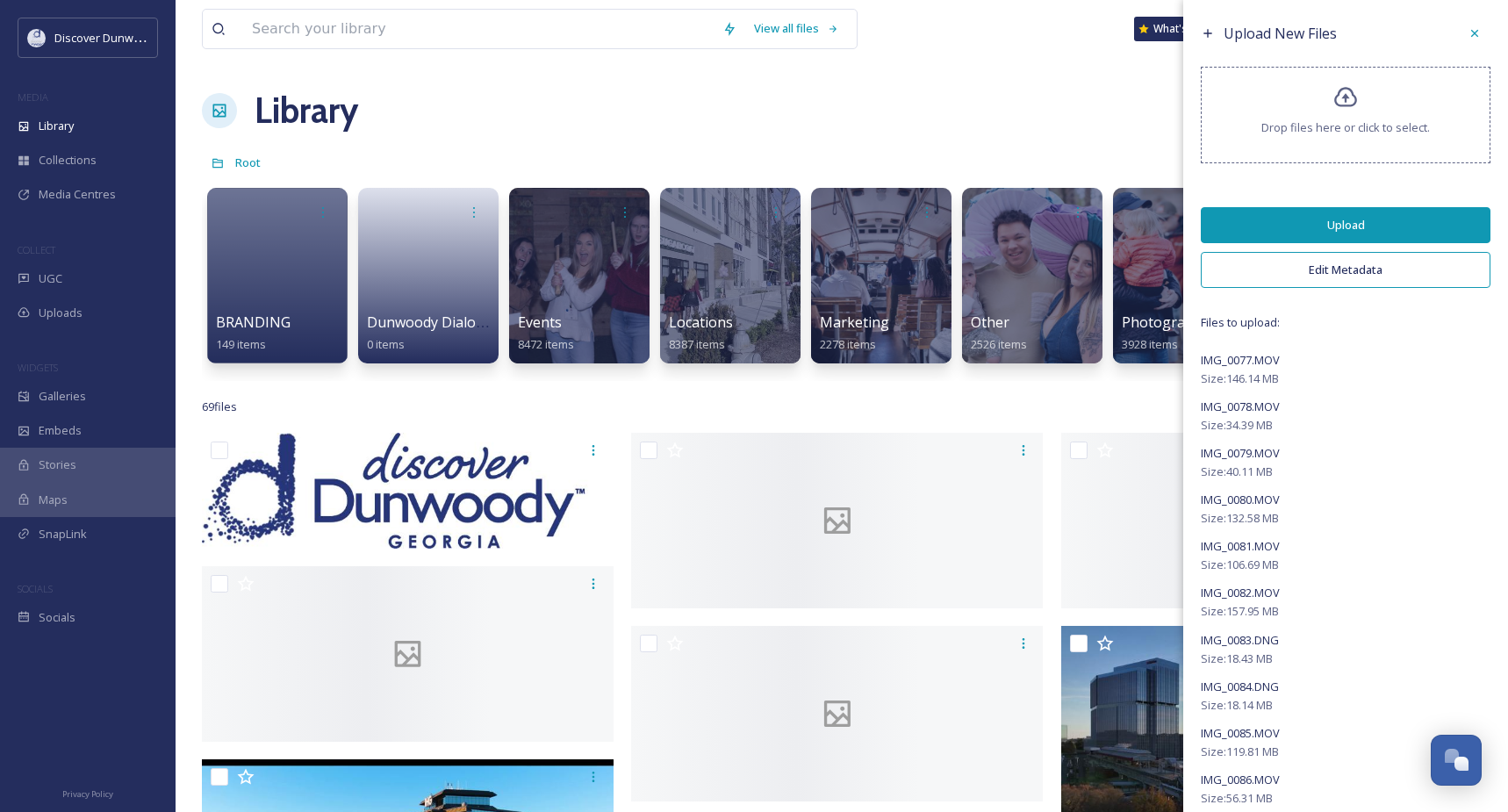
click at [1384, 265] on button "Edit Metadata" at bounding box center [1346, 270] width 290 height 36
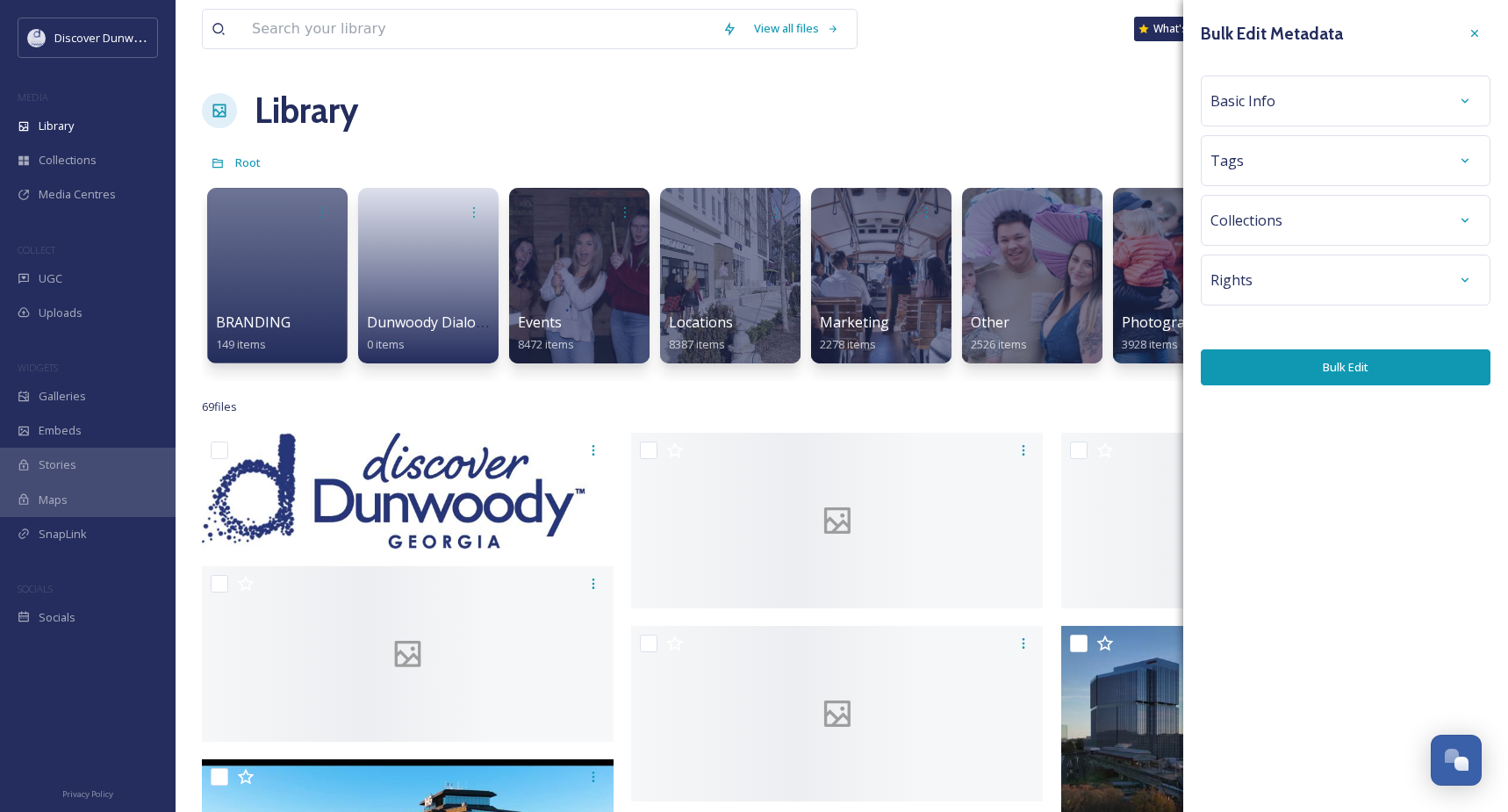
click at [1278, 96] on div "Basic Info" at bounding box center [1346, 100] width 270 height 32
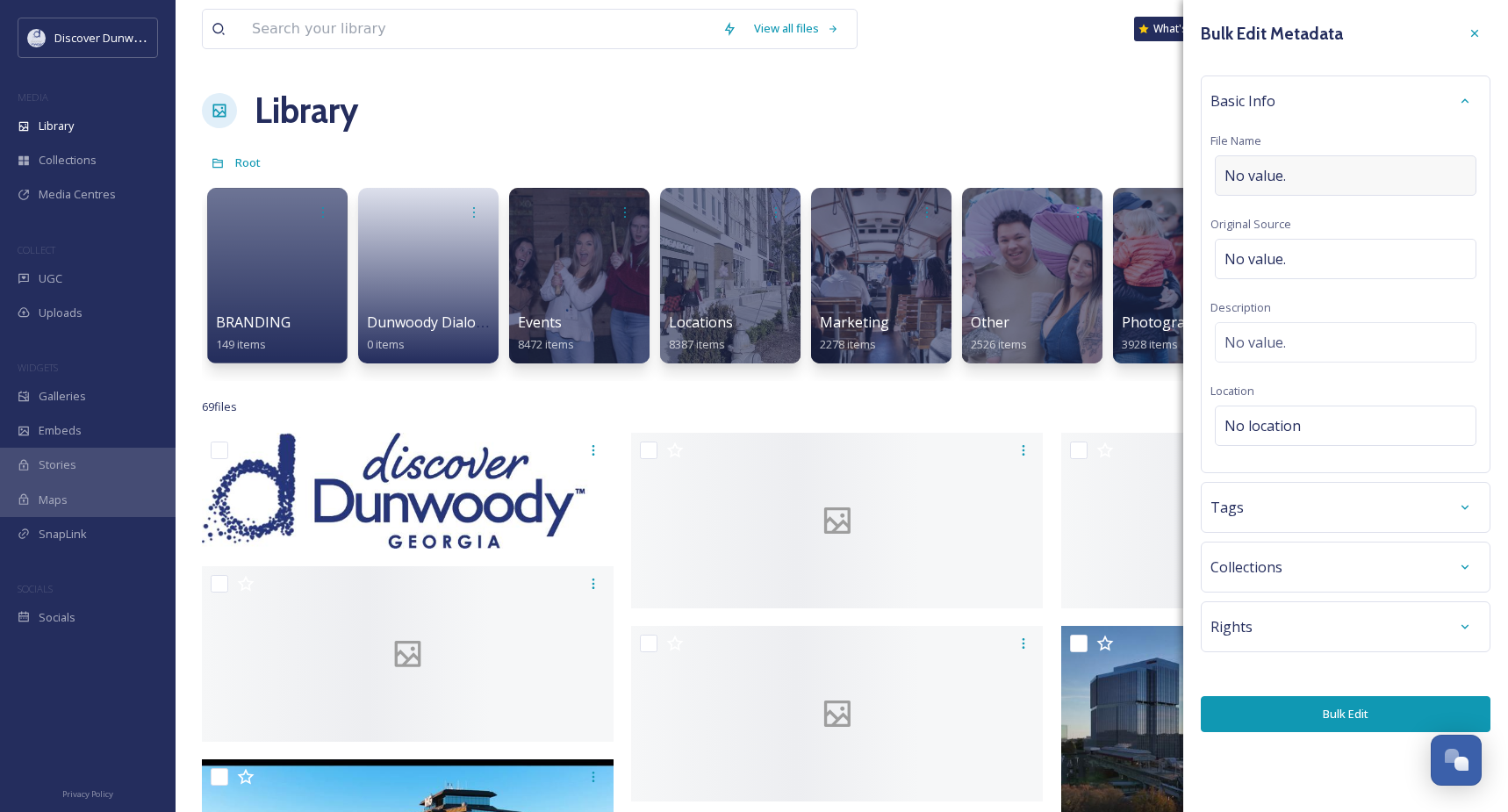
click at [1278, 161] on div "No value." at bounding box center [1346, 176] width 262 height 40
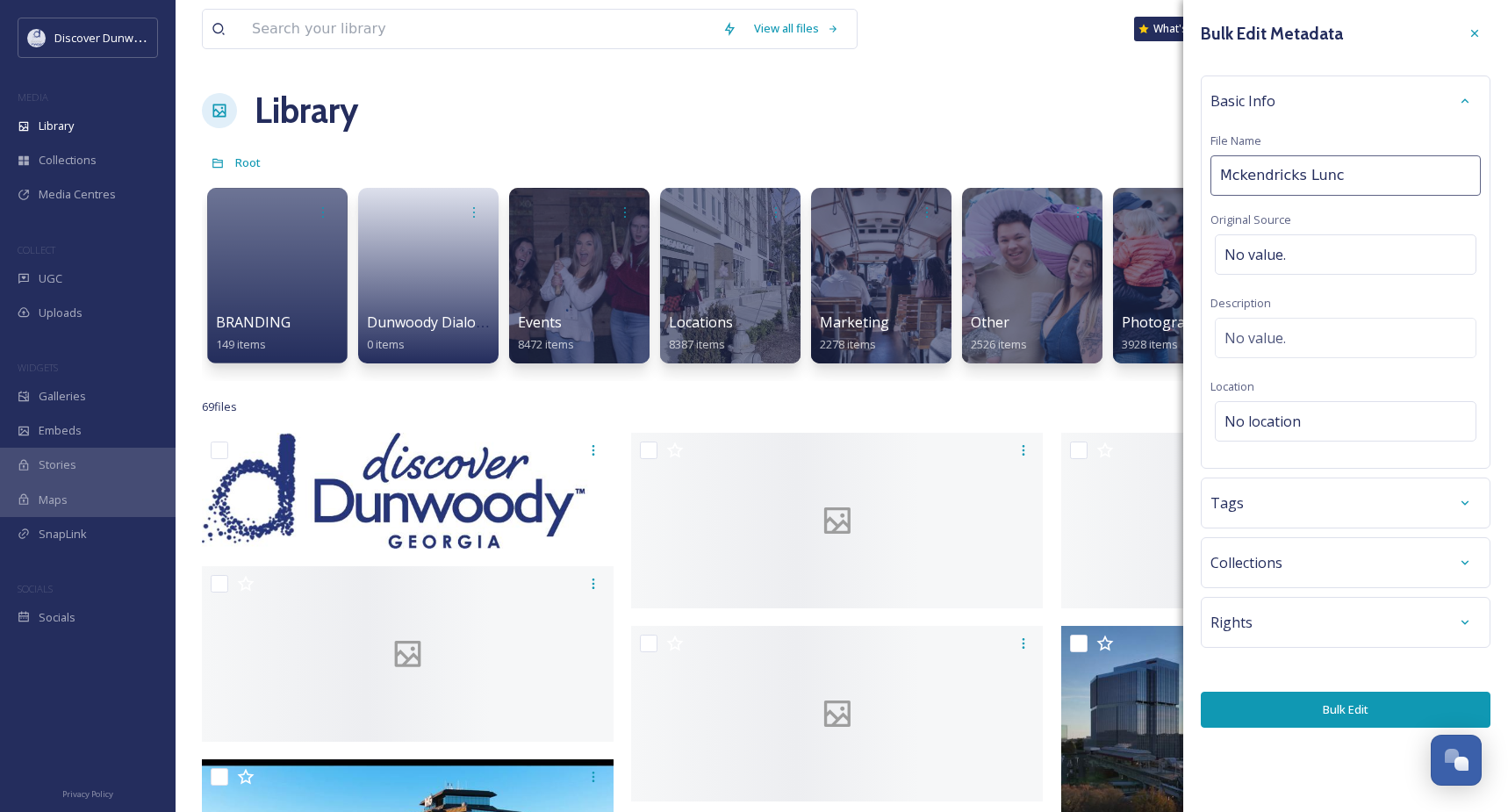
type input "Mckendricks Lunch"
click at [1269, 411] on div "No location" at bounding box center [1346, 421] width 262 height 40
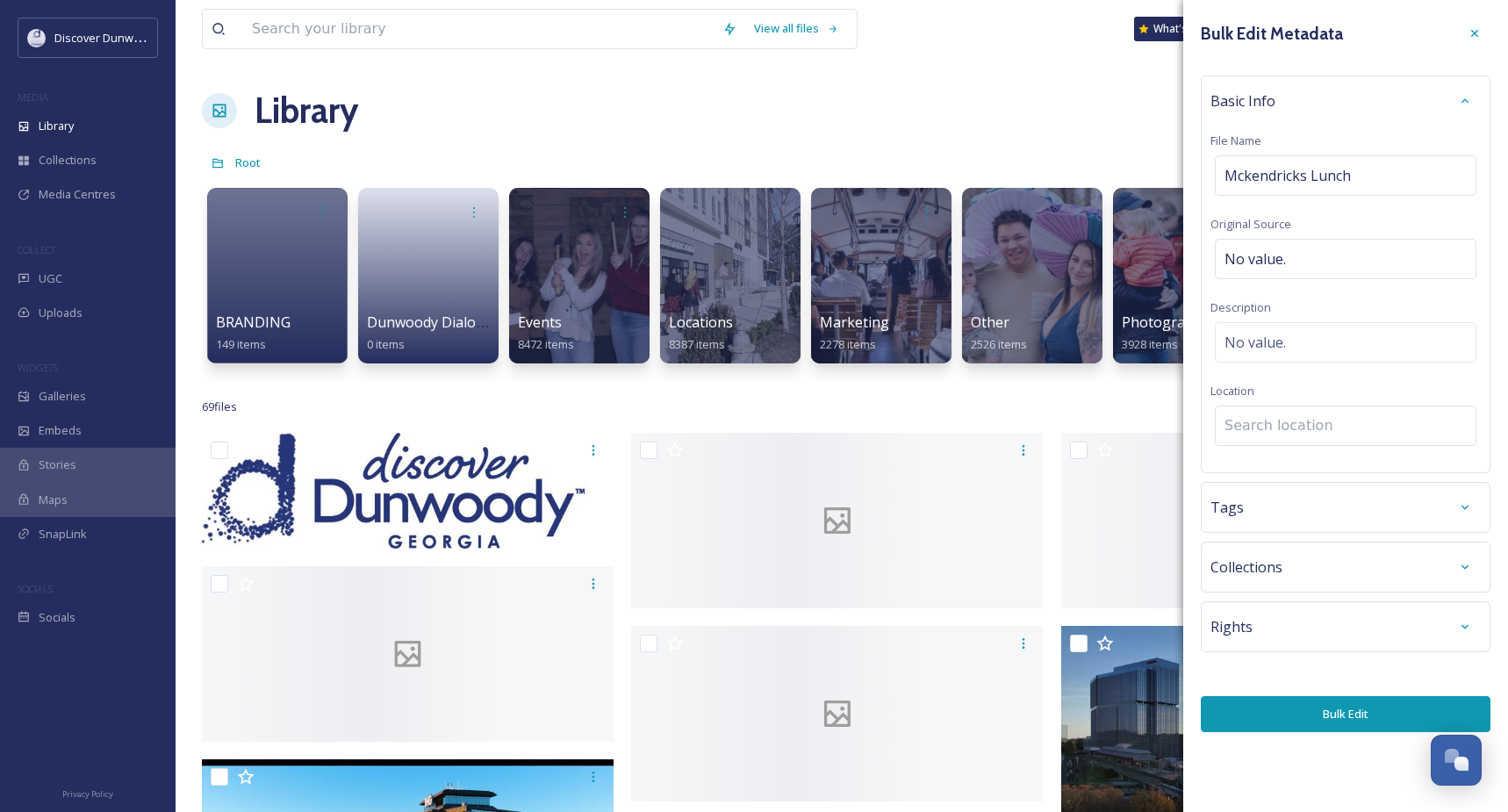
click at [1268, 411] on input at bounding box center [1346, 425] width 260 height 38
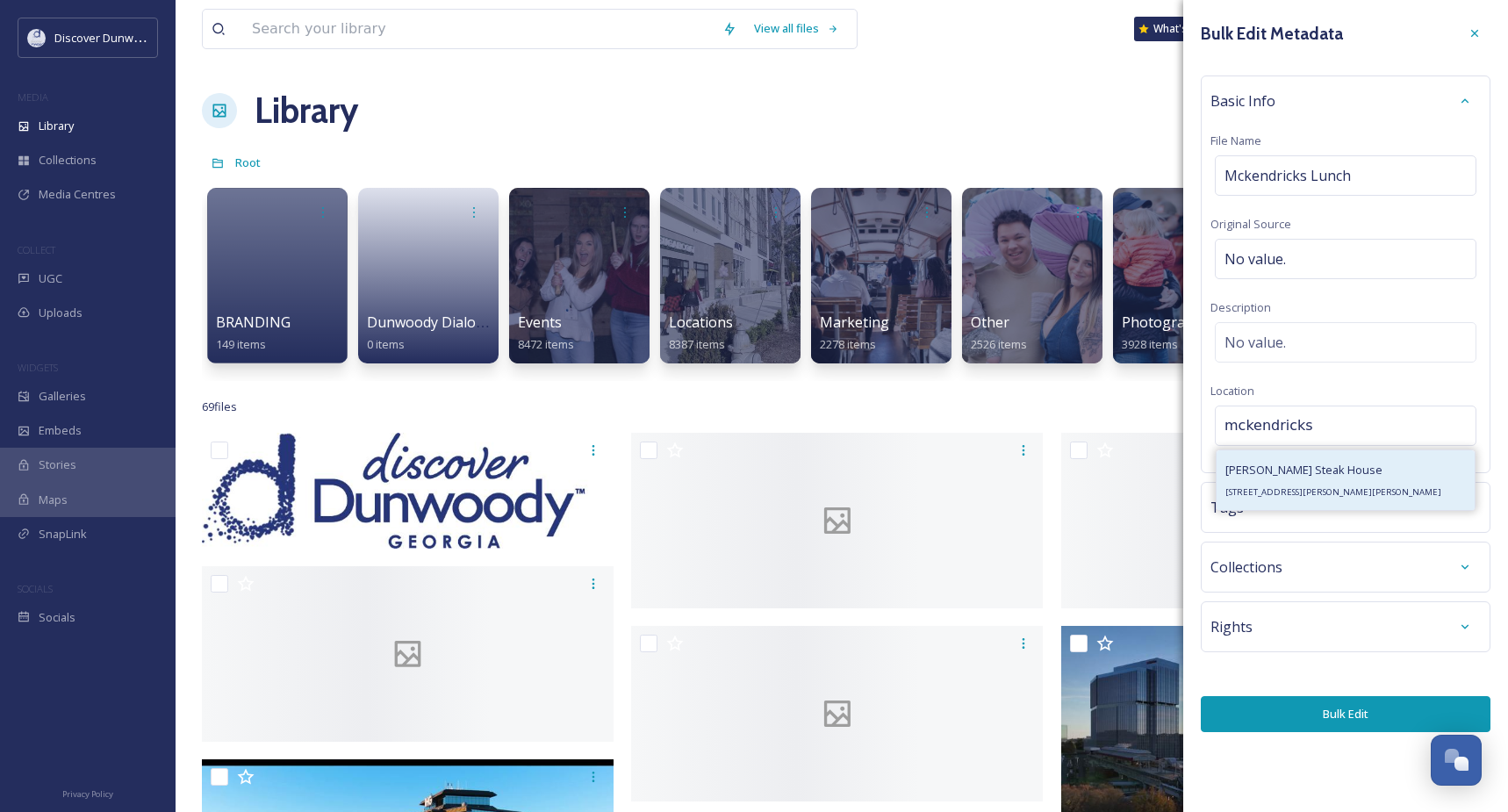
type input "mckendricks"
click at [1268, 481] on div "[PERSON_NAME] Steak House [STREET_ADDRESS]" at bounding box center [1333, 480] width 216 height 42
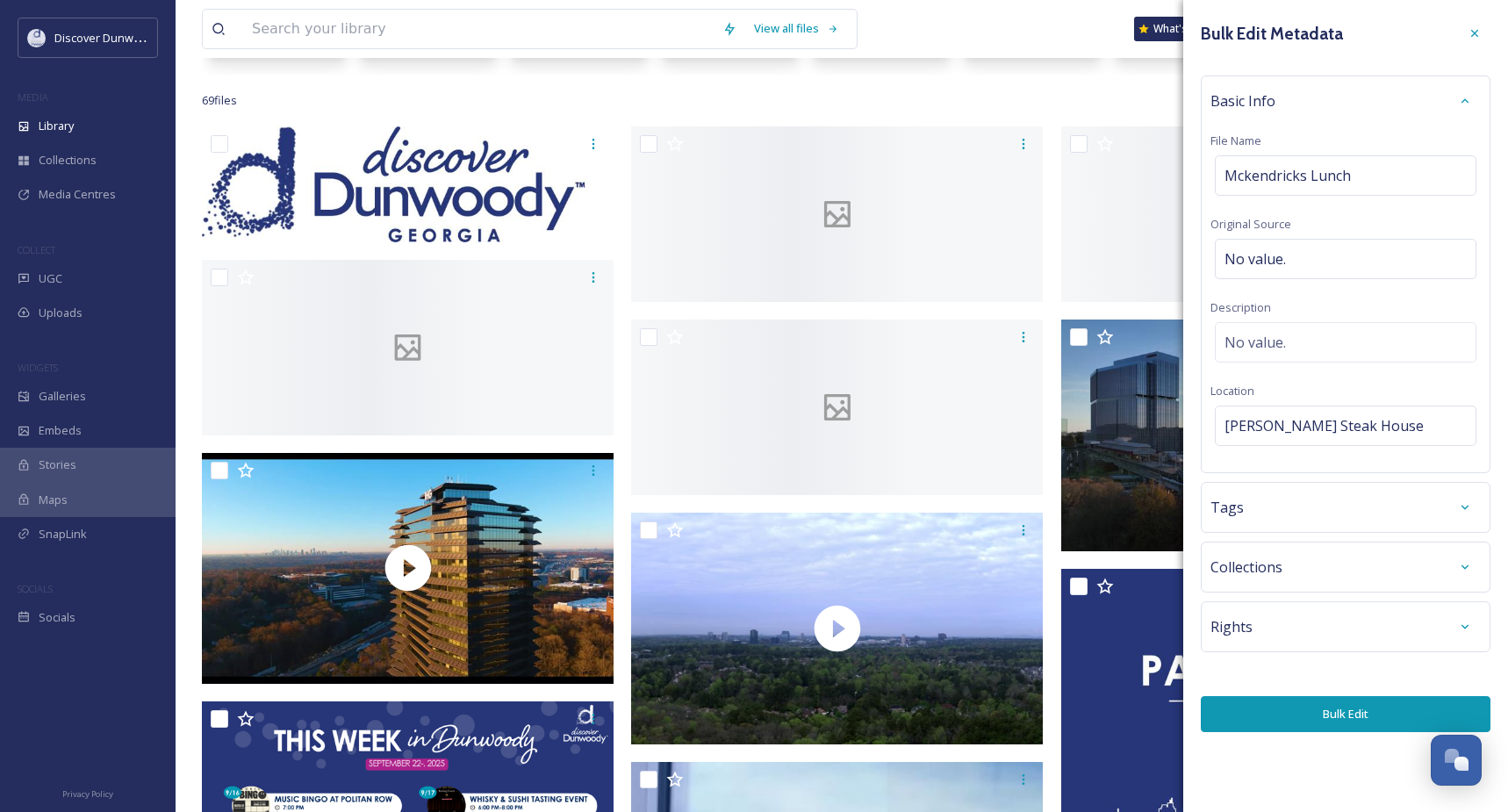
scroll to position [438, 0]
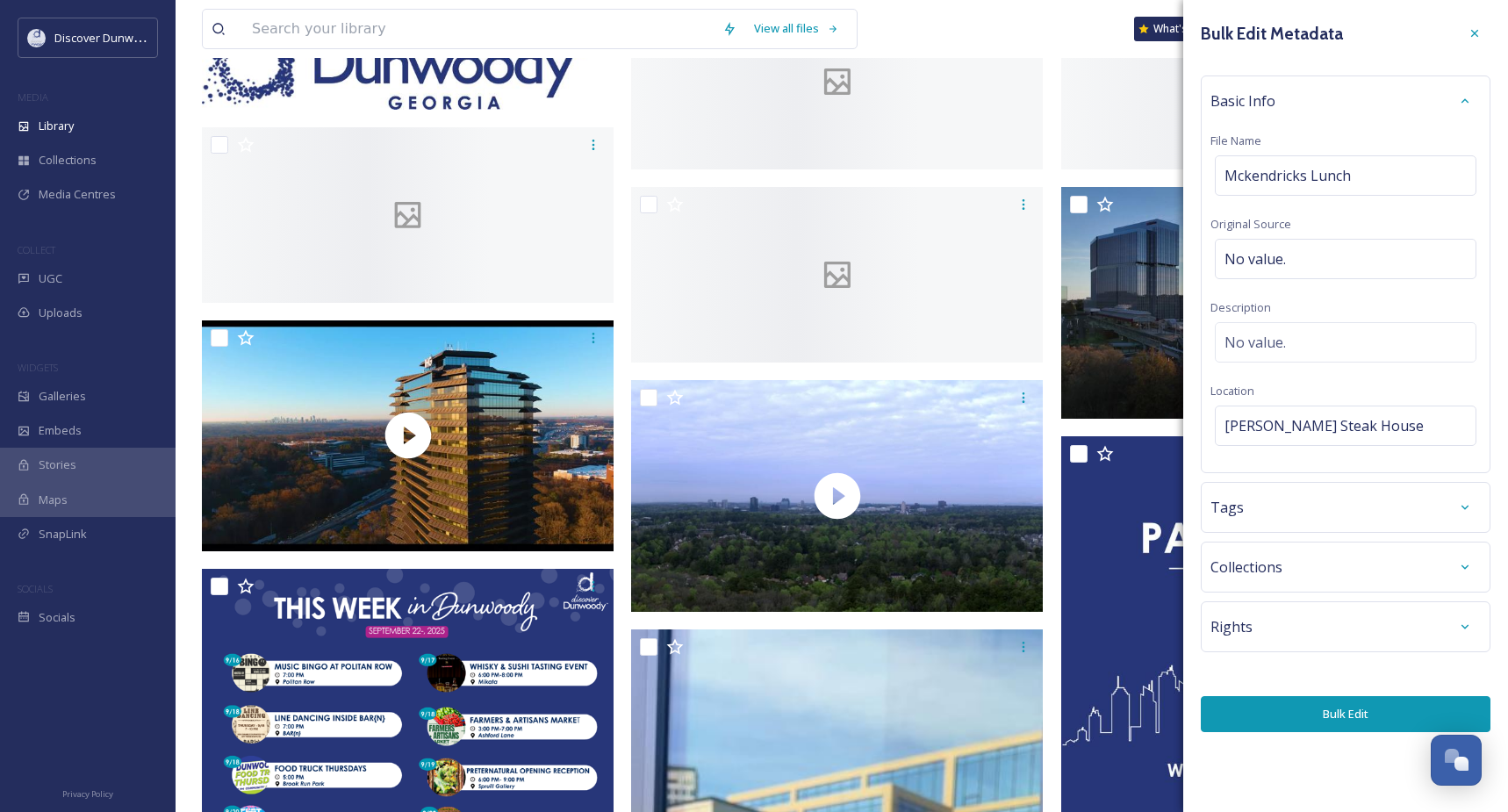
click at [1325, 714] on button "Bulk Edit" at bounding box center [1346, 714] width 290 height 36
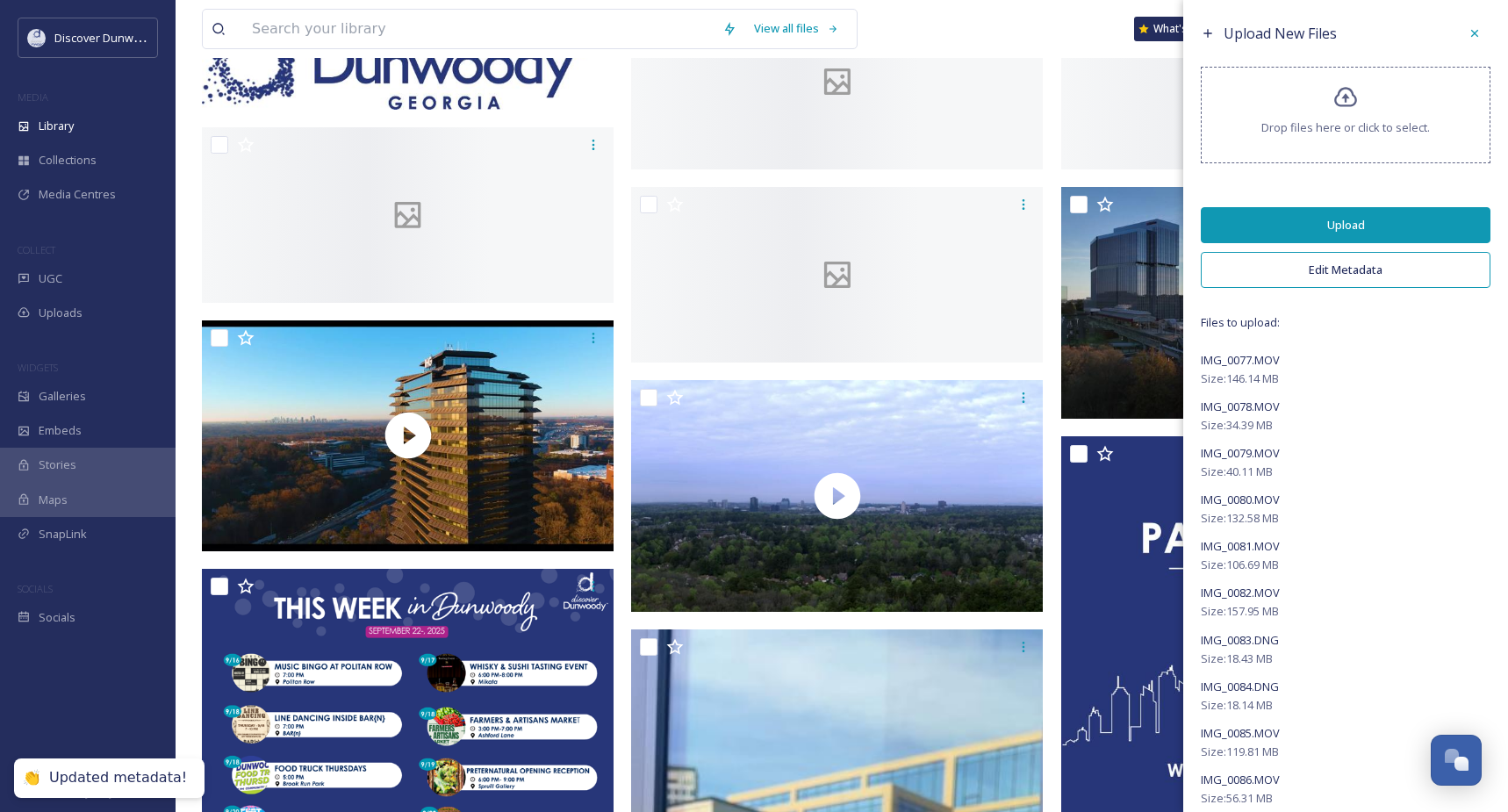
click at [1357, 214] on button "Upload" at bounding box center [1346, 225] width 290 height 36
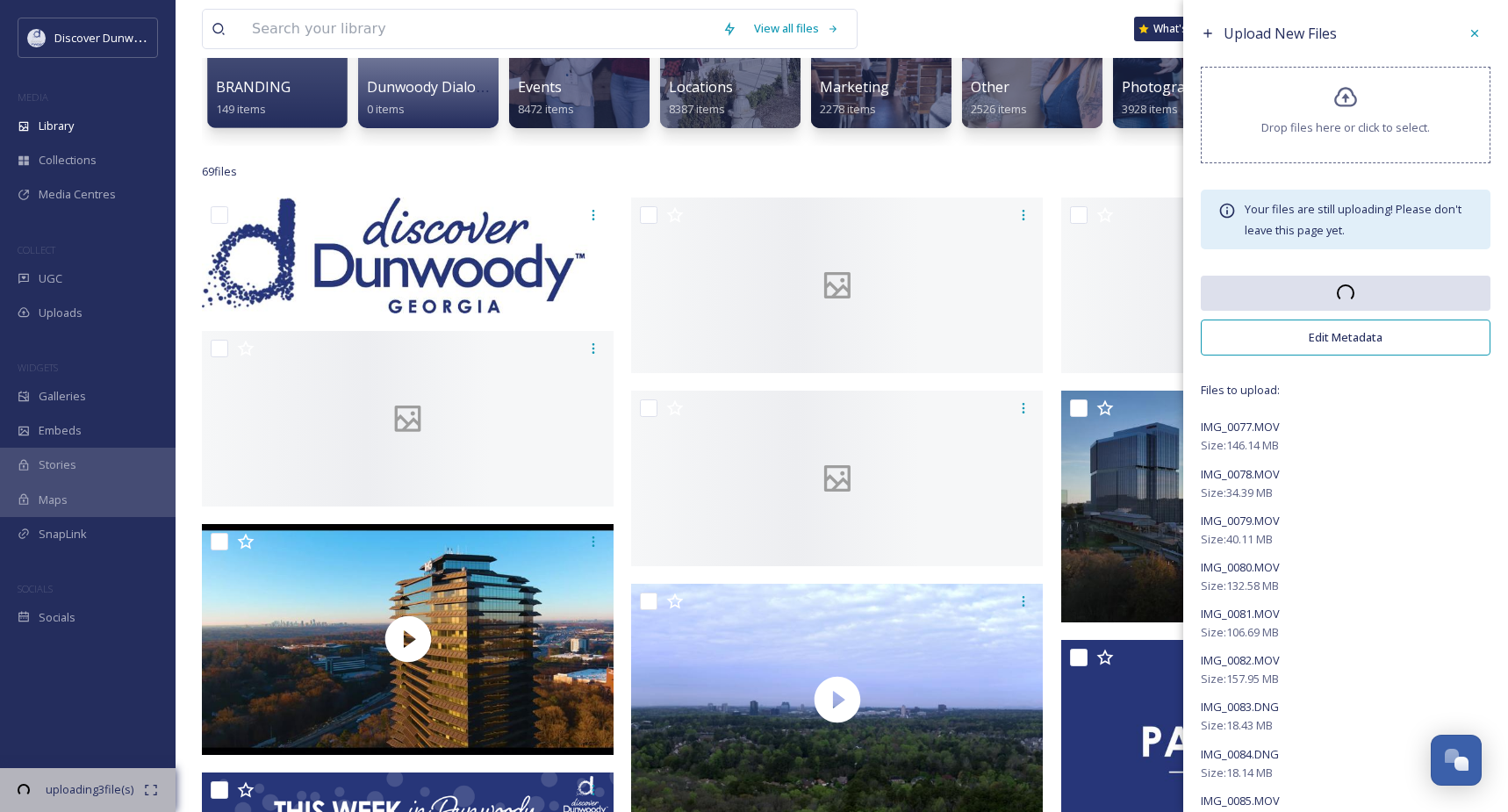
scroll to position [0, 0]
